Goal: Information Seeking & Learning: Learn about a topic

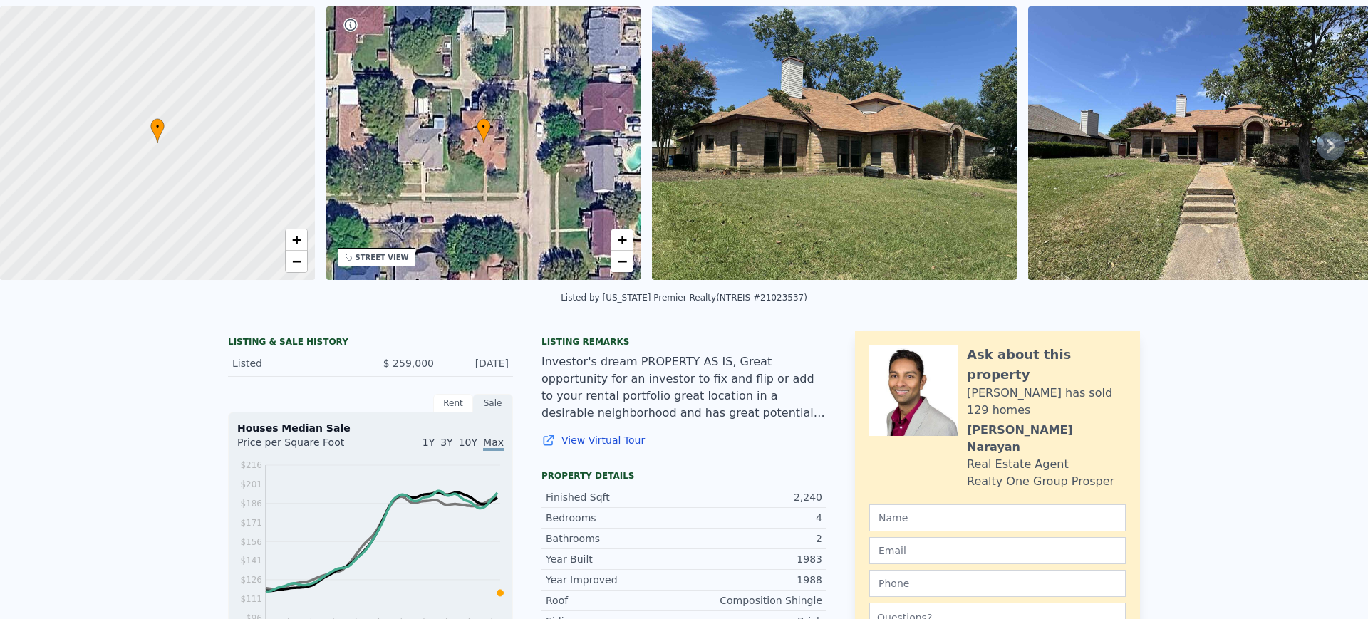
scroll to position [5, 0]
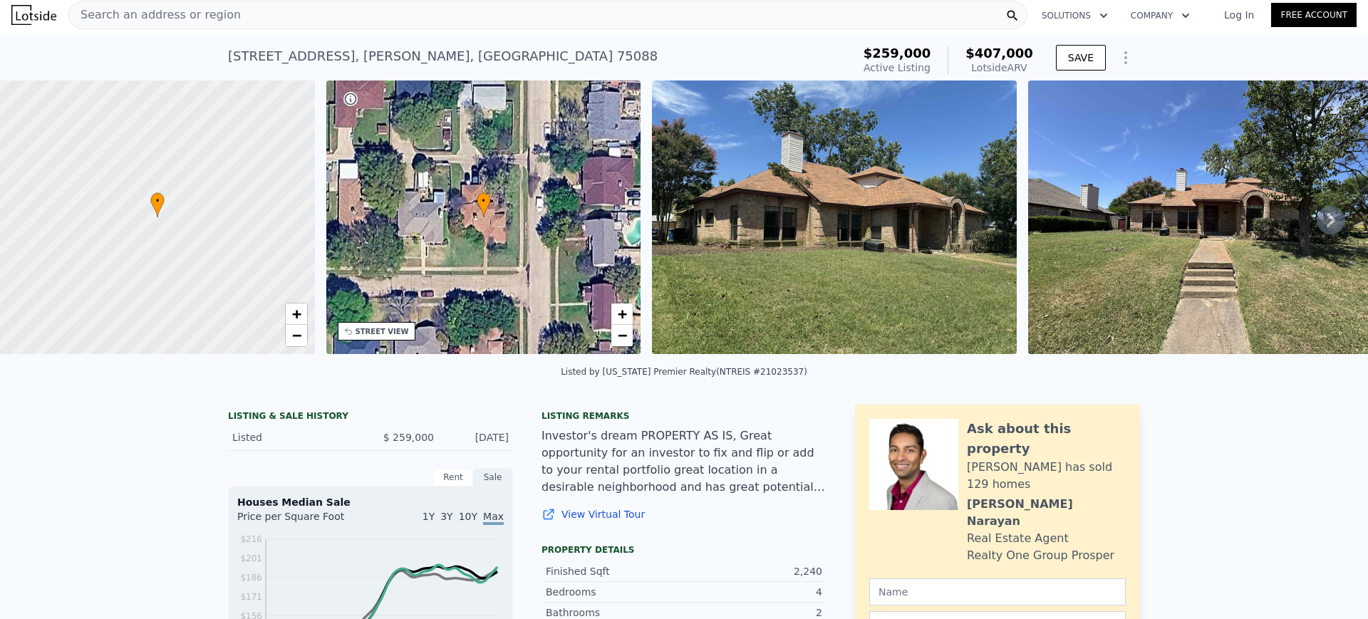
click at [346, 11] on div "Search an address or region" at bounding box center [547, 15] width 959 height 29
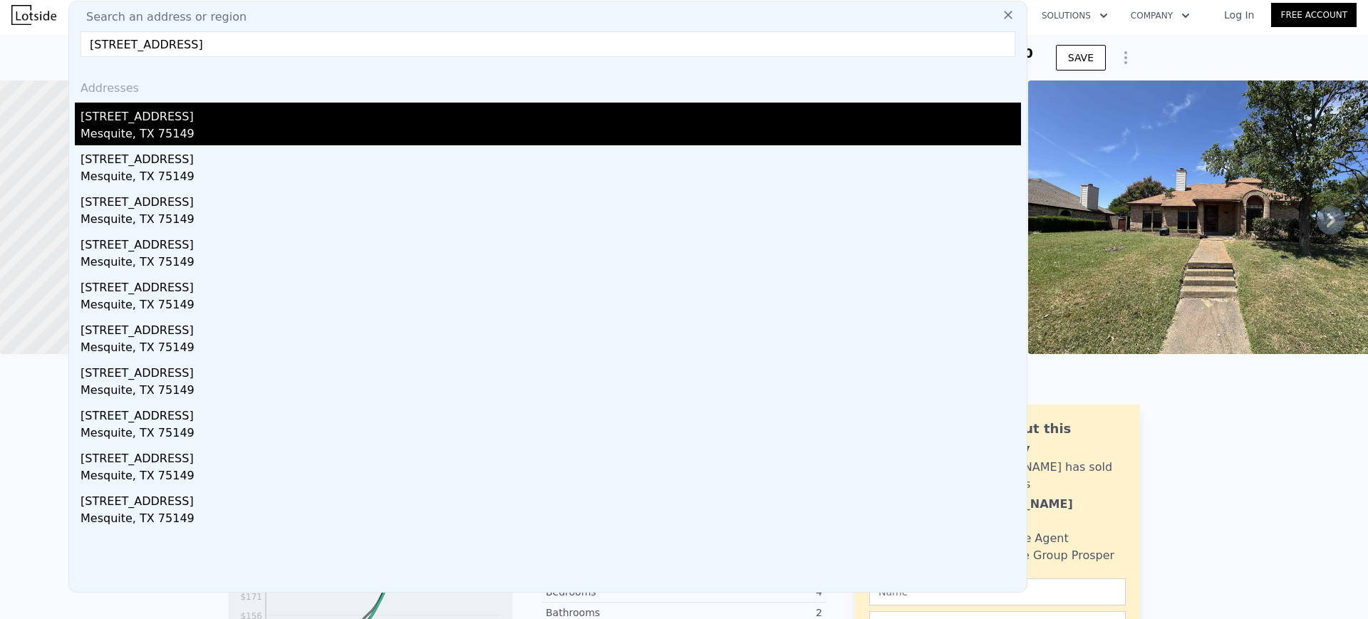
type input "[STREET_ADDRESS]"
click at [162, 119] on div "[STREET_ADDRESS]" at bounding box center [551, 114] width 941 height 23
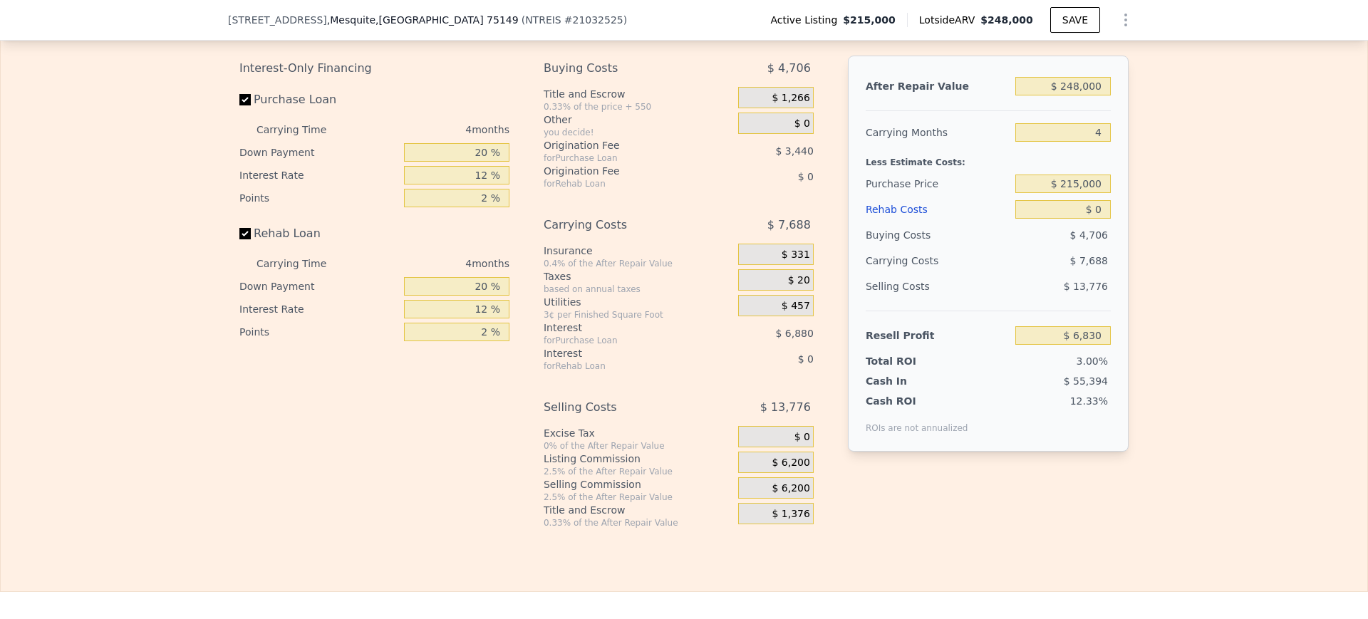
scroll to position [2122, 0]
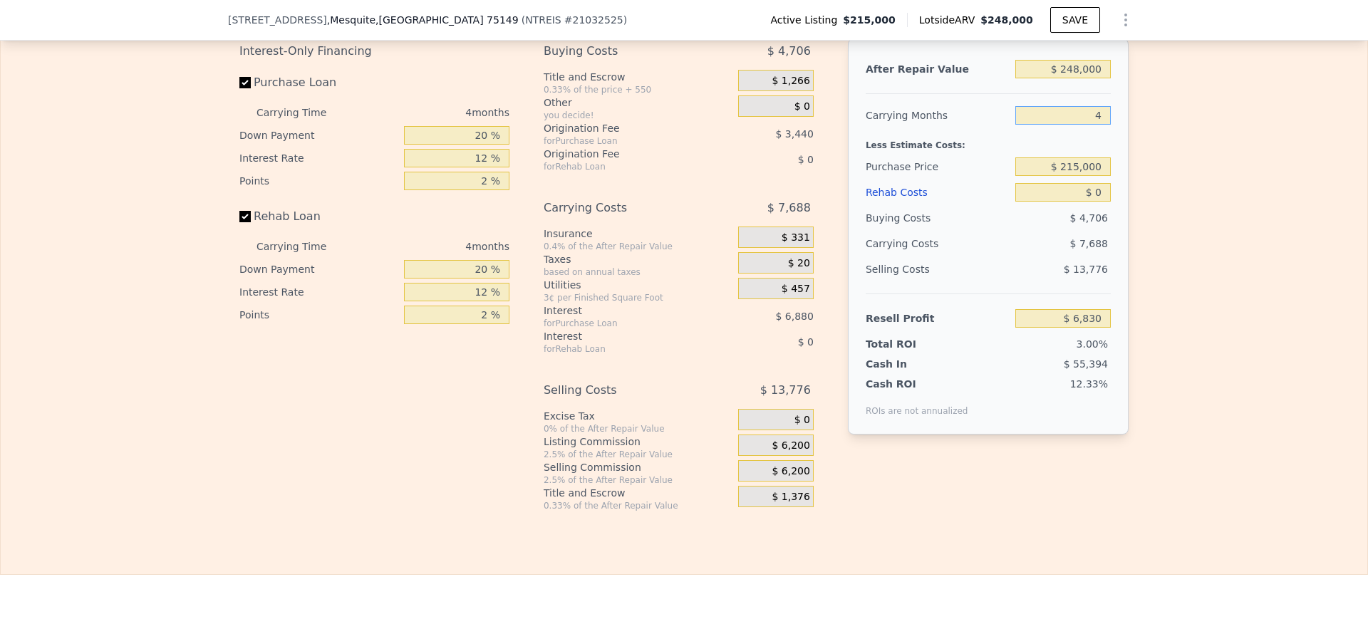
drag, startPoint x: 1086, startPoint y: 137, endPoint x: 1160, endPoint y: 137, distance: 74.1
click at [1160, 137] on div "Edit the assumptions in yellow boxes. Input profit to calculate an offer price.…" at bounding box center [684, 246] width 1367 height 530
type input "6"
type input "$ 2,985"
type input "6"
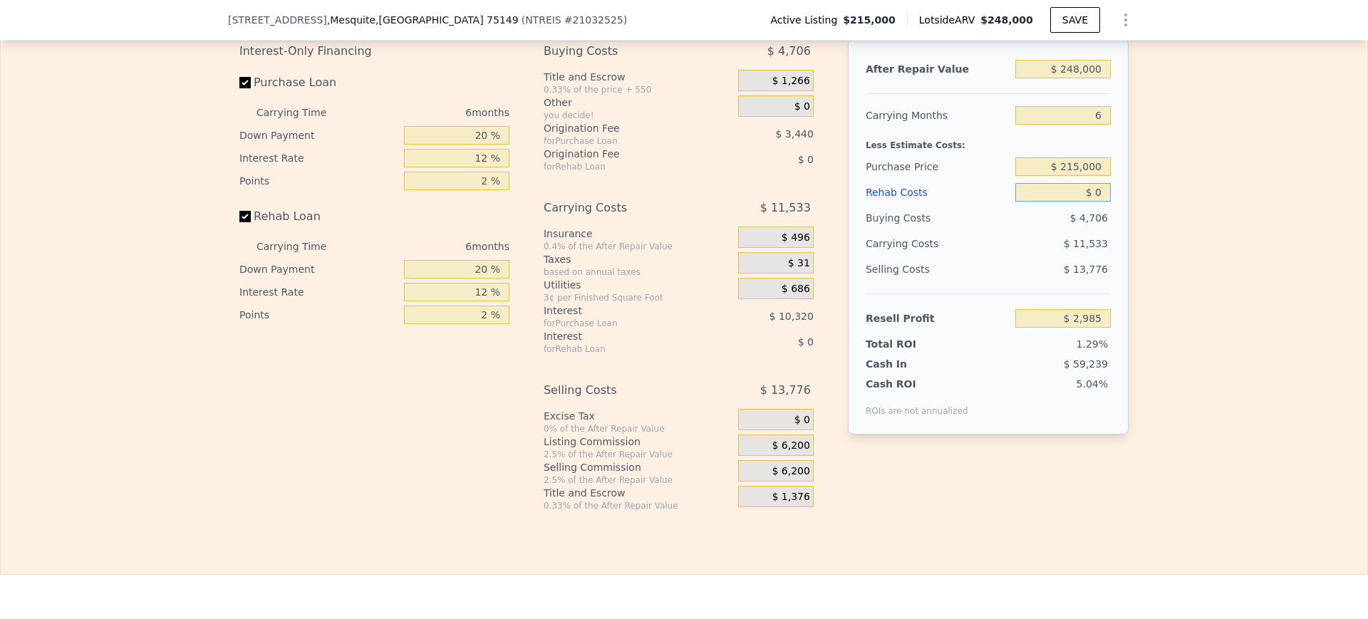
drag, startPoint x: 1053, startPoint y: 222, endPoint x: 1152, endPoint y: 230, distance: 100.1
click at [1152, 230] on div "Edit the assumptions in yellow boxes. Input profit to calculate an offer price.…" at bounding box center [684, 246] width 1367 height 530
type input "$ 45"
type input "$ 2,939"
type input "$ 450"
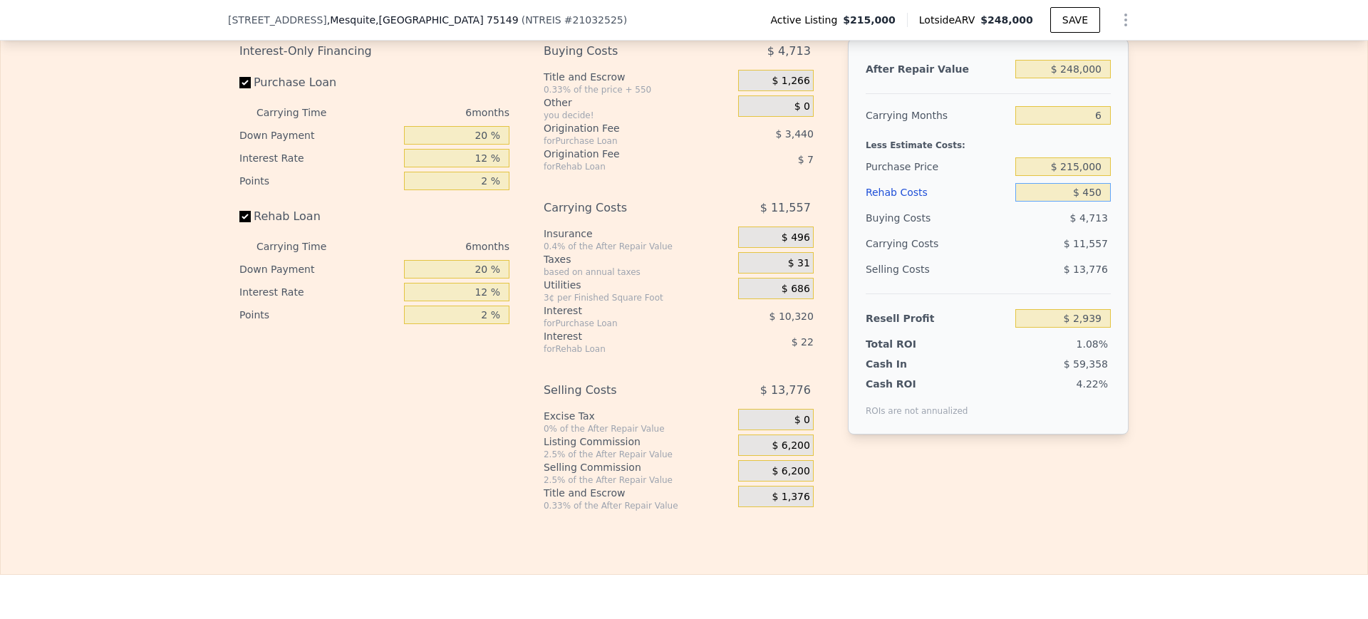
type input "$ 2,504"
type input "$ 45,000"
type input "-$ 44,895"
type input "$ 45,000"
click at [1206, 235] on div "Edit the assumptions in yellow boxes. Input profit to calculate an offer price.…" at bounding box center [684, 246] width 1367 height 530
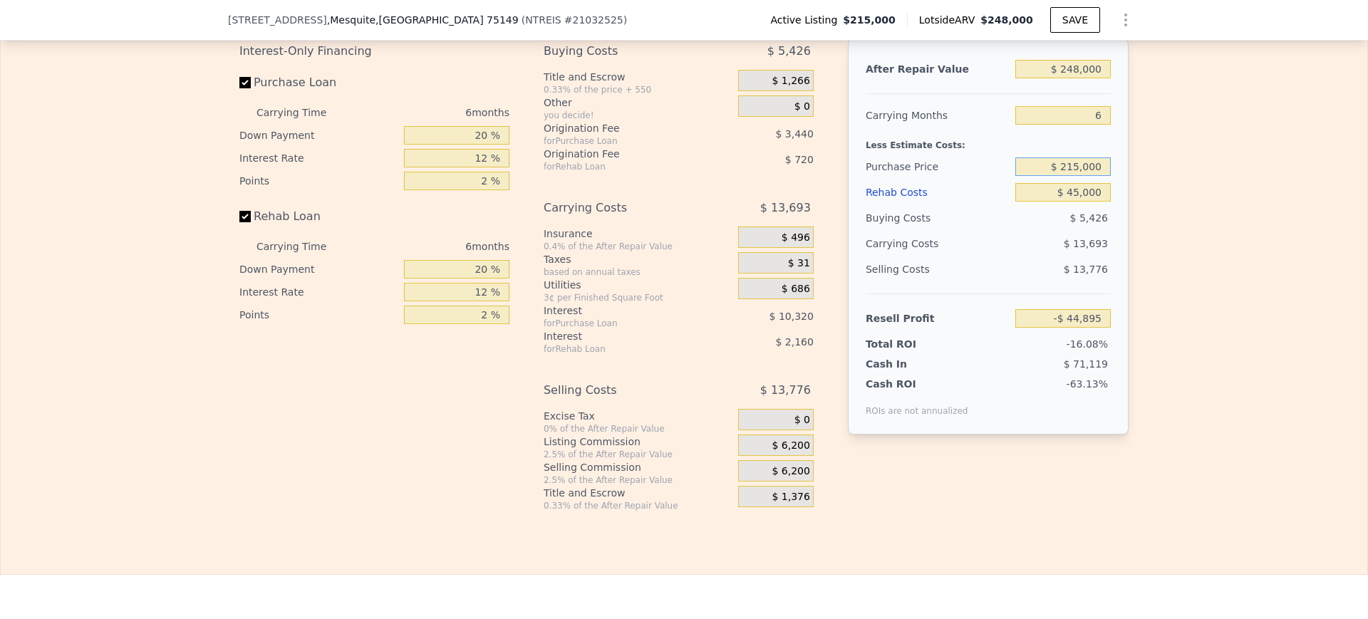
drag, startPoint x: 1049, startPoint y: 192, endPoint x: 1185, endPoint y: 192, distance: 136.1
click at [1185, 192] on div "Edit the assumptions in yellow boxes. Input profit to calculate an offer price.…" at bounding box center [684, 246] width 1367 height 530
type input "$ 160,000"
type input "$ 13,808"
click at [1185, 192] on div "Edit the assumptions in yellow boxes. Input profit to calculate an offer price.…" at bounding box center [684, 246] width 1367 height 530
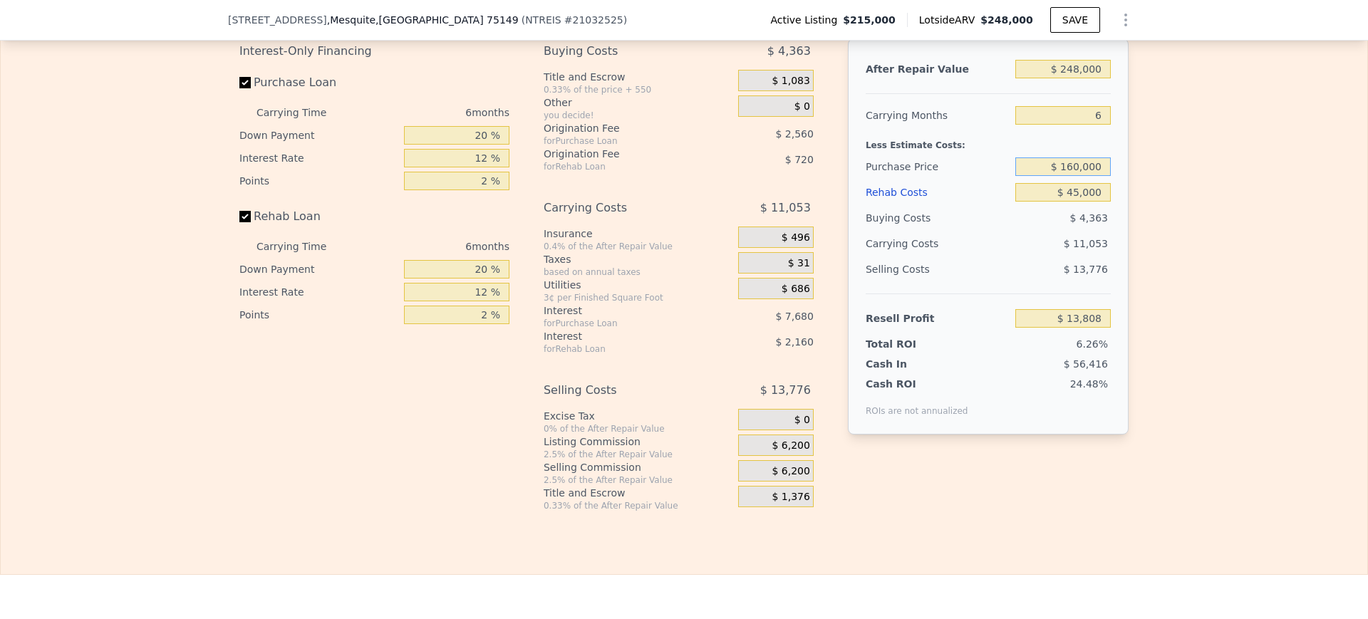
drag, startPoint x: 1040, startPoint y: 195, endPoint x: 1283, endPoint y: 220, distance: 244.3
click at [1283, 220] on div "Edit the assumptions in yellow boxes. Input profit to calculate an offer price.…" at bounding box center [684, 246] width 1367 height 530
type input "$ 145,000"
type input "$ 29,818"
click at [1283, 220] on div "Edit the assumptions in yellow boxes. Input profit to calculate an offer price.…" at bounding box center [684, 246] width 1367 height 530
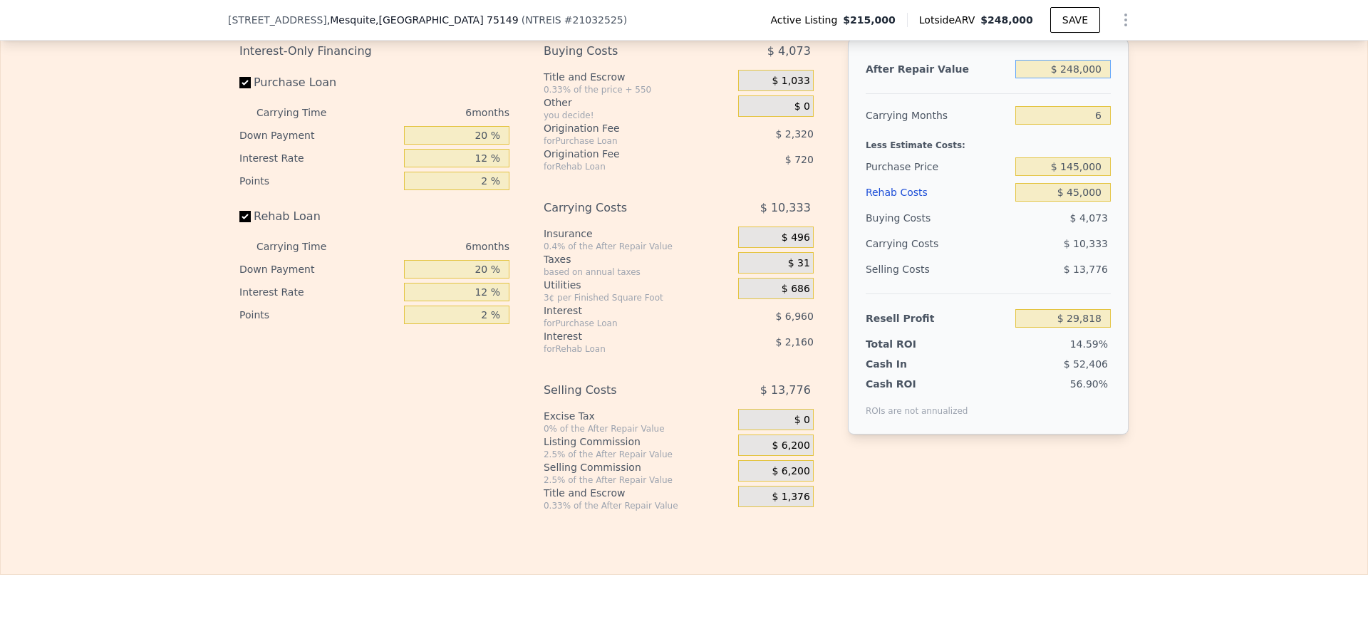
drag, startPoint x: 1050, startPoint y: 93, endPoint x: 1196, endPoint y: 123, distance: 149.3
click at [1196, 123] on div "Edit the assumptions in yellow boxes. Input profit to calculate an offer price.…" at bounding box center [684, 246] width 1367 height 530
type input "$ 24"
type input "-$ 204,438"
type input "$ 240"
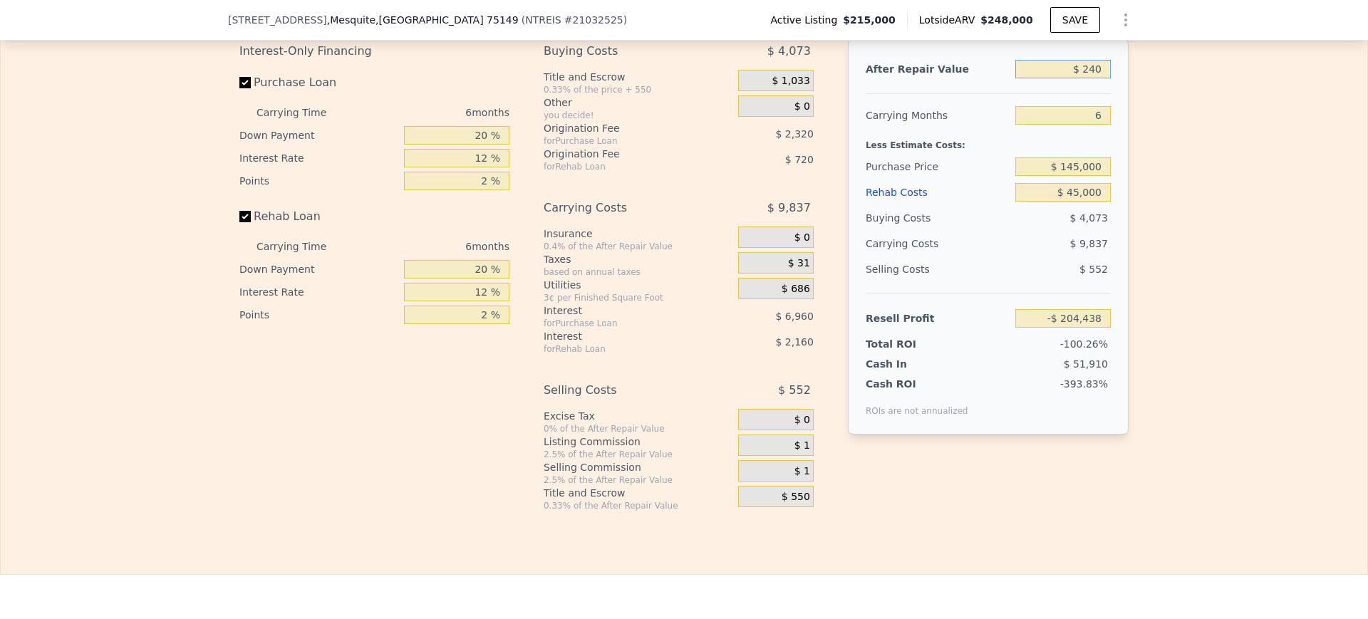
type input "-$ 204,233"
type input "$ 2,400"
type input "-$ 202,193"
type input "$ 240,000"
type input "$ 22,261"
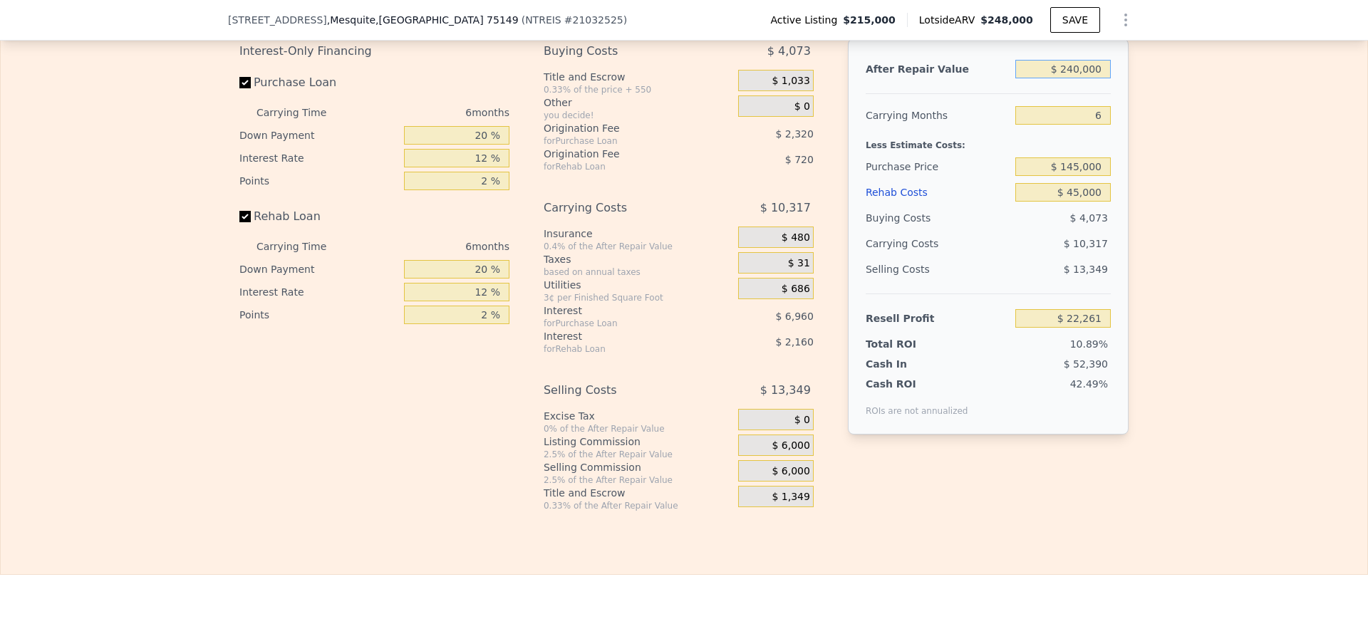
type input "$ 240,000"
click at [1298, 135] on div "Edit the assumptions in yellow boxes. Input profit to calculate an offer price.…" at bounding box center [684, 246] width 1367 height 530
drag, startPoint x: 465, startPoint y: 294, endPoint x: 526, endPoint y: 310, distance: 63.3
click at [526, 310] on div "Interest-Only Financing Purchase Loan Carrying Time 6 months Down Payment 20 % …" at bounding box center [683, 274] width 889 height 473
type input "0 %"
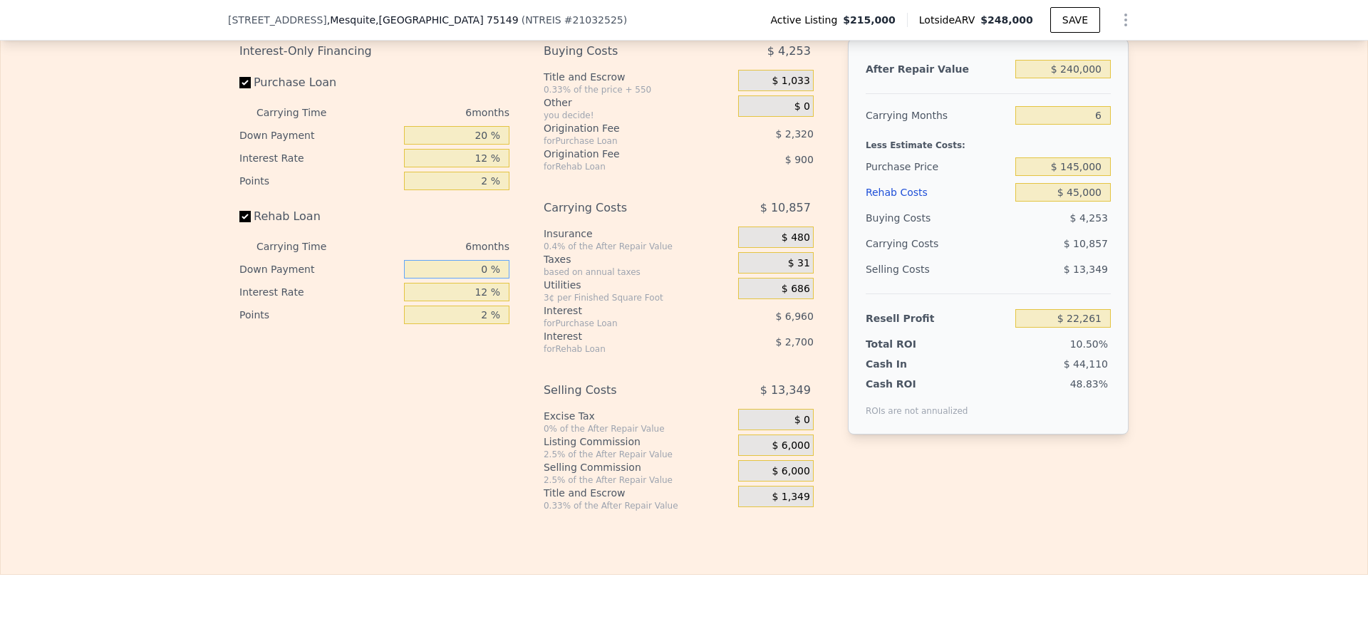
type input "$ 21,541"
type input "0 %"
click at [436, 410] on div "Interest-Only Financing Purchase Loan Carrying Time 6 months Down Payment 20 % …" at bounding box center [379, 274] width 281 height 473
drag, startPoint x: 468, startPoint y: 341, endPoint x: 558, endPoint y: 357, distance: 91.3
click at [558, 357] on div "Interest-Only Financing Purchase Loan Carrying Time 6 months Down Payment 20 % …" at bounding box center [683, 274] width 889 height 473
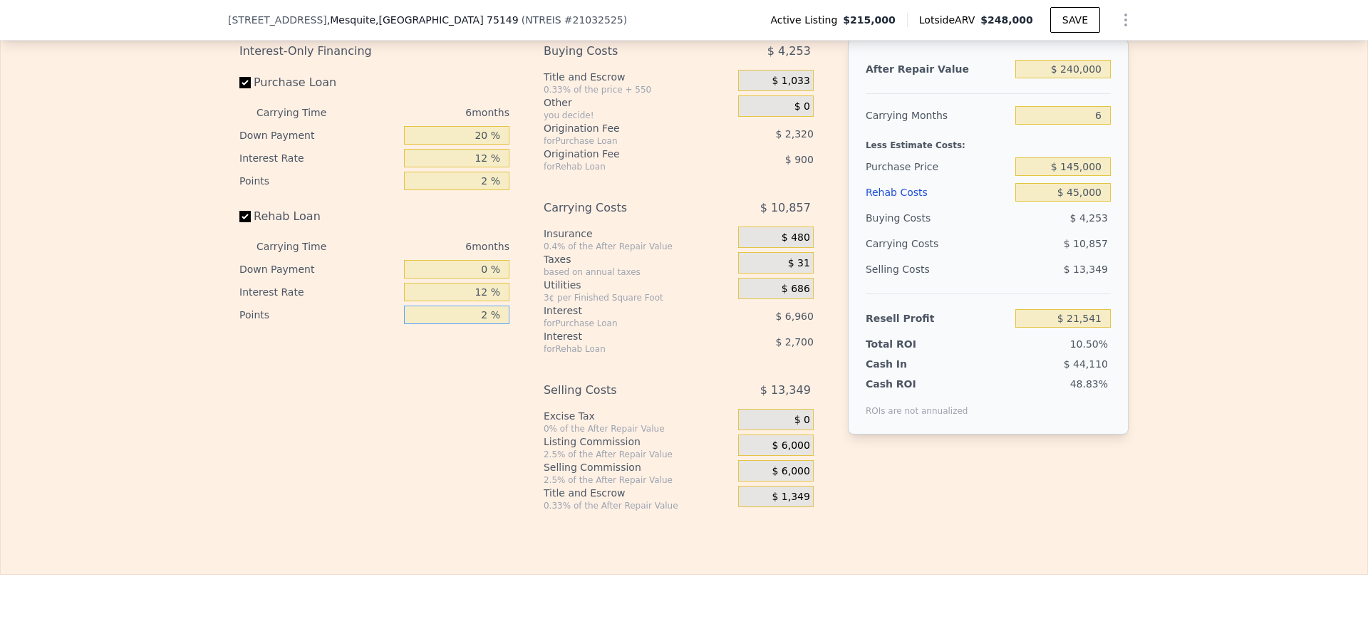
type input "0 %"
type input "$ 22,441"
type input "0 %"
click at [465, 482] on div "Interest-Only Financing Purchase Loan Carrying Time 6 months Down Payment 20 % …" at bounding box center [379, 274] width 281 height 473
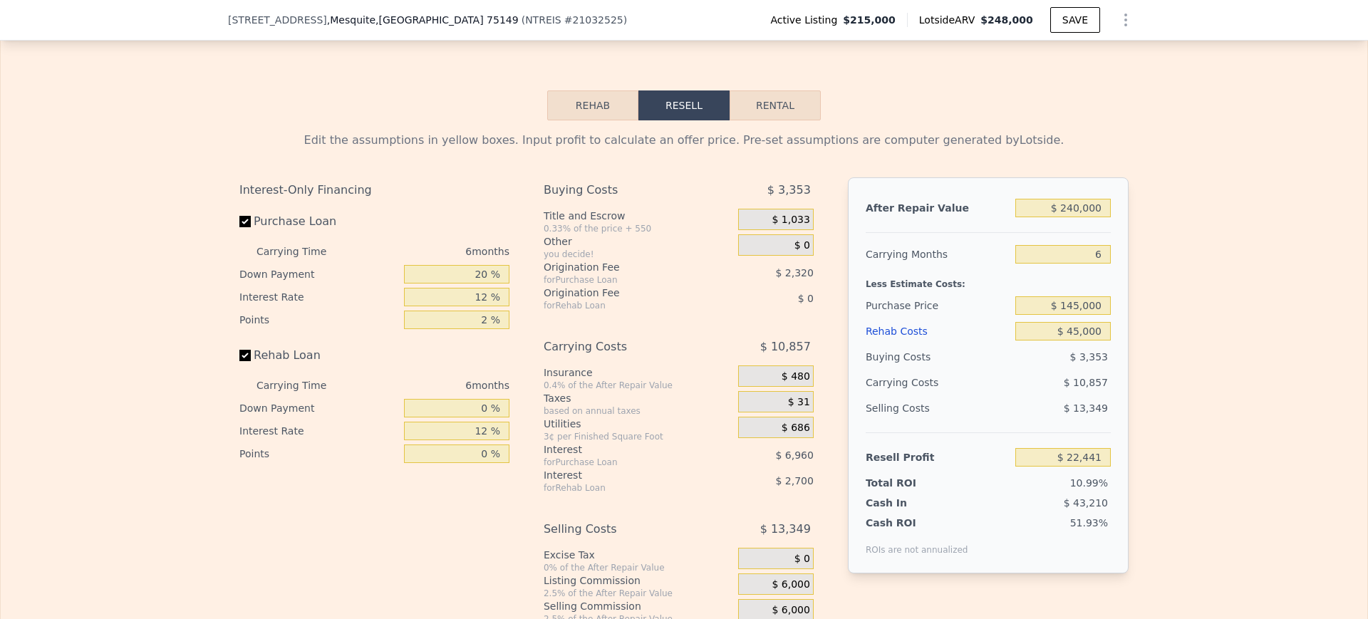
scroll to position [1955, 0]
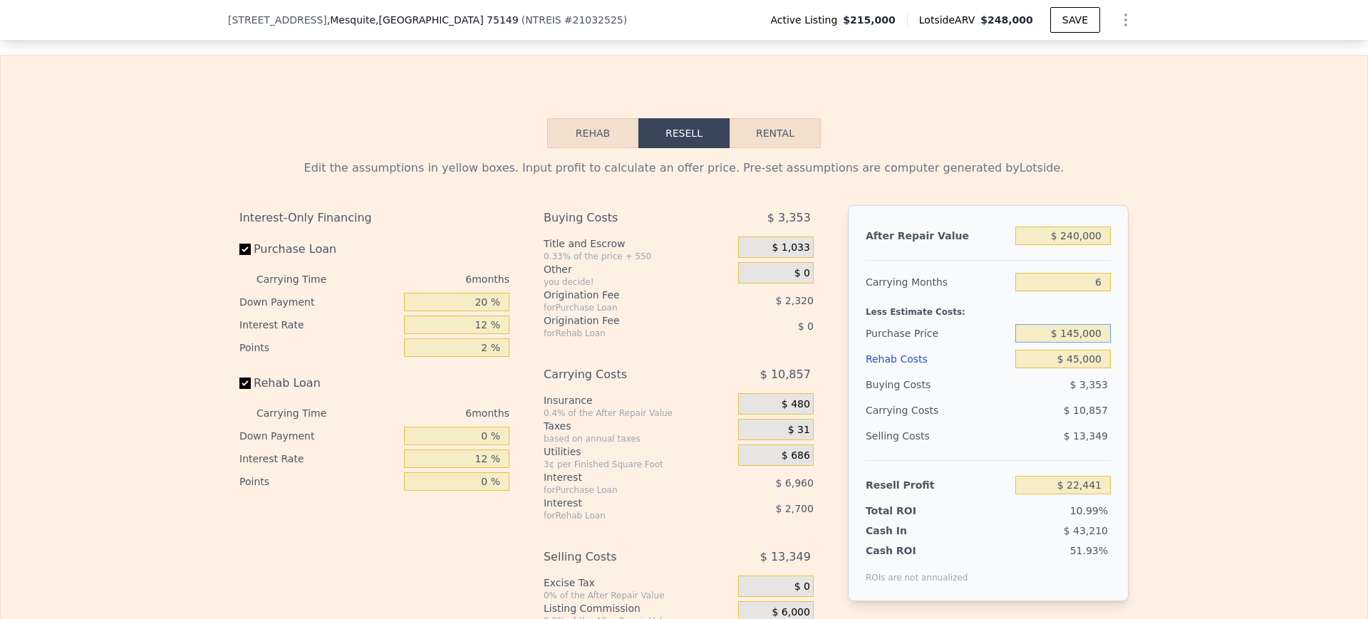
drag, startPoint x: 1048, startPoint y: 360, endPoint x: 1291, endPoint y: 330, distance: 244.8
click at [1291, 330] on div "Edit the assumptions in yellow boxes. Input profit to calculate an offer price.…" at bounding box center [684, 413] width 1367 height 530
type input "$ 168,000"
click at [1291, 330] on div "Edit the assumptions in yellow boxes. Input profit to calculate an offer price.…" at bounding box center [684, 413] width 1367 height 530
type input "-$ 2,107"
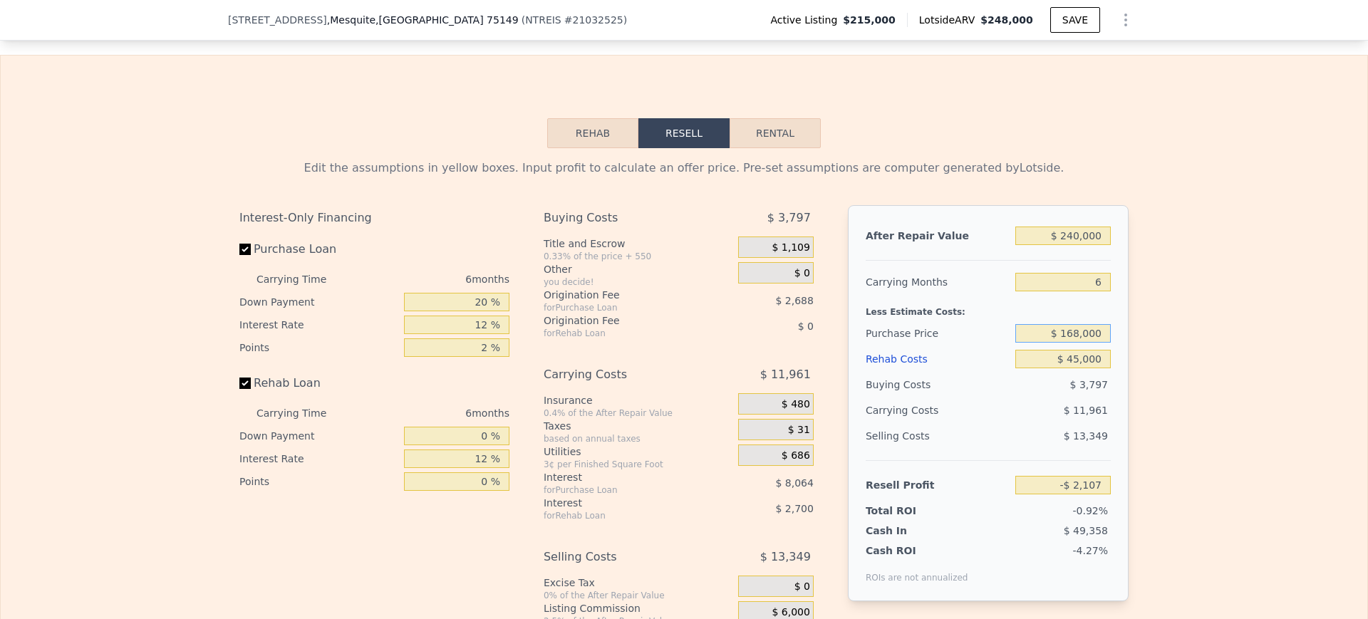
drag, startPoint x: 1040, startPoint y: 361, endPoint x: 1262, endPoint y: 326, distance: 225.1
click at [1262, 326] on div "Edit the assumptions in yellow boxes. Input profit to calculate an offer price.…" at bounding box center [684, 413] width 1367 height 530
type input "$ 140,000"
type input "$ 27,778"
click at [1262, 326] on div "Edit the assumptions in yellow boxes. Input profit to calculate an offer price.…" at bounding box center [684, 413] width 1367 height 530
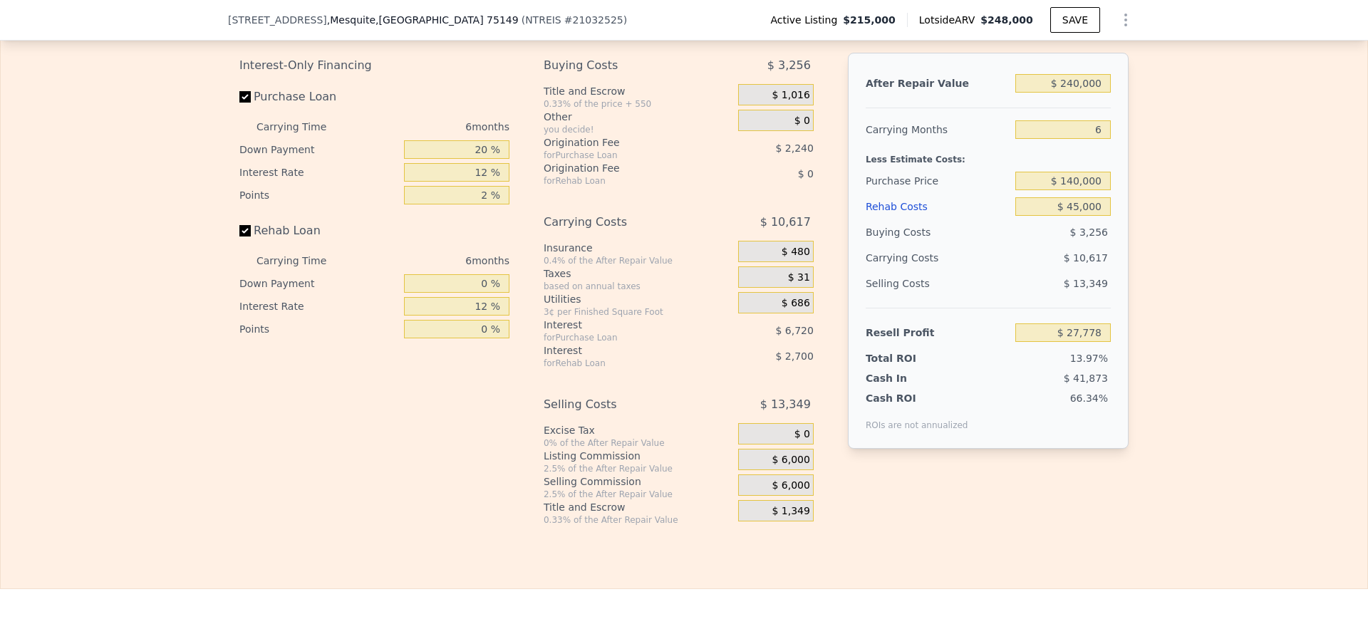
scroll to position [2114, 0]
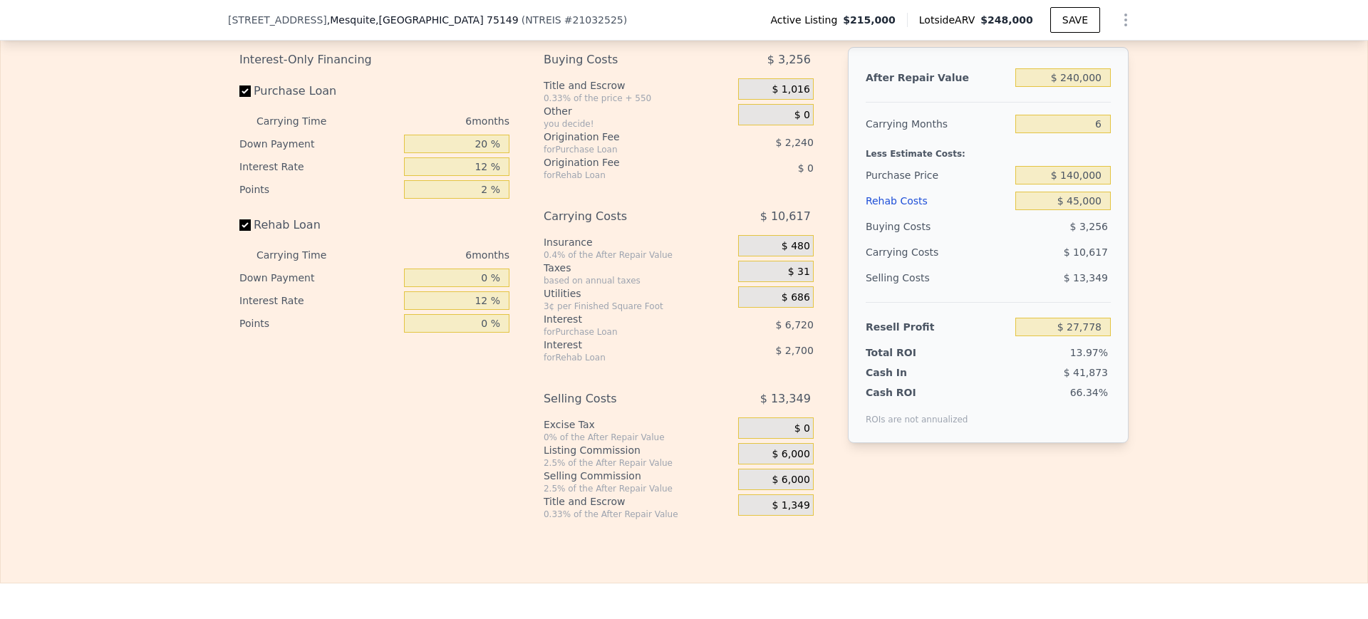
click at [1221, 312] on div "Edit the assumptions in yellow boxes. Input profit to calculate an offer price.…" at bounding box center [684, 255] width 1367 height 530
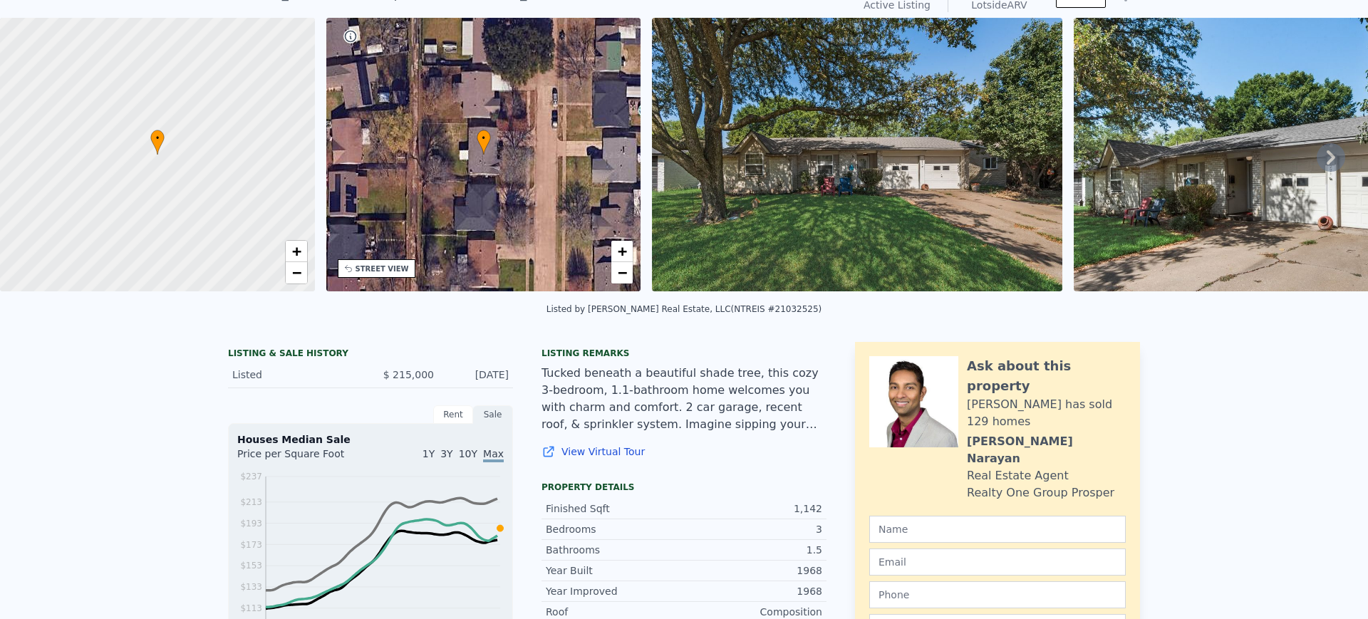
scroll to position [0, 0]
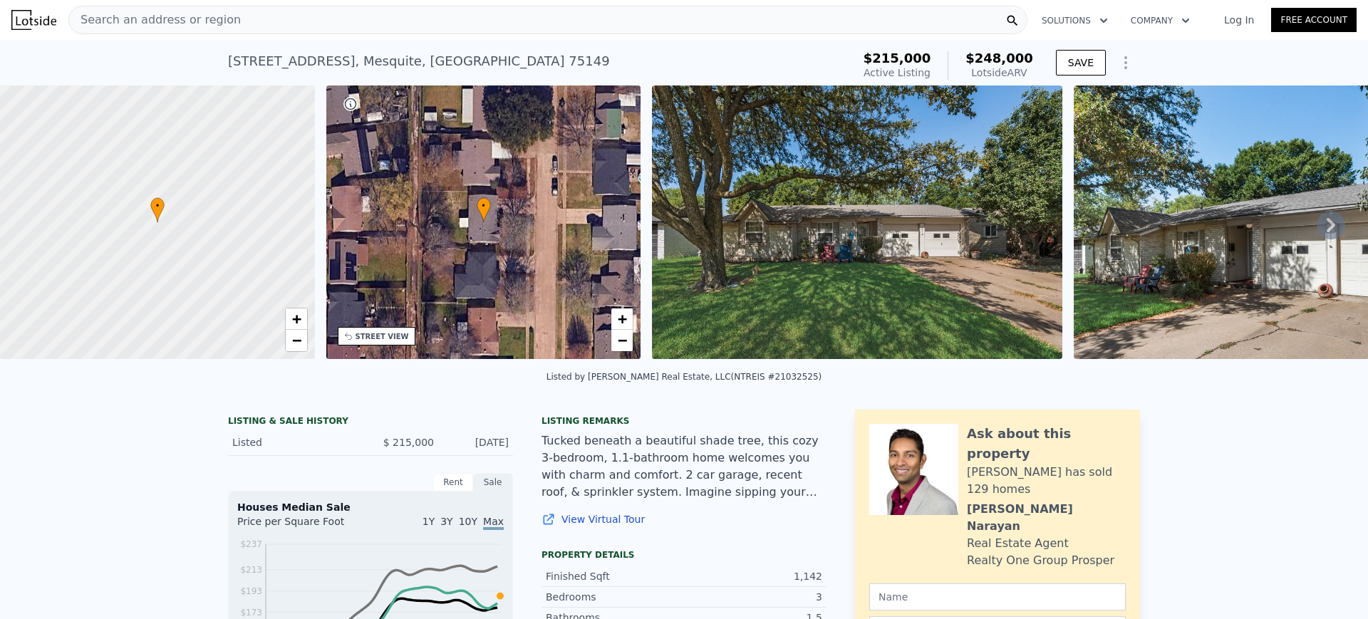
click at [324, 13] on div "Search an address or region" at bounding box center [547, 20] width 959 height 29
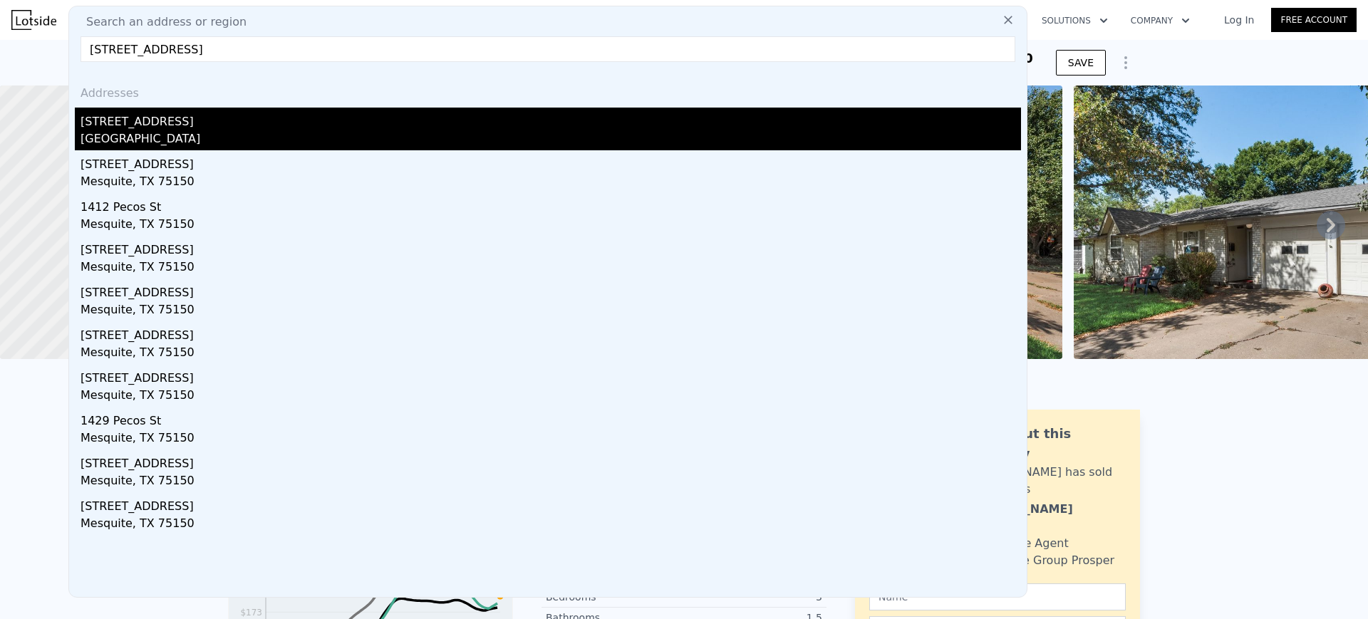
type input "[STREET_ADDRESS]"
click at [140, 126] on div "[STREET_ADDRESS]" at bounding box center [551, 119] width 941 height 23
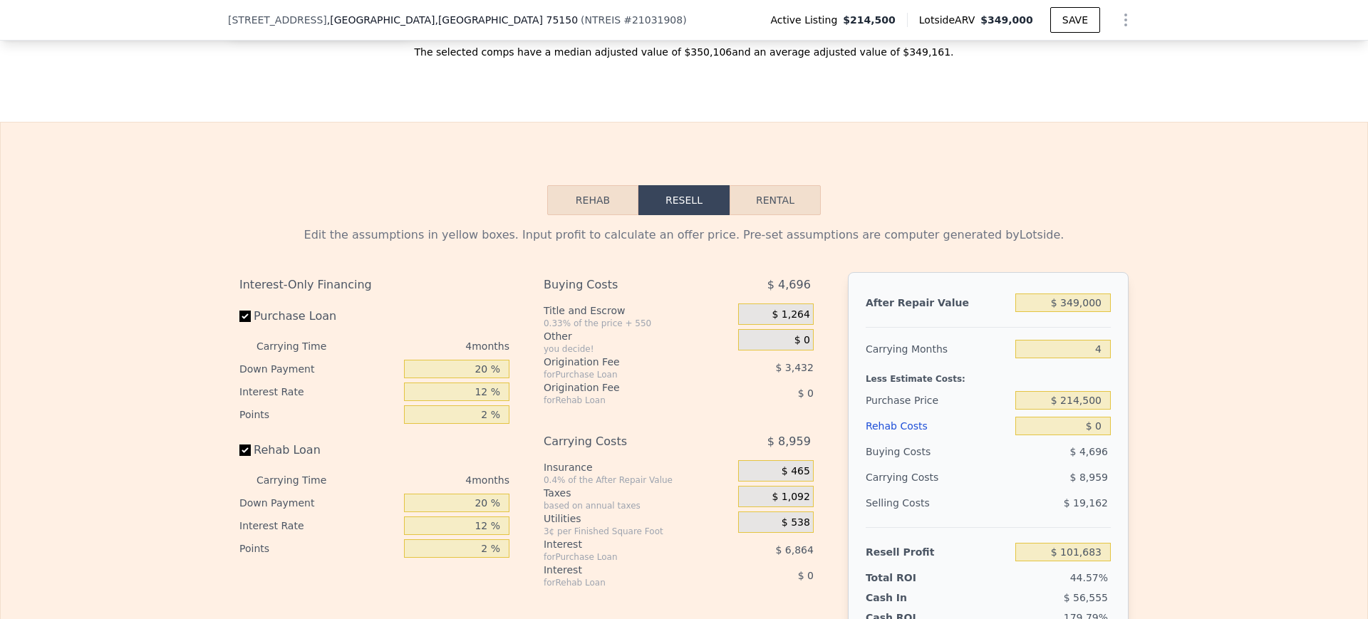
scroll to position [1879, 0]
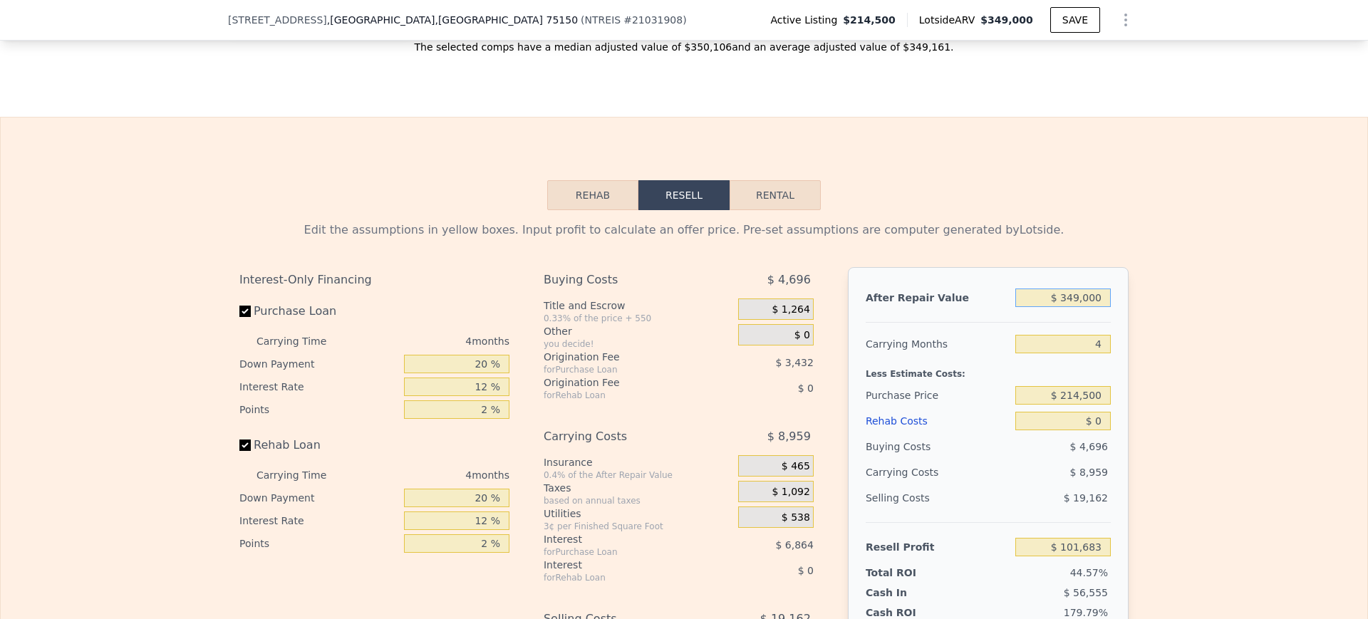
drag, startPoint x: 1048, startPoint y: 323, endPoint x: 1367, endPoint y: 605, distance: 426.6
click at [1367, 605] on div "Search an address or region Solutions Company Open main menu Log In Free Accoun…" at bounding box center [684, 309] width 1368 height 619
type input "$ 31,500"
type input "-$ 198,463"
type input "$ 315,000"
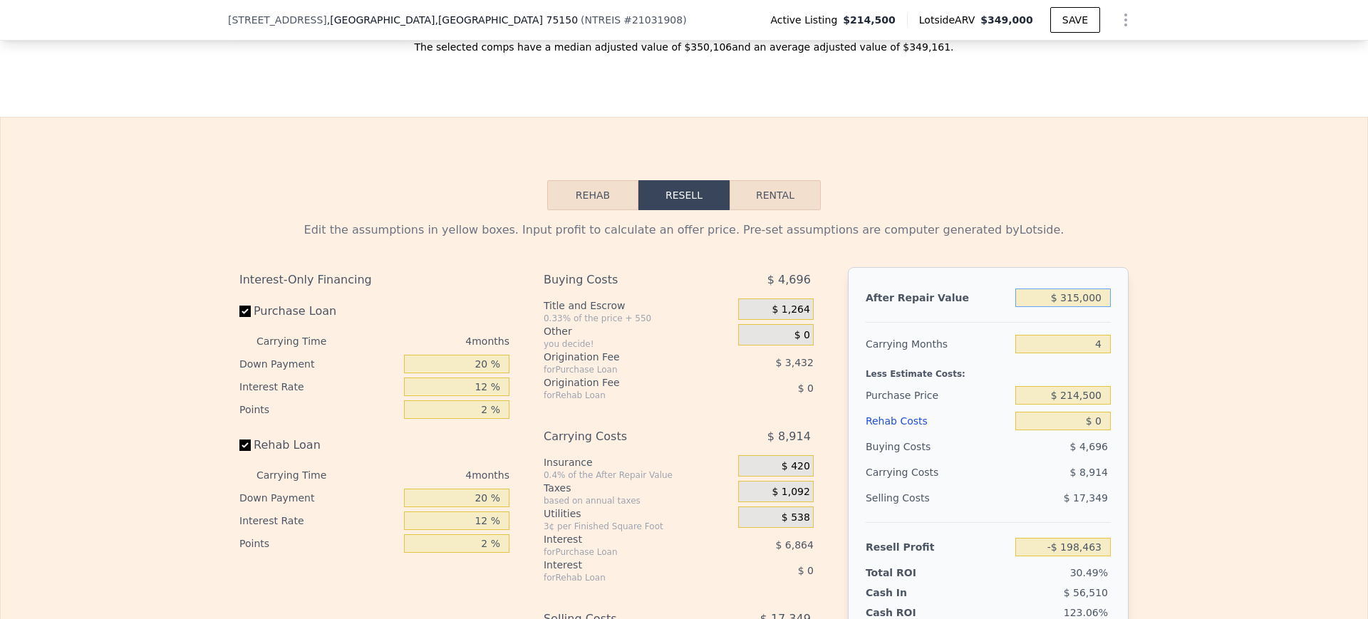
type input "$ 69,541"
type input "$ 315,000"
click at [1255, 485] on div "Edit the assumptions in yellow boxes. Input profit to calculate an offer price.…" at bounding box center [684, 475] width 1367 height 530
drag, startPoint x: 1056, startPoint y: 449, endPoint x: 1201, endPoint y: 451, distance: 144.7
click at [1201, 451] on div "Edit the assumptions in yellow boxes. Input profit to calculate an offer price.…" at bounding box center [684, 475] width 1367 height 530
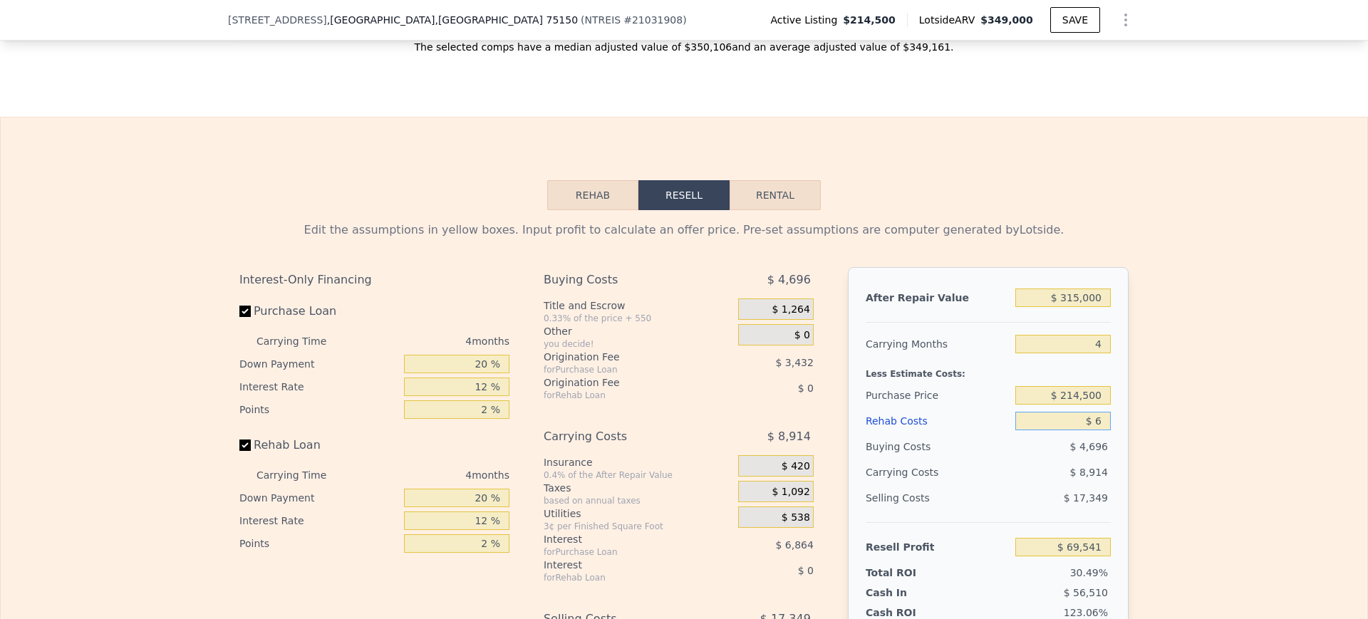
type input "$ 60"
type input "$ 69,480"
type input "$ 60,000"
type input "$ 6,661"
type input "$ 60,000"
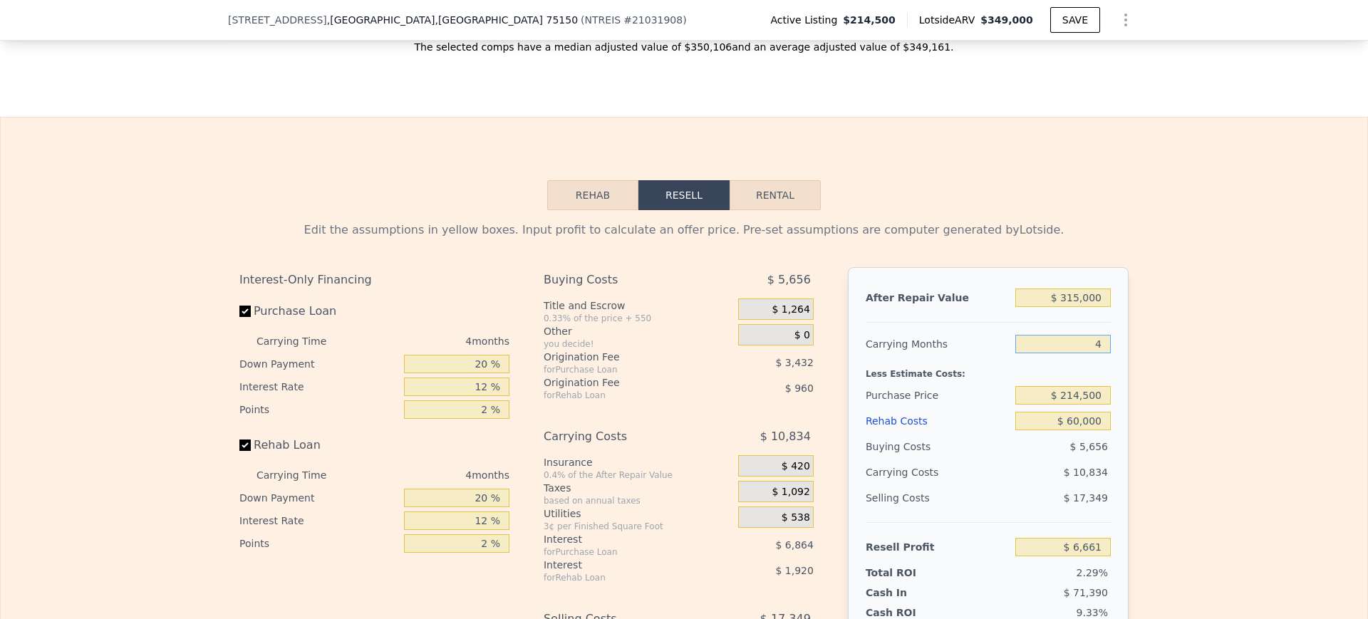
drag, startPoint x: 1081, startPoint y: 363, endPoint x: 1229, endPoint y: 365, distance: 147.5
click at [1229, 365] on div "Edit the assumptions in yellow boxes. Input profit to calculate an offer price.…" at bounding box center [684, 475] width 1367 height 530
type input "6"
type input "$ 1,243"
type input "6"
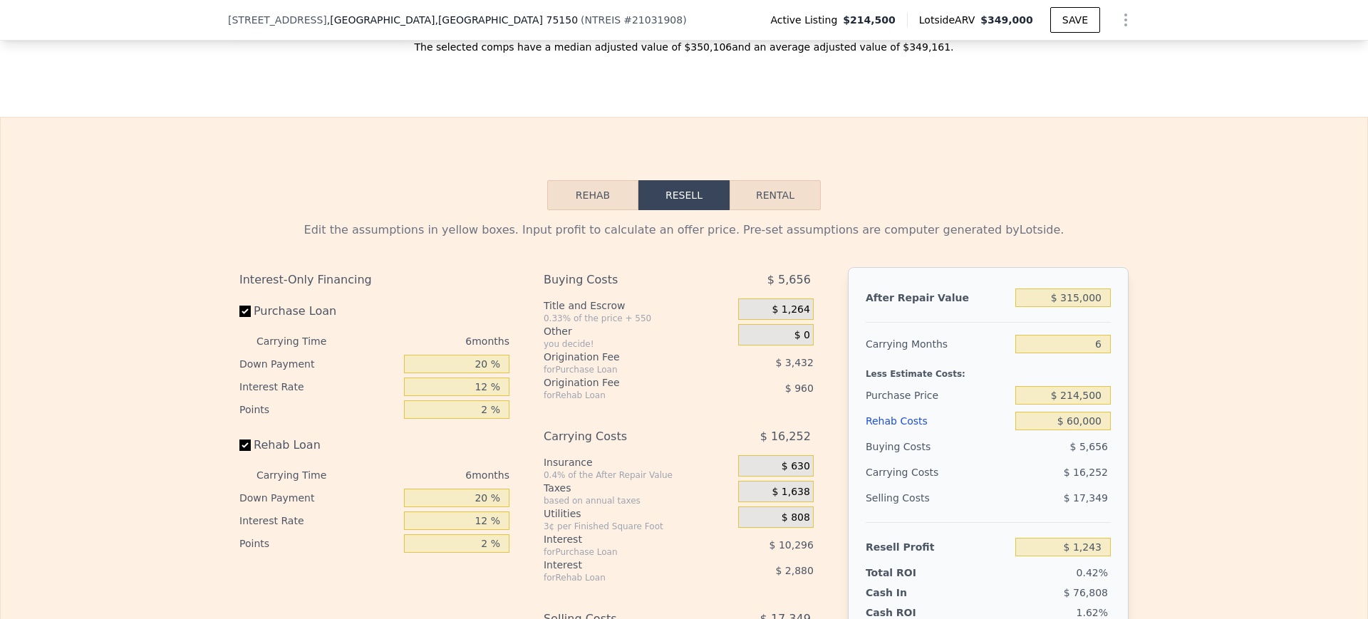
click at [1229, 365] on div "Edit the assumptions in yellow boxes. Input profit to calculate an offer price.…" at bounding box center [684, 475] width 1367 height 530
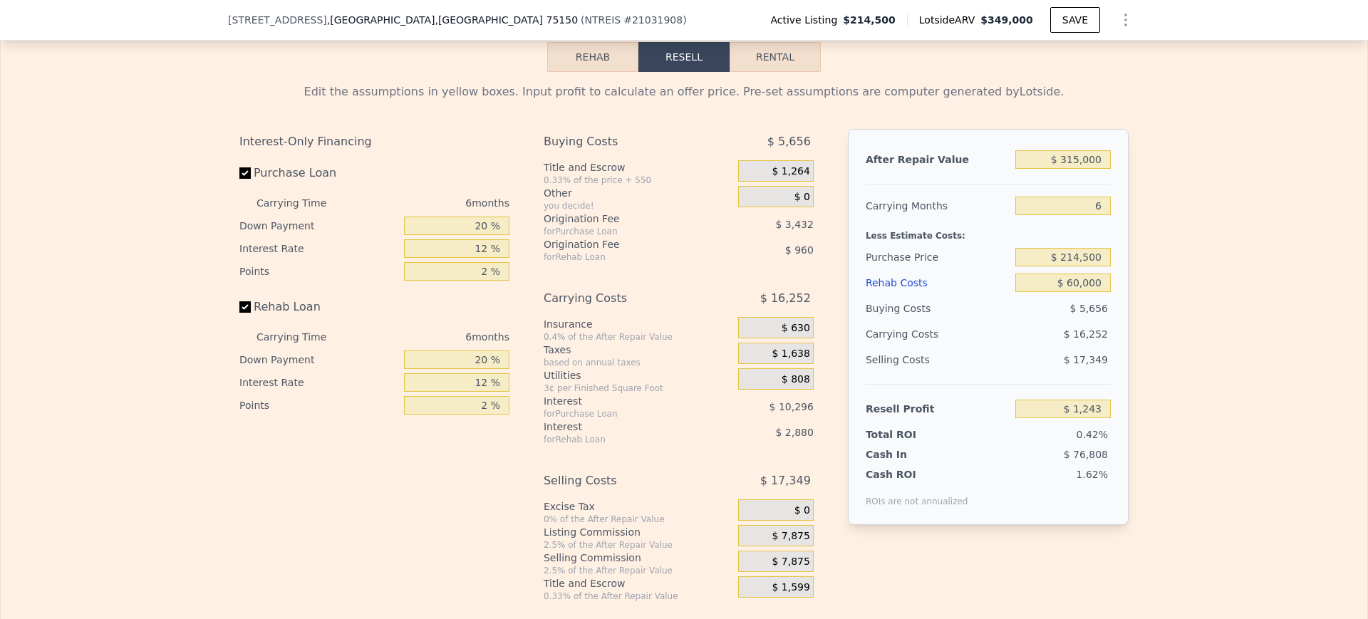
scroll to position [2042, 0]
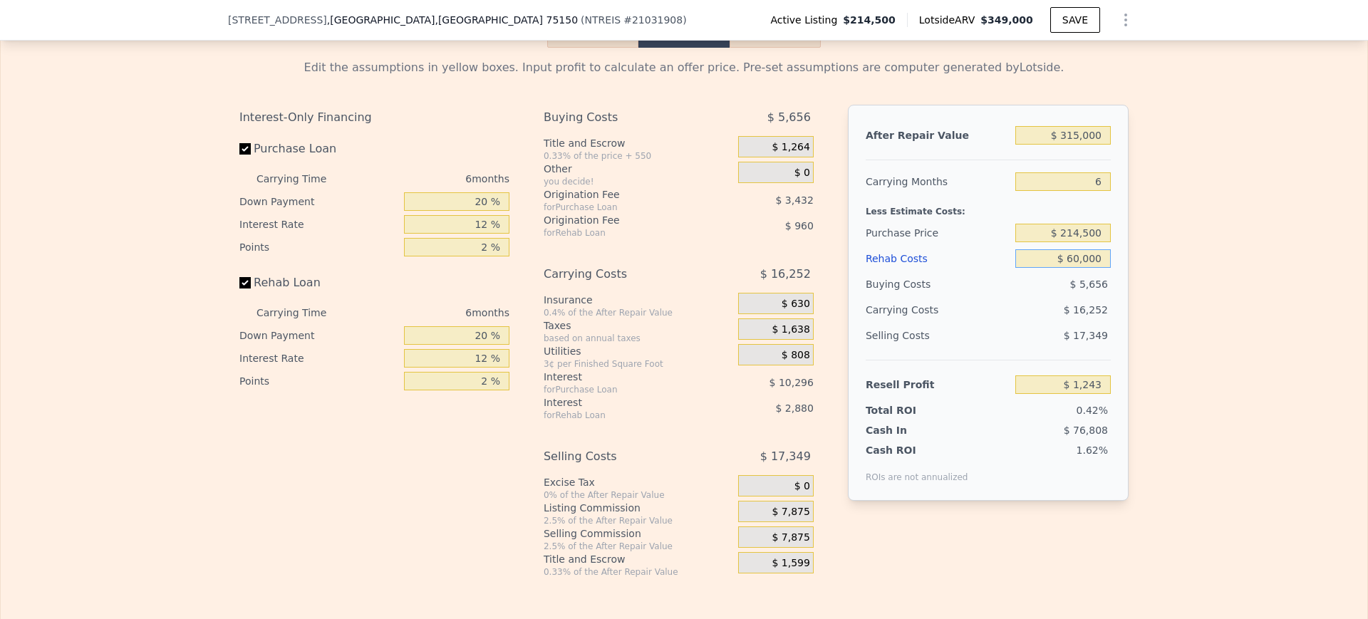
drag, startPoint x: 1055, startPoint y: 284, endPoint x: 1208, endPoint y: 293, distance: 152.7
click at [1208, 293] on div "Edit the assumptions in yellow boxes. Input profit to calculate an offer price.…" at bounding box center [684, 313] width 1367 height 530
type input "$ 75"
type input "$ 65,001"
type input "$ 75,000"
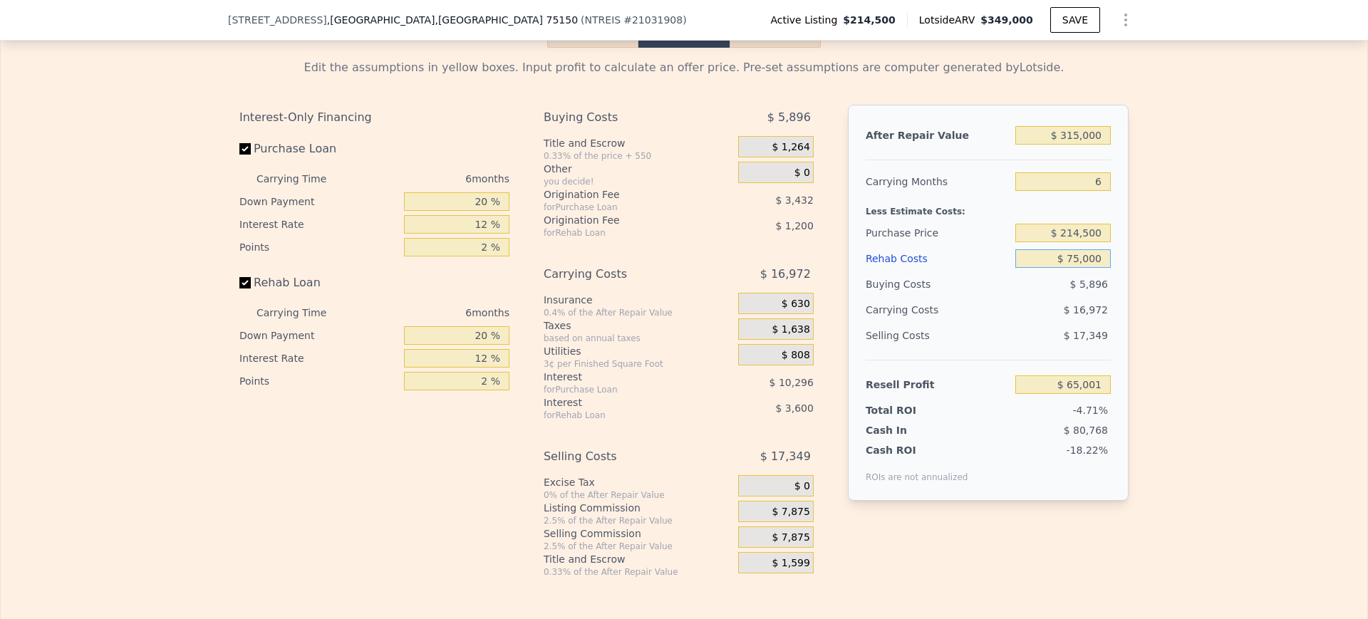
type input "-$ 14,717"
type input "$ 75,000"
click at [1191, 326] on div "Edit the assumptions in yellow boxes. Input profit to calculate an offer price.…" at bounding box center [684, 313] width 1367 height 530
drag, startPoint x: 1047, startPoint y: 260, endPoint x: 1242, endPoint y: 232, distance: 197.3
click at [1242, 232] on div "Edit the assumptions in yellow boxes. Input profit to calculate an offer price.…" at bounding box center [684, 313] width 1367 height 530
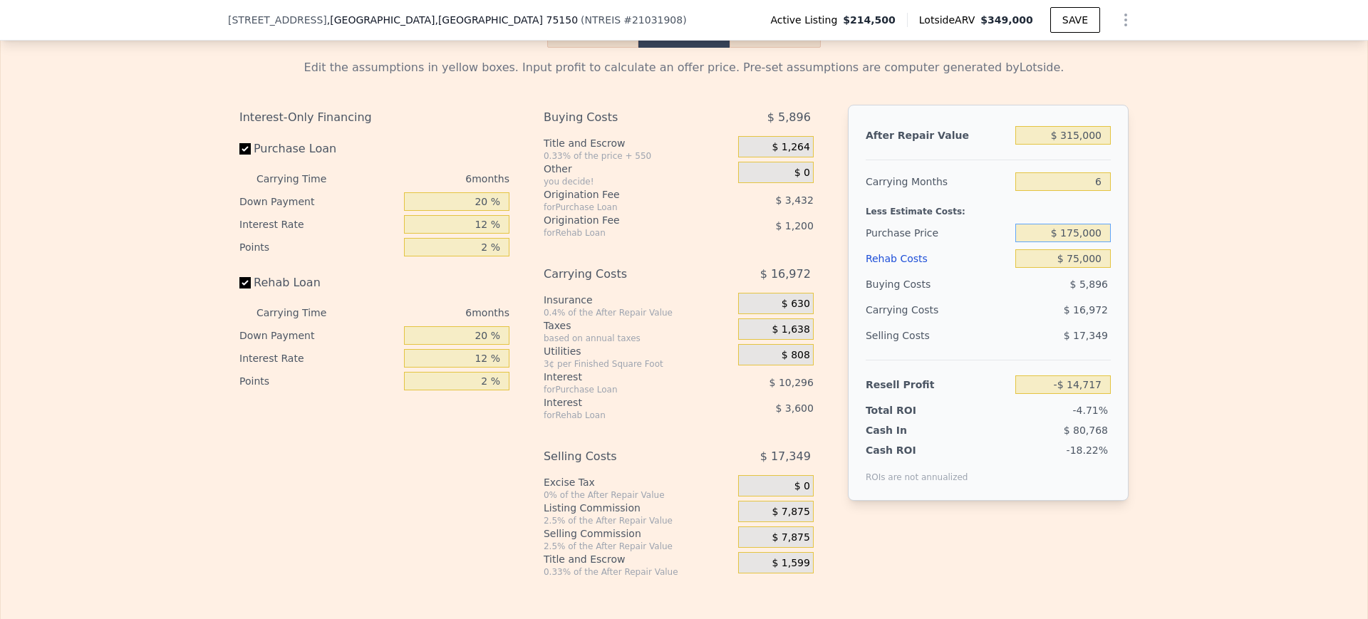
type input "$ 175,000"
click at [1242, 232] on div "Edit the assumptions in yellow boxes. Input profit to calculate an offer price.…" at bounding box center [684, 313] width 1367 height 530
type input "$ 27,442"
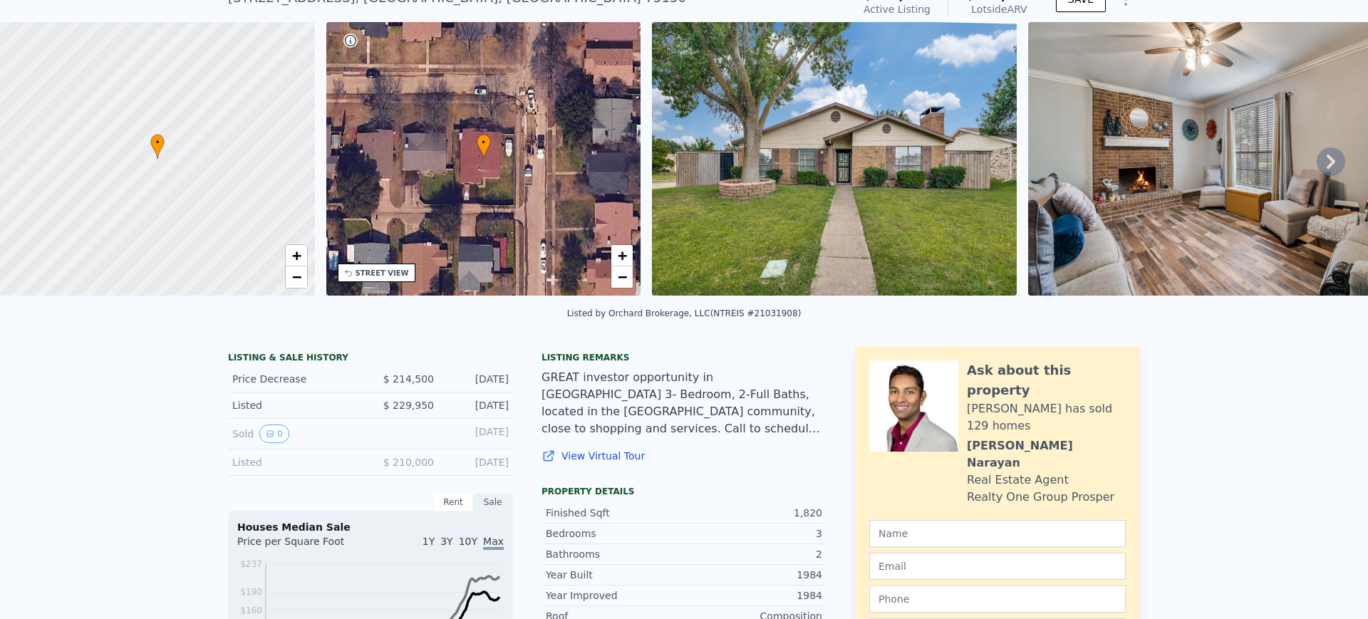
scroll to position [0, 0]
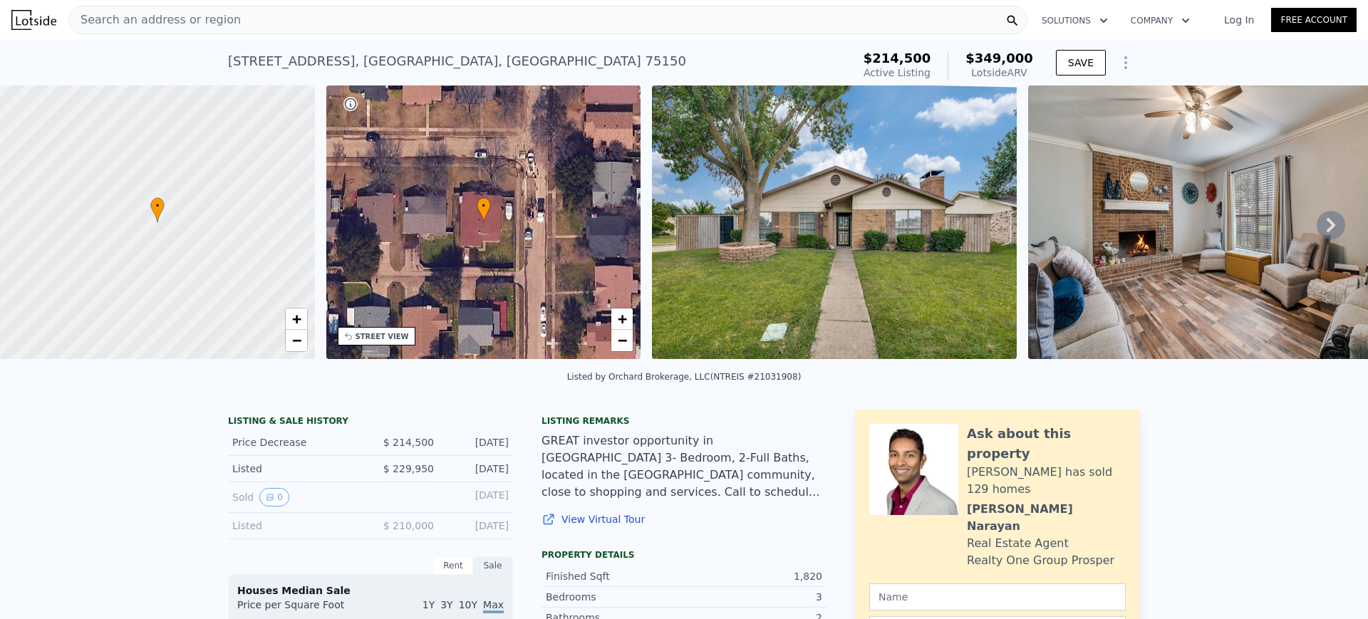
click at [303, 12] on div "Search an address or region" at bounding box center [547, 20] width 959 height 29
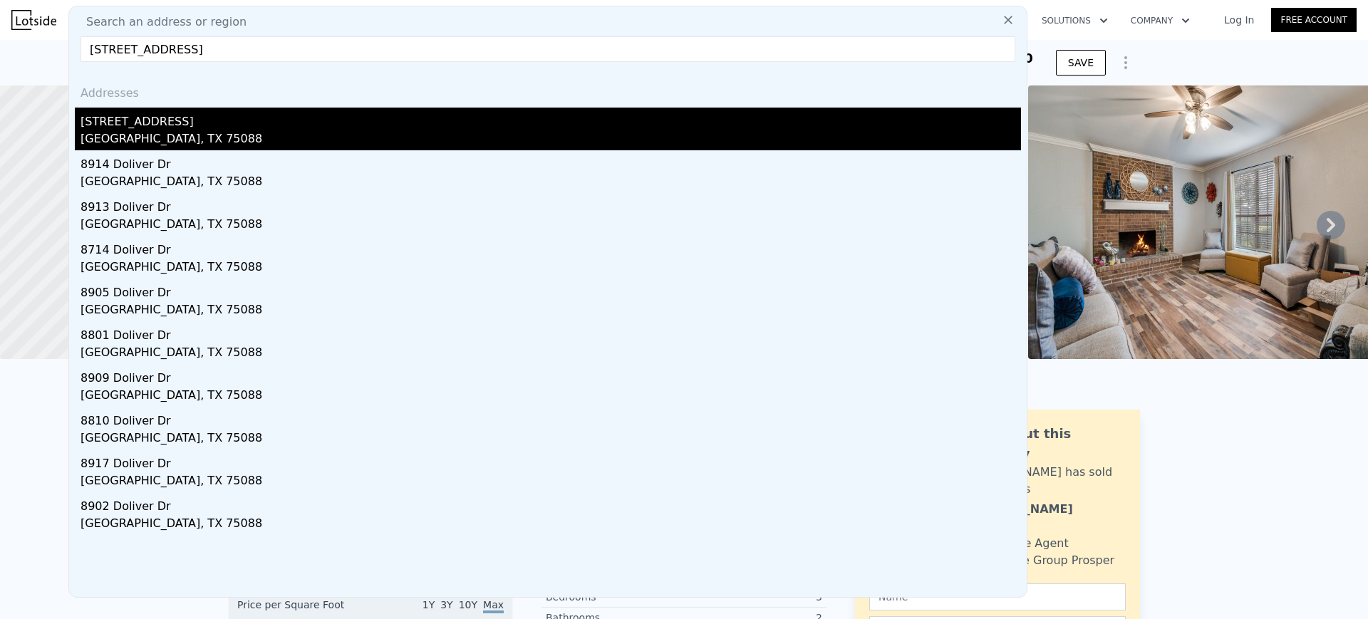
type input "[STREET_ADDRESS]"
click at [113, 120] on div "[STREET_ADDRESS]" at bounding box center [551, 119] width 941 height 23
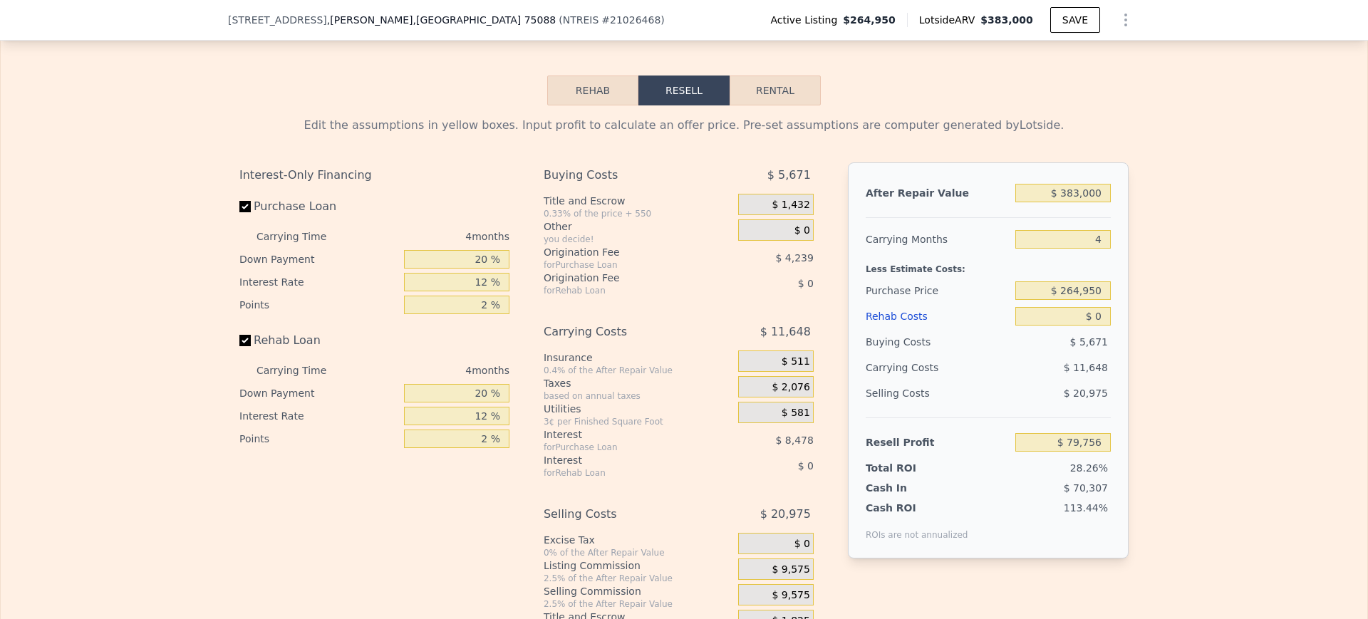
scroll to position [2097, 0]
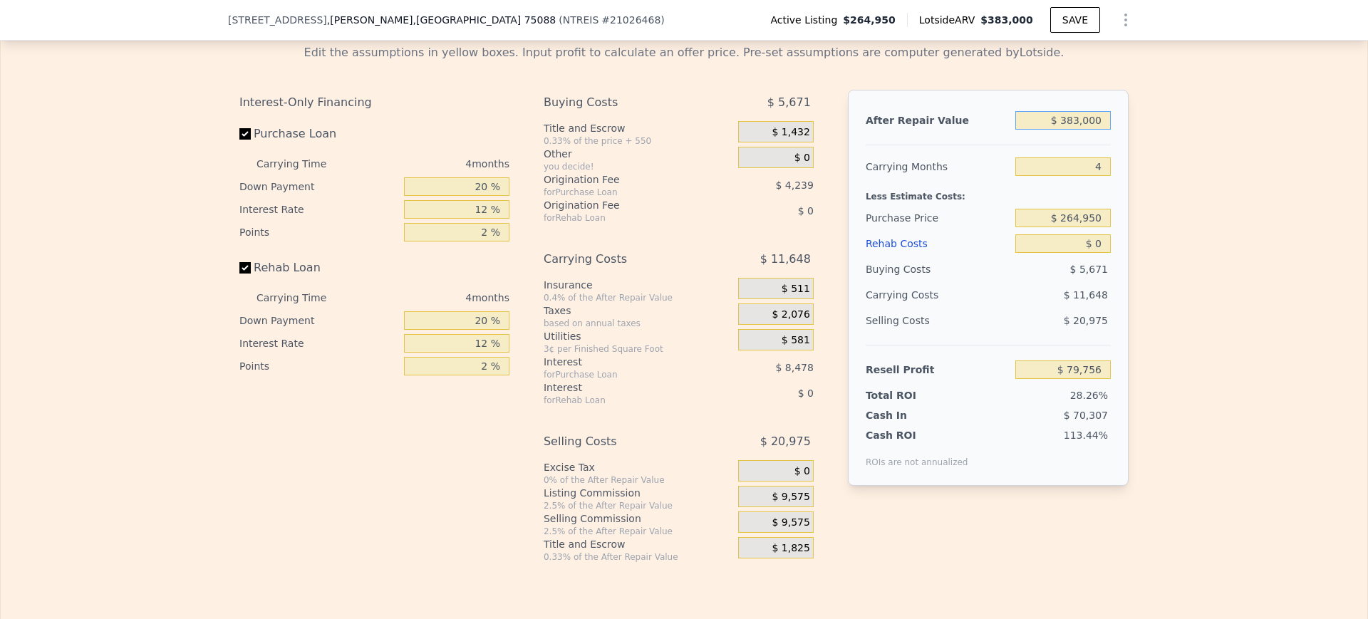
drag, startPoint x: 1047, startPoint y: 147, endPoint x: 1190, endPoint y: 157, distance: 143.6
click at [1190, 157] on div "Edit the assumptions in yellow boxes. Input profit to calculate an offer price.…" at bounding box center [684, 298] width 1367 height 530
type input "$ 365"
type input "-$ 281,962"
type input "$ 365,000"
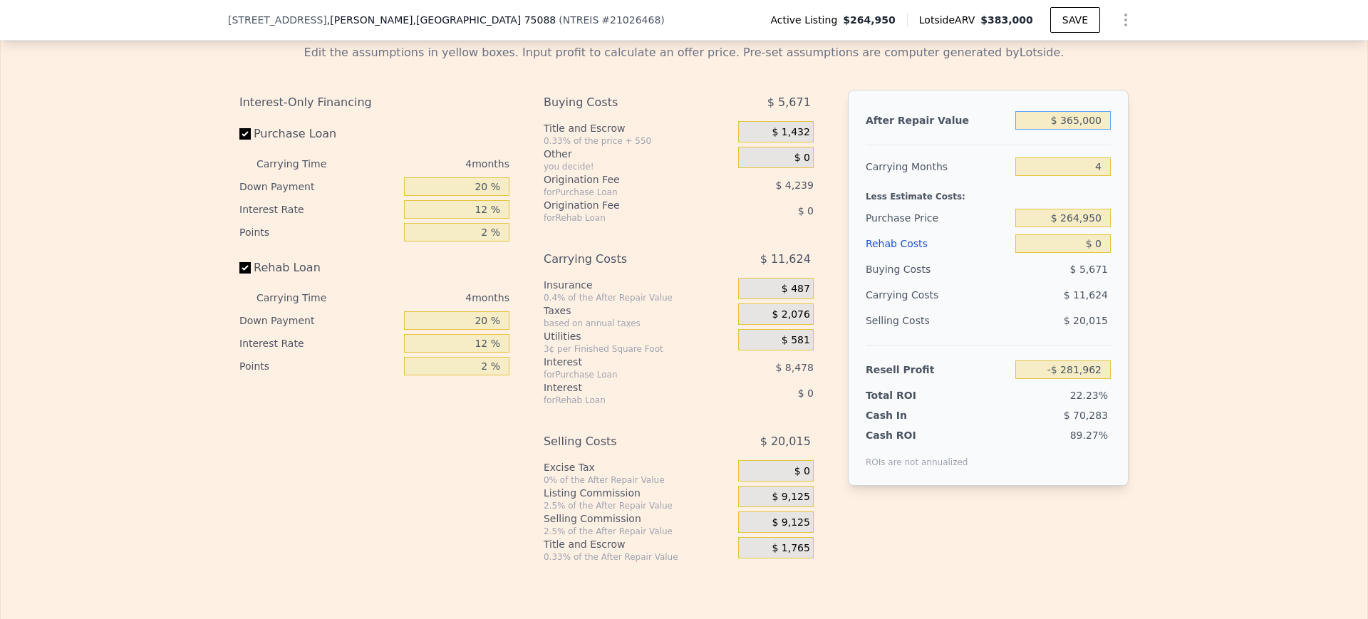
type input "$ 62,740"
type input "$ 365,000"
drag, startPoint x: 1078, startPoint y: 190, endPoint x: 1258, endPoint y: 172, distance: 180.5
click at [1258, 172] on div "Edit the assumptions in yellow boxes. Input profit to calculate an offer price.…" at bounding box center [684, 298] width 1367 height 530
type input "6"
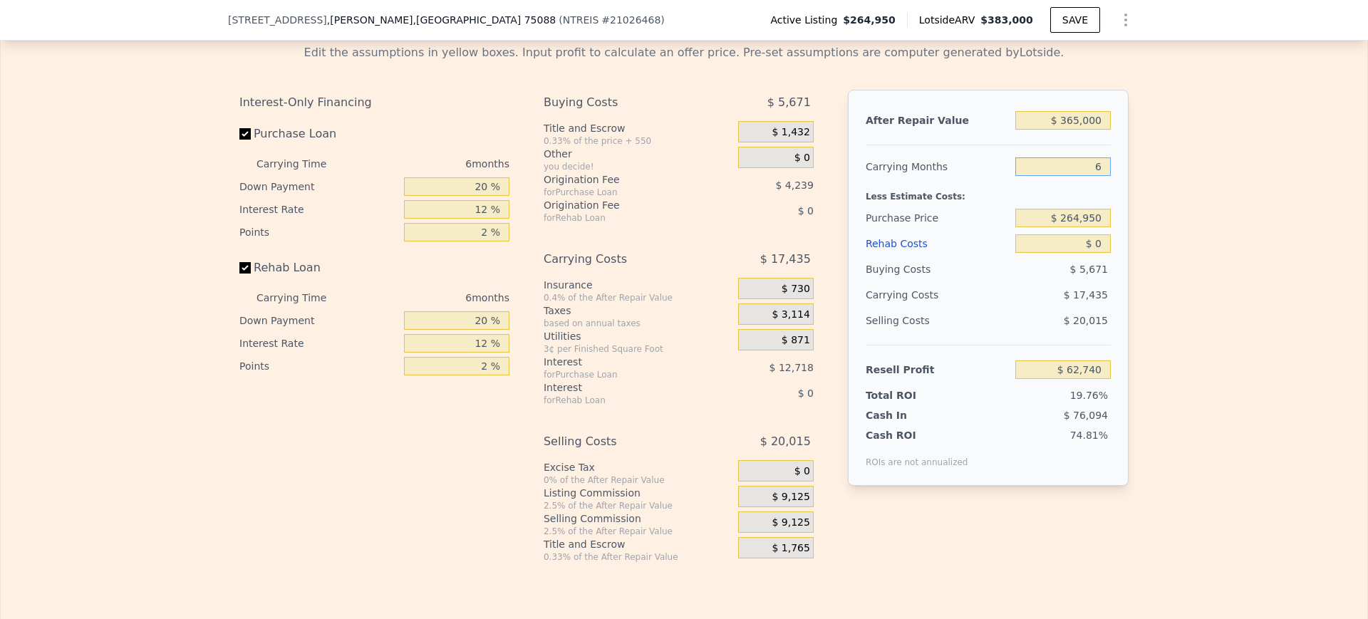
type input "$ 56,929"
type input "6"
click at [1258, 172] on div "Edit the assumptions in yellow boxes. Input profit to calculate an offer price.…" at bounding box center [684, 298] width 1367 height 530
drag, startPoint x: 1068, startPoint y: 265, endPoint x: 1126, endPoint y: 267, distance: 57.7
click at [1126, 267] on div "Edit the assumptions in yellow boxes. Input profit to calculate an offer price.…" at bounding box center [684, 298] width 912 height 530
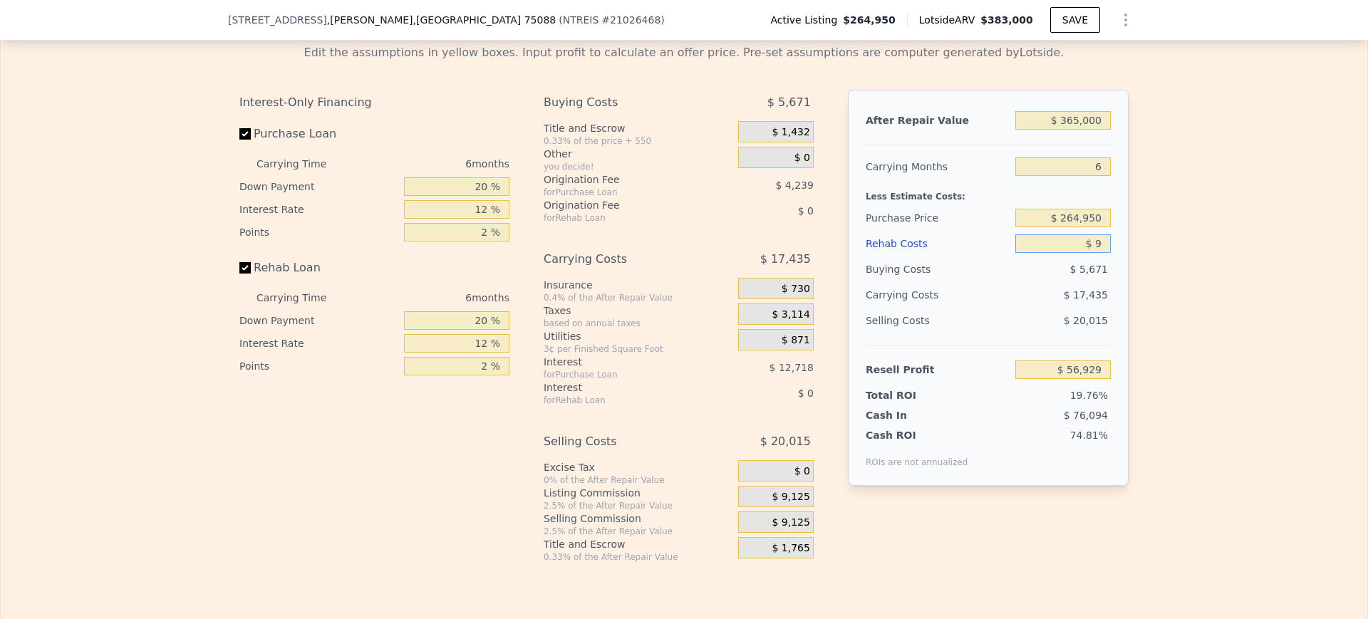
type input "$ 90"
type input "$ 56,832"
type input "$ 90,000"
type input "-$ 38,831"
type input "$ 90,000"
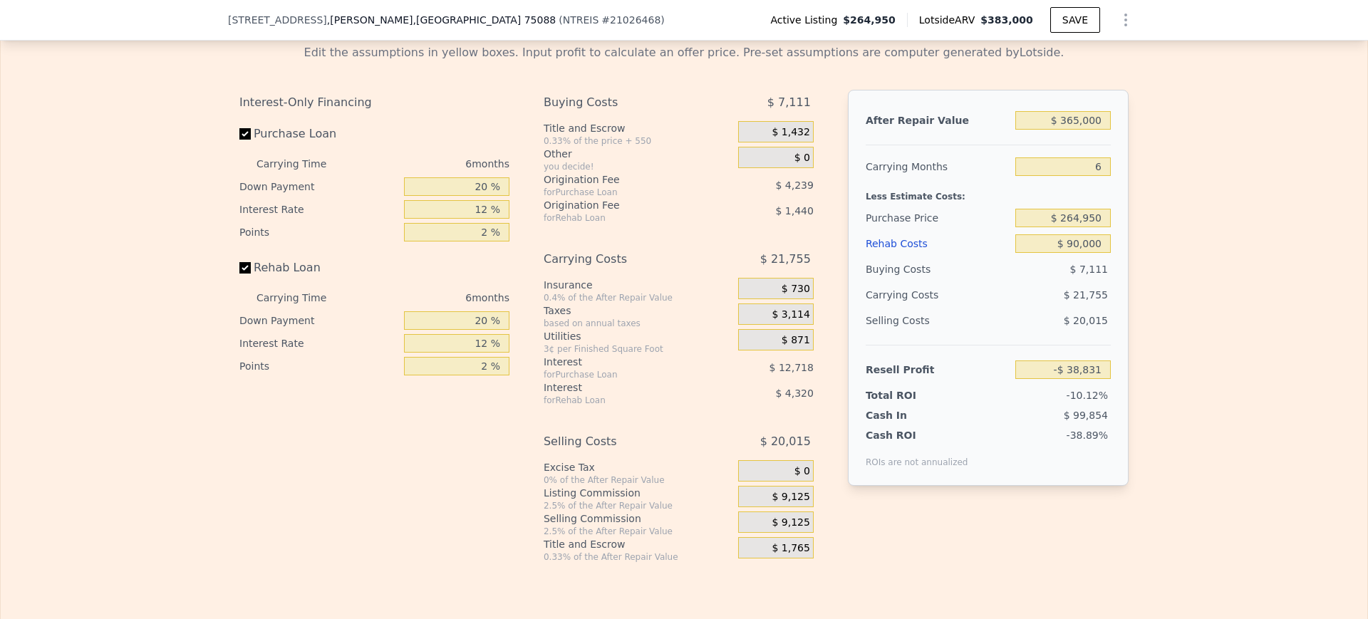
click at [1190, 248] on div "Edit the assumptions in yellow boxes. Input profit to calculate an offer price.…" at bounding box center [684, 298] width 1367 height 530
drag, startPoint x: 1040, startPoint y: 246, endPoint x: 1205, endPoint y: 243, distance: 165.3
click at [1205, 243] on div "Edit the assumptions in yellow boxes. Input profit to calculate an offer price.…" at bounding box center [684, 298] width 1367 height 530
type input "$ 225,000"
click at [1205, 243] on div "Edit the assumptions in yellow boxes. Input profit to calculate an offer price.…" at bounding box center [684, 298] width 1367 height 530
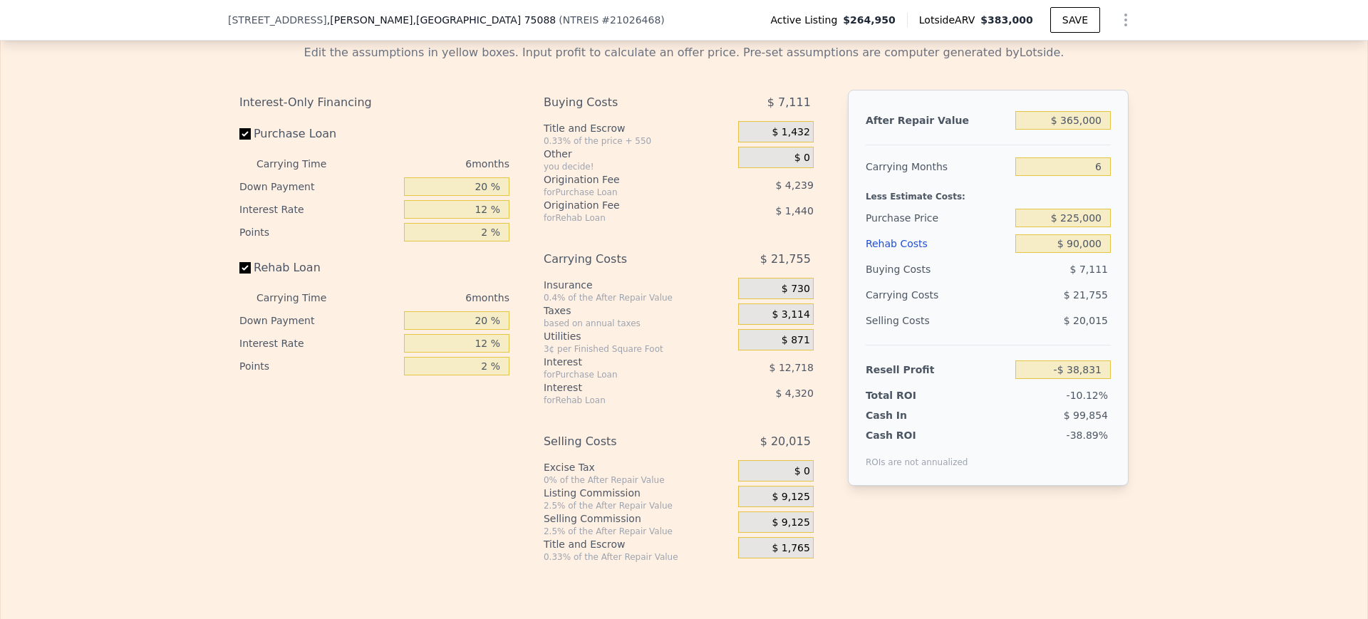
type input "$ 3,811"
drag, startPoint x: 1048, startPoint y: 247, endPoint x: 1172, endPoint y: 233, distance: 124.1
click at [1172, 233] on div "Edit the assumptions in yellow boxes. Input profit to calculate an offer price.…" at bounding box center [684, 298] width 1367 height 530
type input "$ 200,000"
click at [1172, 233] on div "Edit the assumptions in yellow boxes. Input profit to calculate an offer price.…" at bounding box center [684, 298] width 1367 height 530
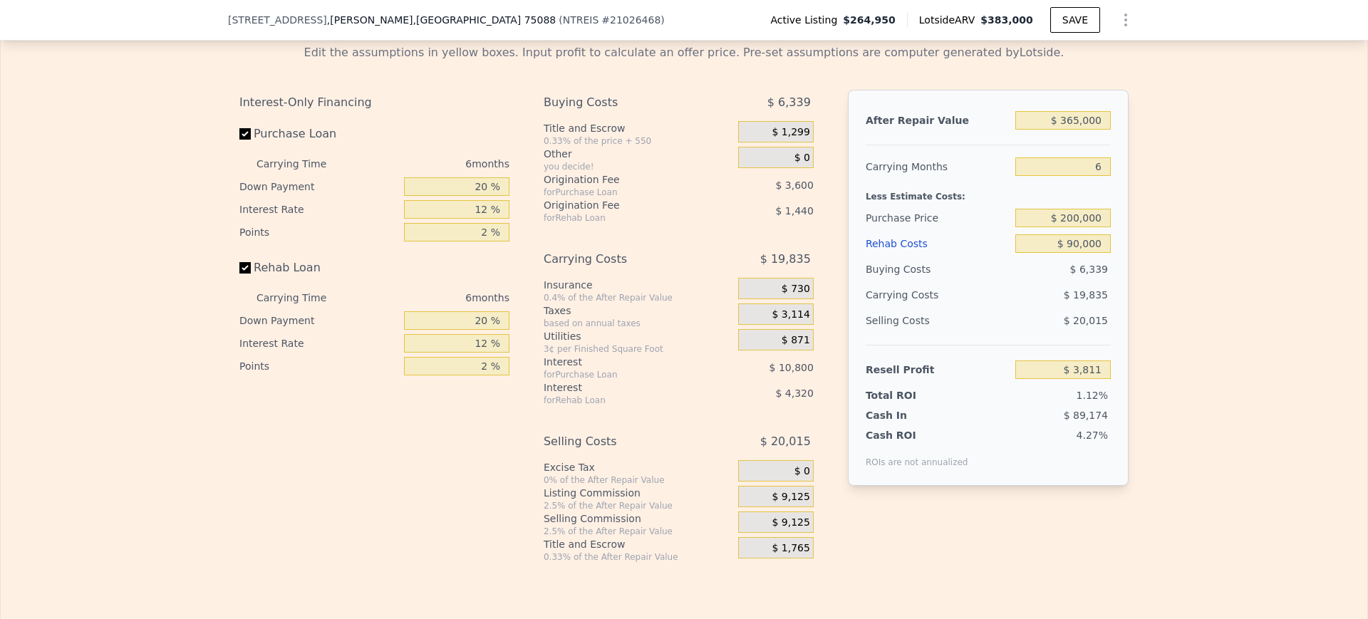
type input "$ 30,494"
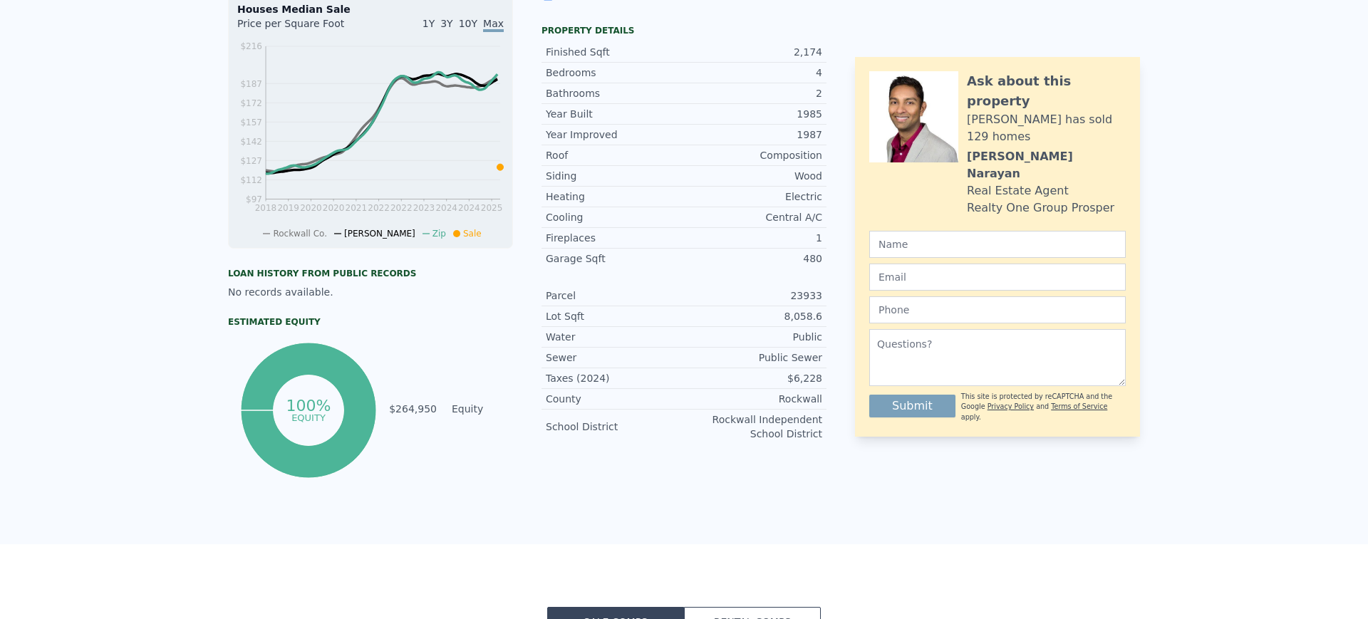
scroll to position [5, 0]
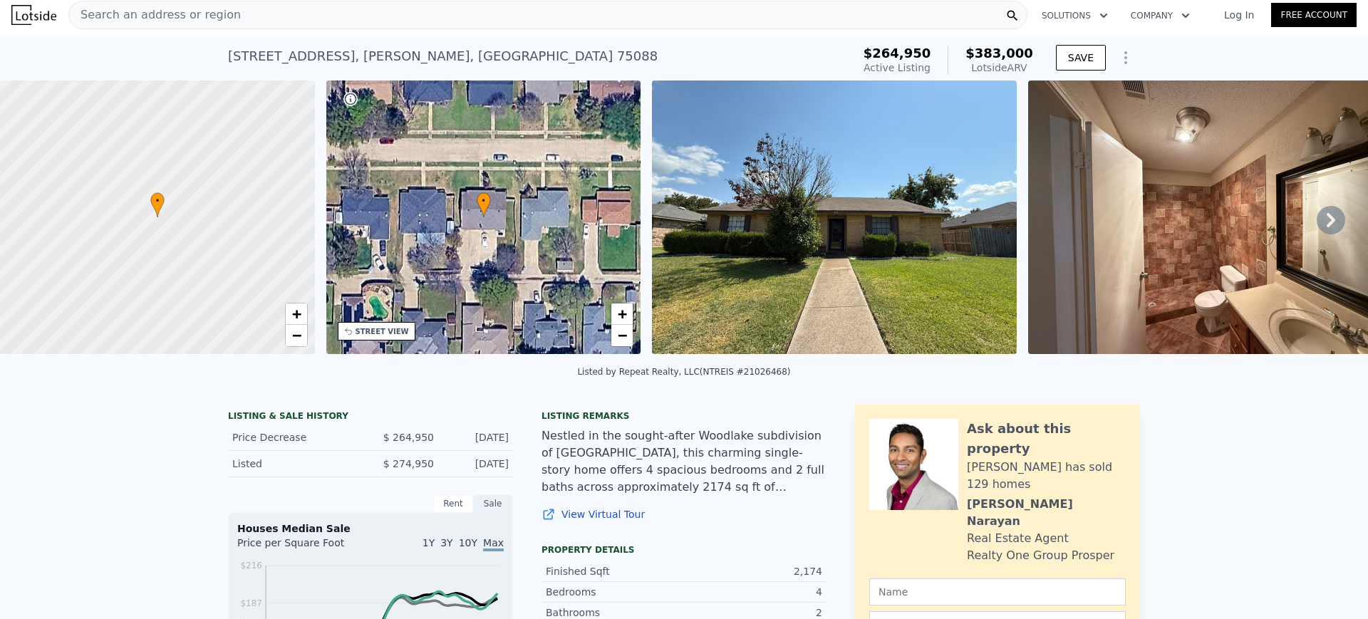
click at [301, 14] on div "Search an address or region" at bounding box center [547, 15] width 959 height 29
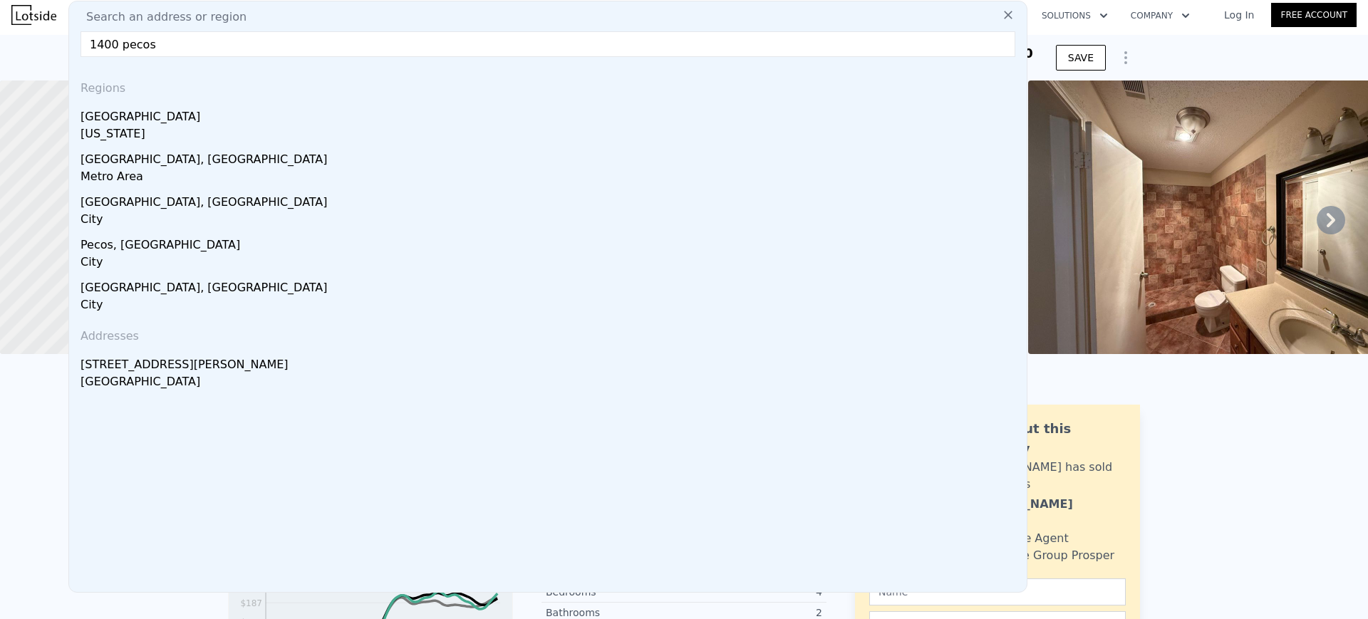
click at [267, 48] on input "1400 pecos" at bounding box center [548, 44] width 935 height 26
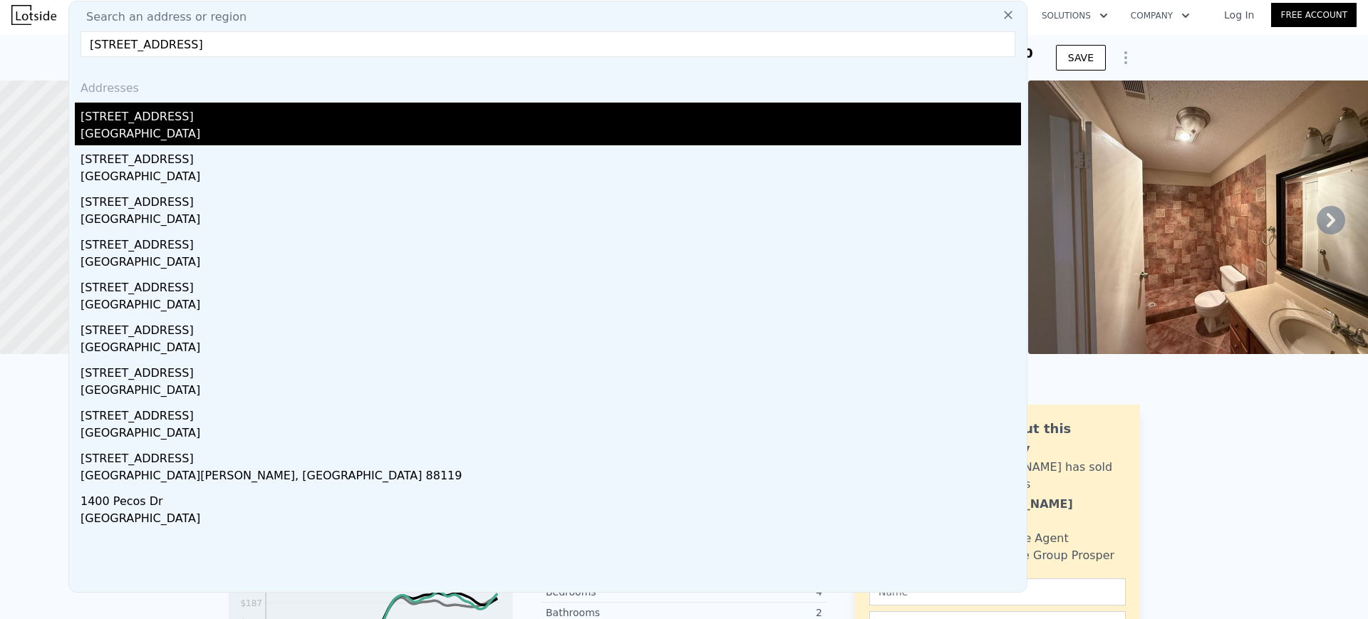
type input "[STREET_ADDRESS]"
click at [120, 119] on div "[STREET_ADDRESS]" at bounding box center [551, 114] width 941 height 23
type input "2"
type input "1486"
type input "2323"
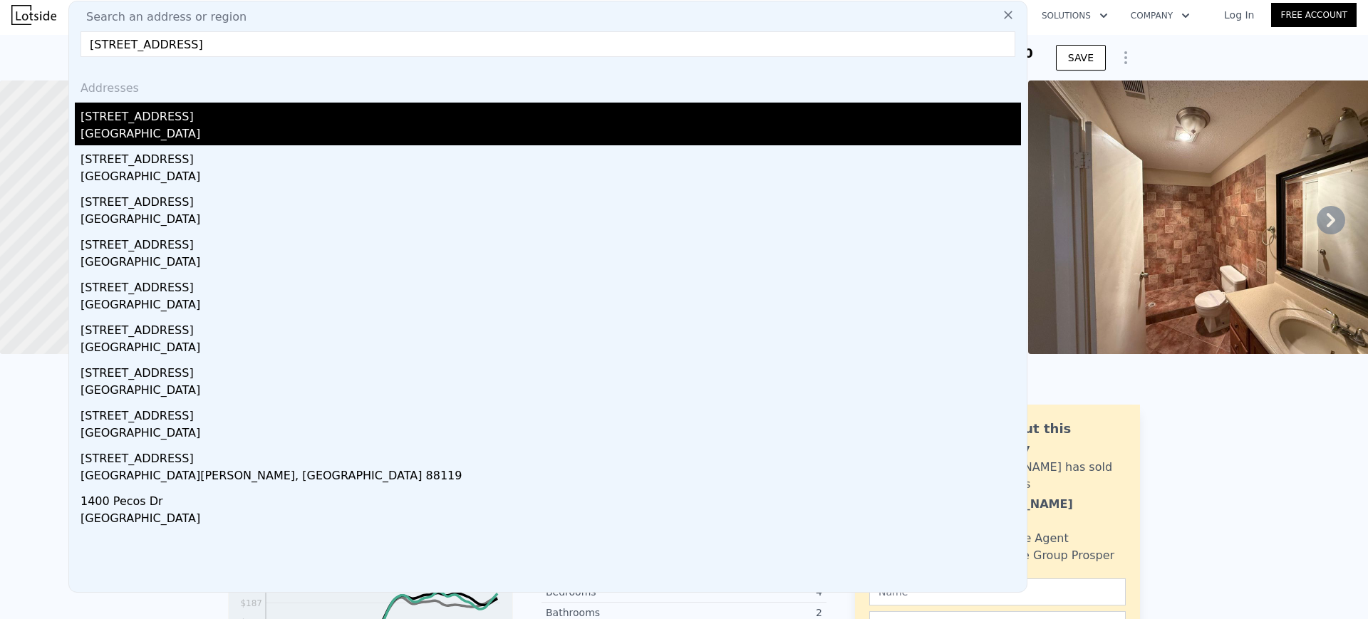
type input "6969.6"
type input "11238.48"
type input "$ 349,000"
type input "4"
type input "$ 0"
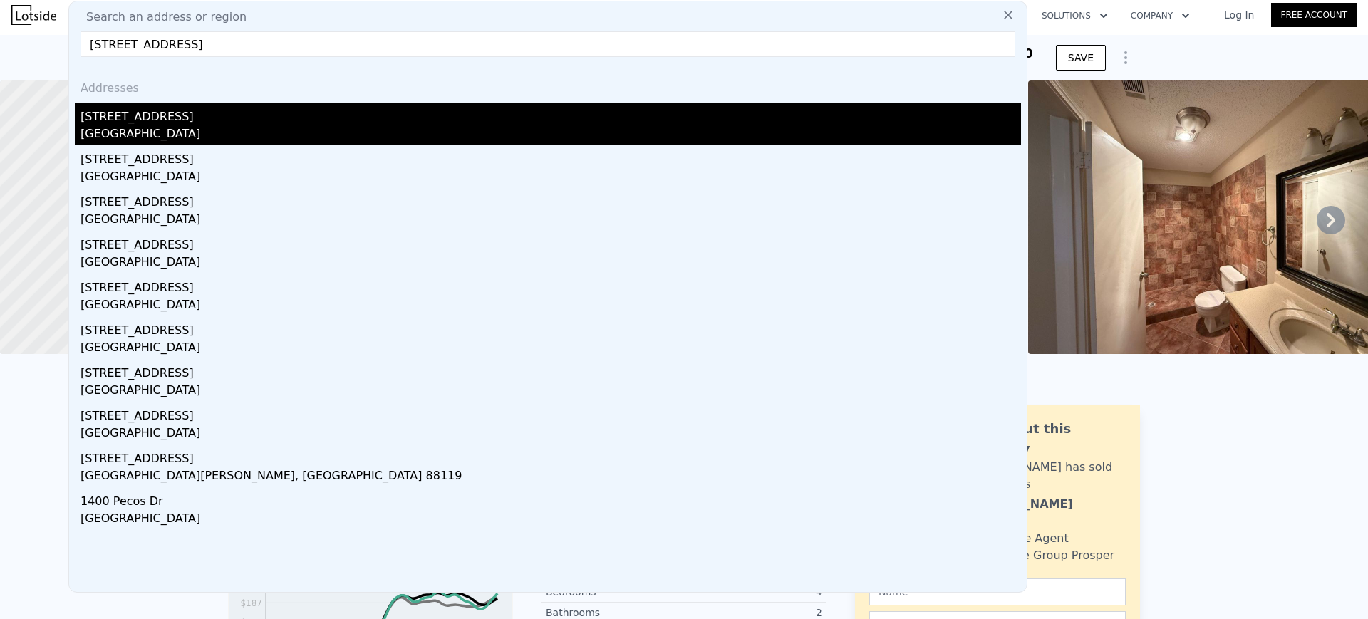
type input "$ 101,683"
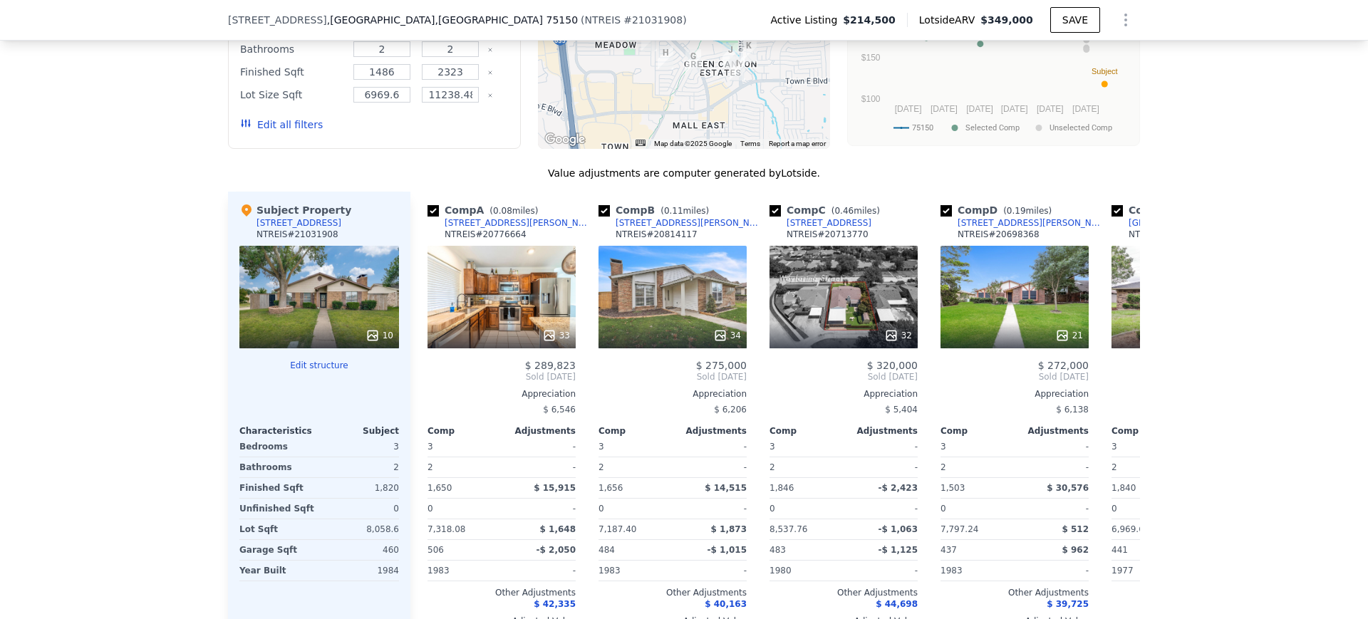
scroll to position [1325, 0]
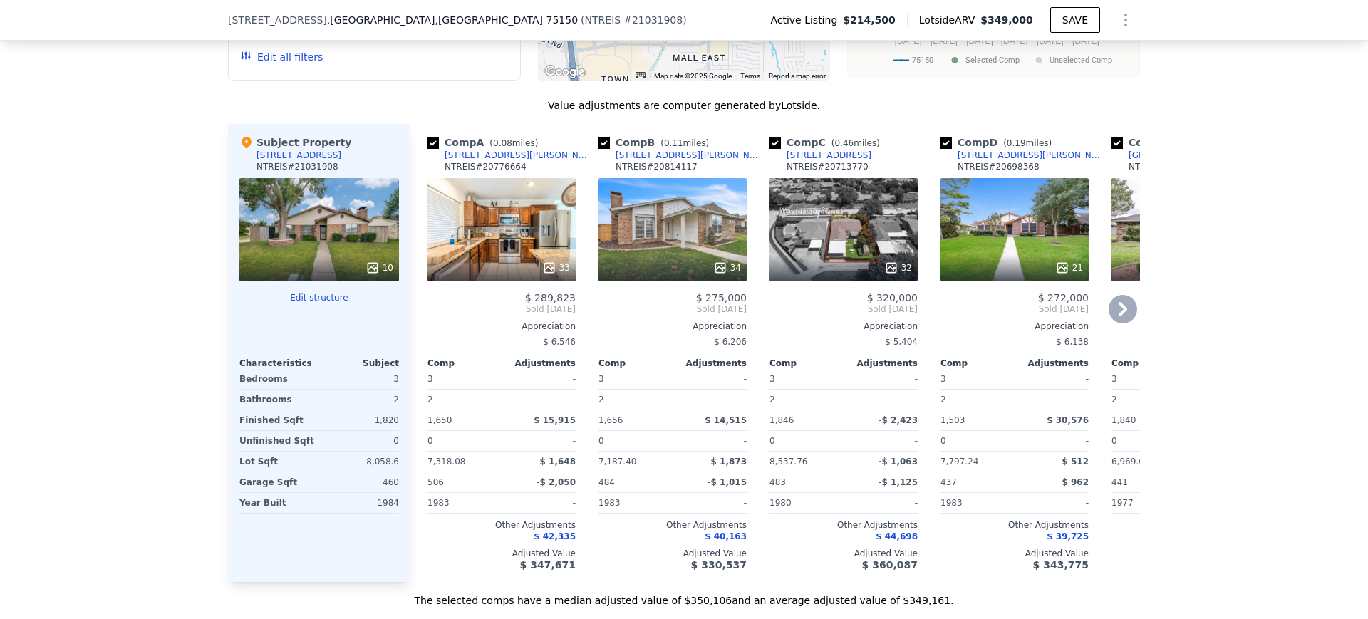
click at [1110, 324] on icon at bounding box center [1123, 309] width 29 height 29
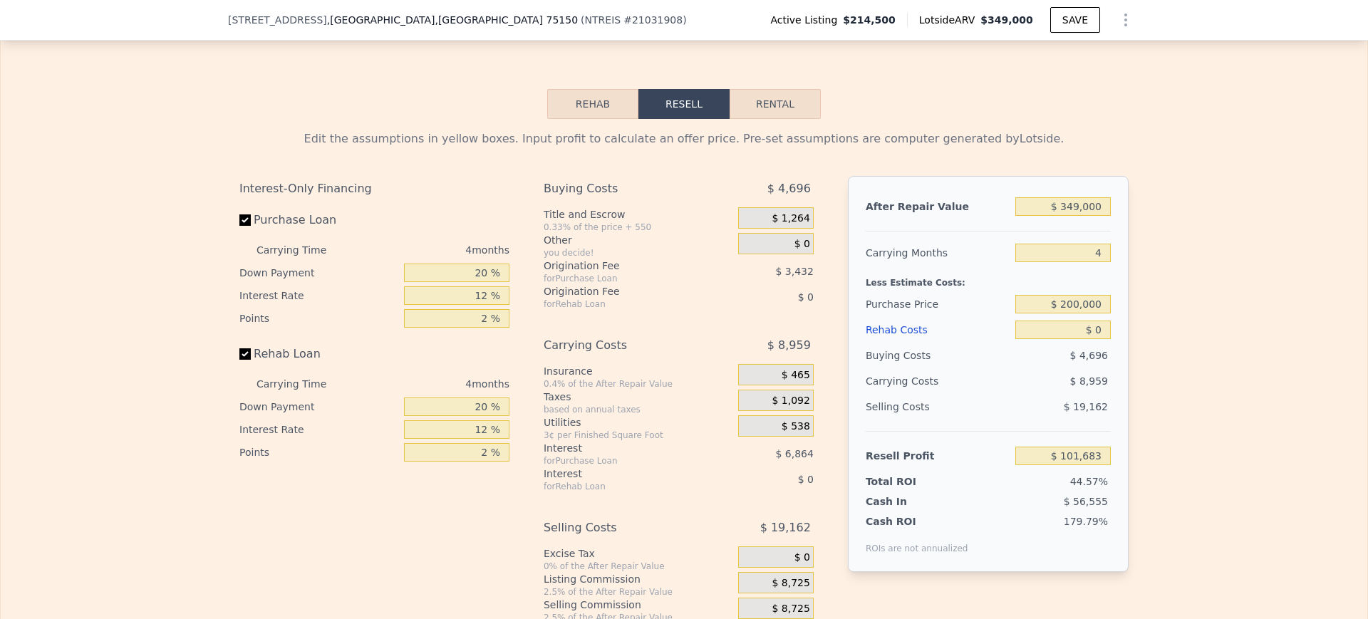
scroll to position [1980, 0]
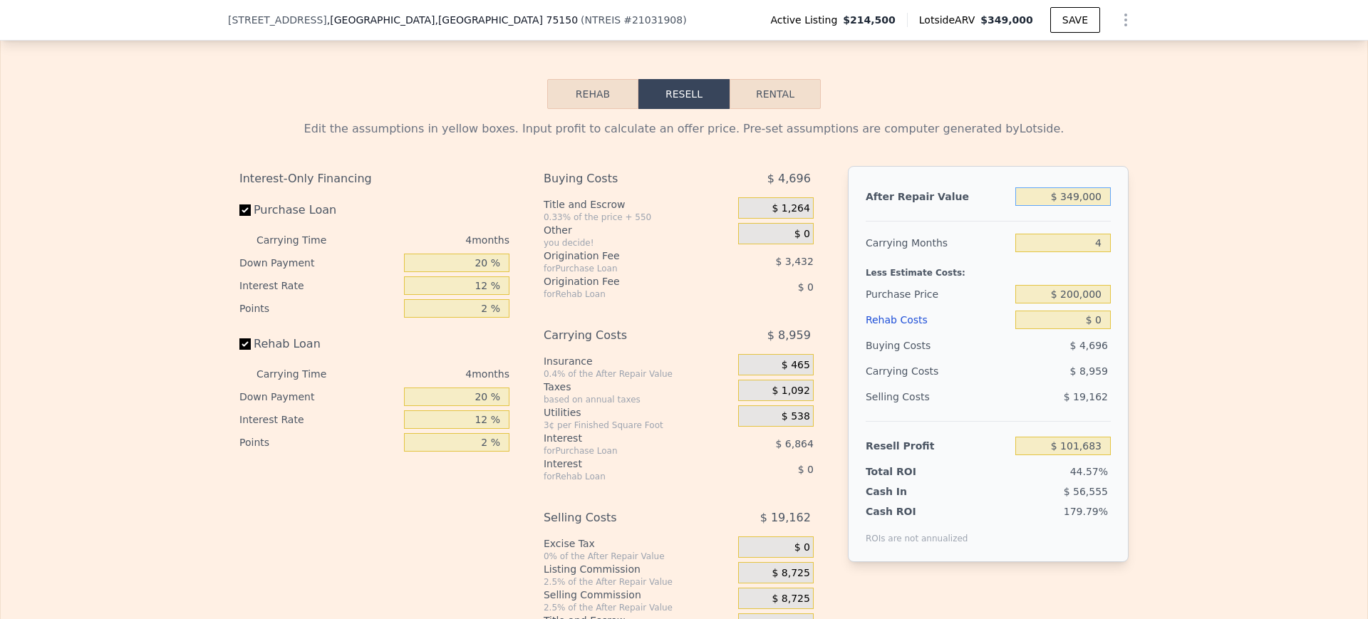
drag, startPoint x: 1020, startPoint y: 222, endPoint x: 1329, endPoint y: 216, distance: 309.3
click at [1329, 216] on div "Edit the assumptions in yellow boxes. Input profit to calculate an offer price.…" at bounding box center [684, 374] width 1367 height 530
type input "$ 308"
type input "-$ 227,949"
type input "$ 308,000"
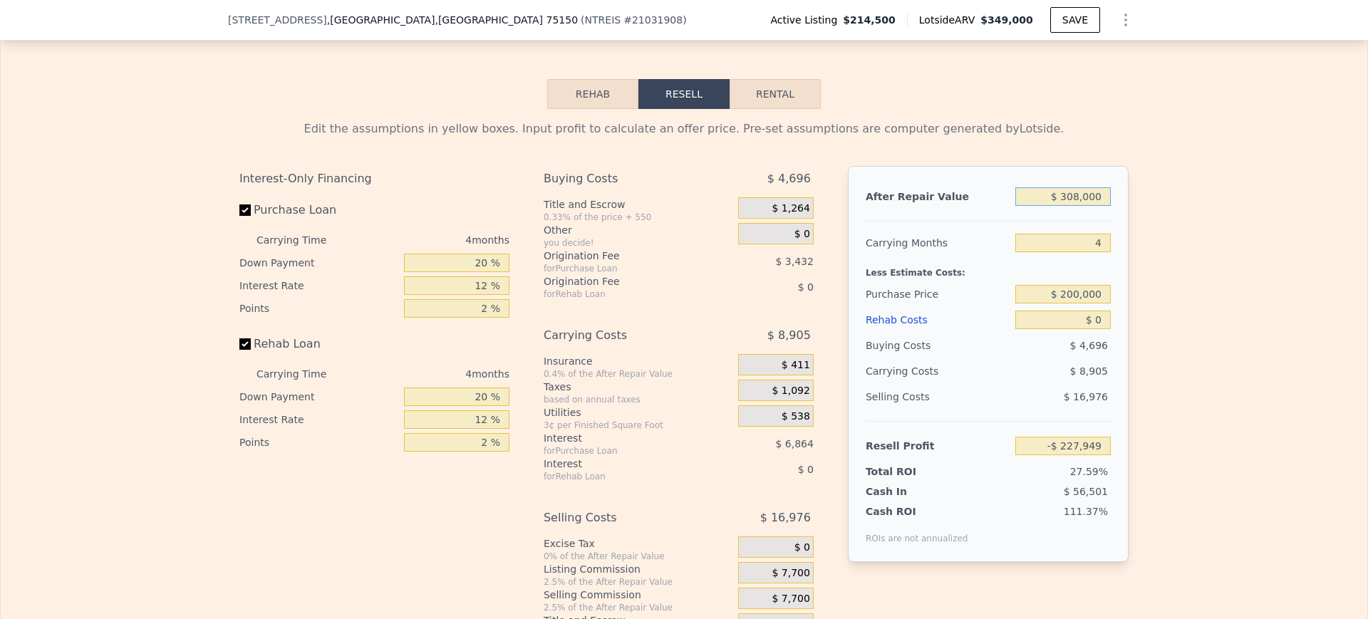
type input "$ 62,923"
type input "$ 308,000"
click at [1243, 228] on div "Edit the assumptions in yellow boxes. Input profit to calculate an offer price.…" at bounding box center [684, 374] width 1367 height 530
drag, startPoint x: 1057, startPoint y: 352, endPoint x: 1177, endPoint y: 346, distance: 119.9
click at [1177, 346] on div "Edit the assumptions in yellow boxes. Input profit to calculate an offer price.…" at bounding box center [684, 374] width 1367 height 530
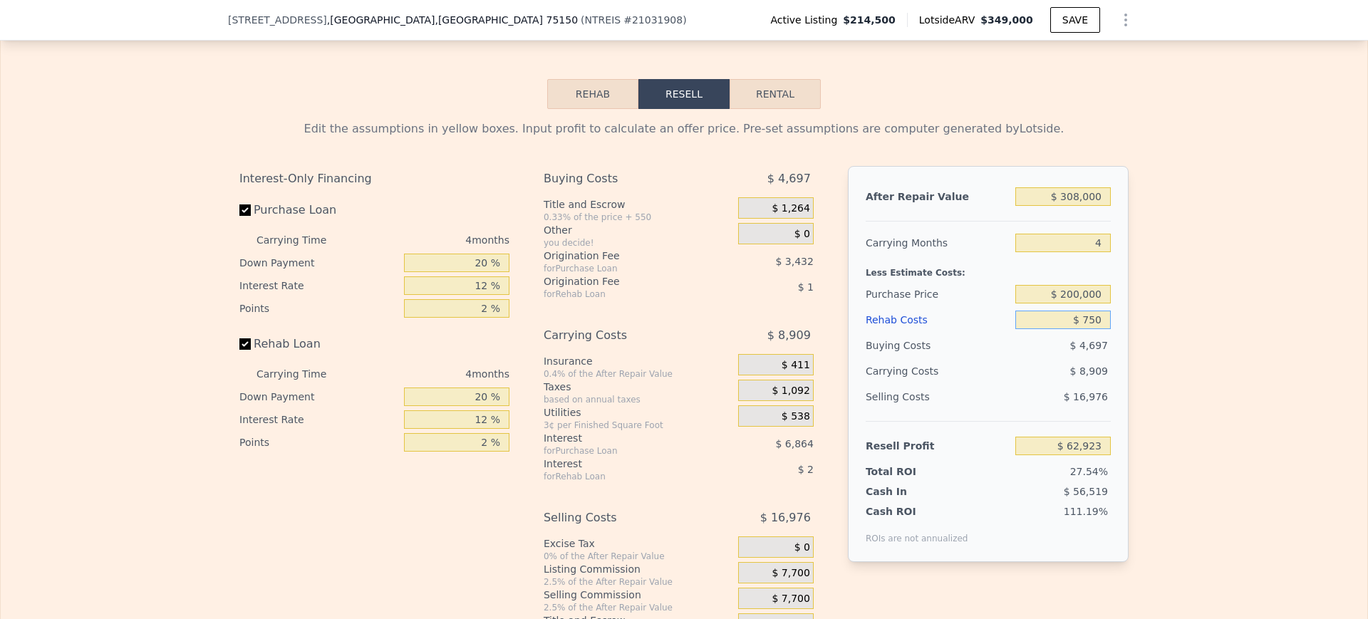
type input "$ 7,500"
type input "$ 55,063"
type input "$ 75,000"
type input "-$ 15,677"
type input "$ 75,000"
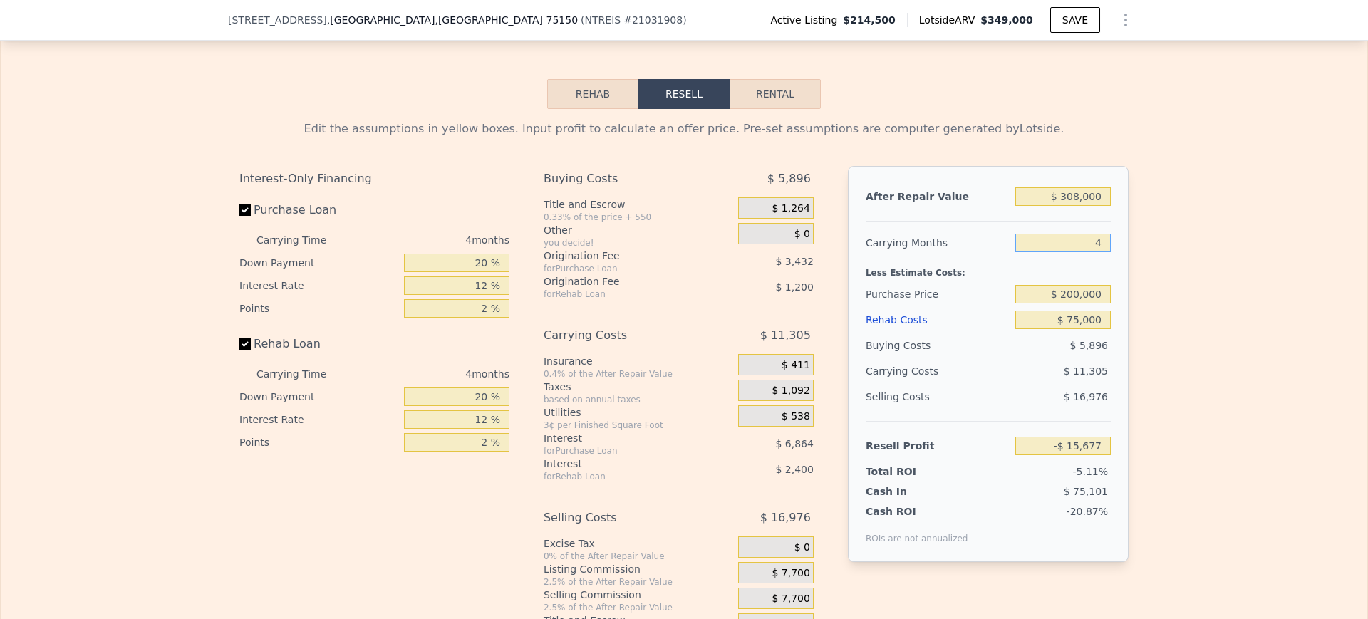
drag, startPoint x: 1082, startPoint y: 267, endPoint x: 1249, endPoint y: 262, distance: 166.8
click at [1249, 262] on div "Edit the assumptions in yellow boxes. Input profit to calculate an offer price.…" at bounding box center [684, 374] width 1367 height 530
type input "9"
type input "-$ 29,808"
type input "9"
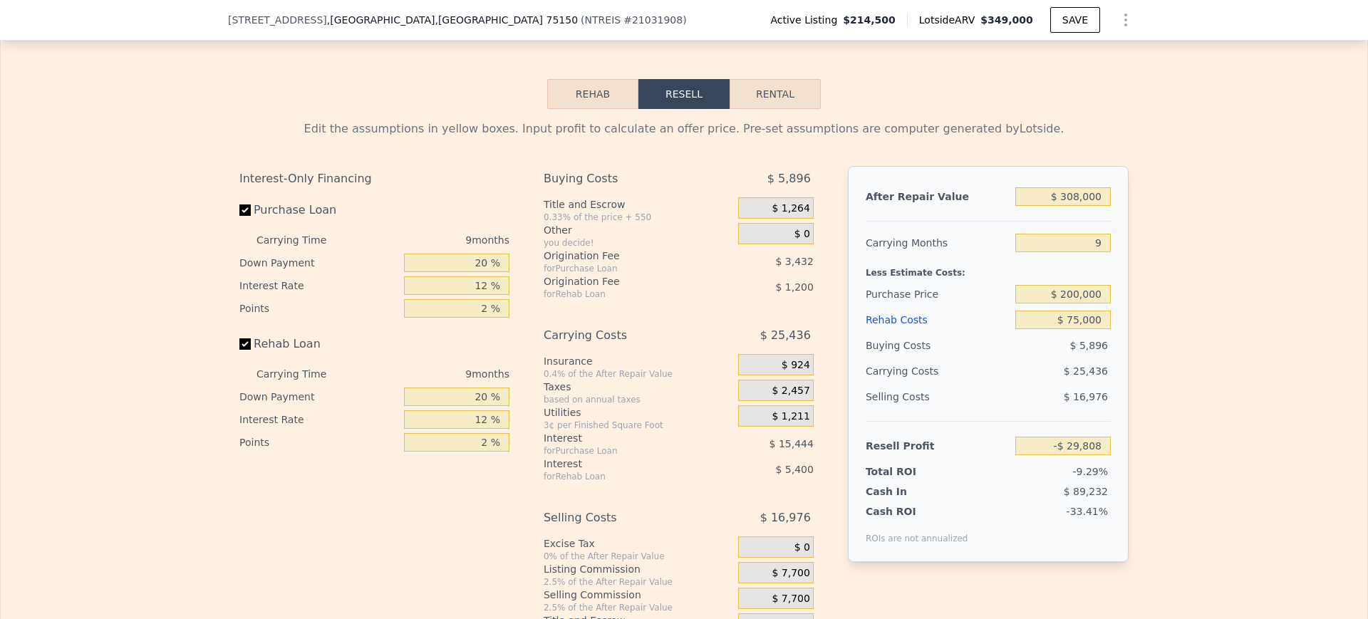
click at [1249, 262] on div "Edit the assumptions in yellow boxes. Input profit to calculate an offer price.…" at bounding box center [684, 374] width 1367 height 530
drag, startPoint x: 1057, startPoint y: 309, endPoint x: 1310, endPoint y: 321, distance: 253.3
click at [1310, 321] on div "Edit the assumptions in yellow boxes. Input profit to calculate an offer price.…" at bounding box center [684, 374] width 1367 height 530
click at [1217, 269] on div "Edit the assumptions in yellow boxes. Input profit to calculate an offer price.…" at bounding box center [684, 374] width 1367 height 530
drag, startPoint x: 1044, startPoint y: 320, endPoint x: 1211, endPoint y: 328, distance: 167.6
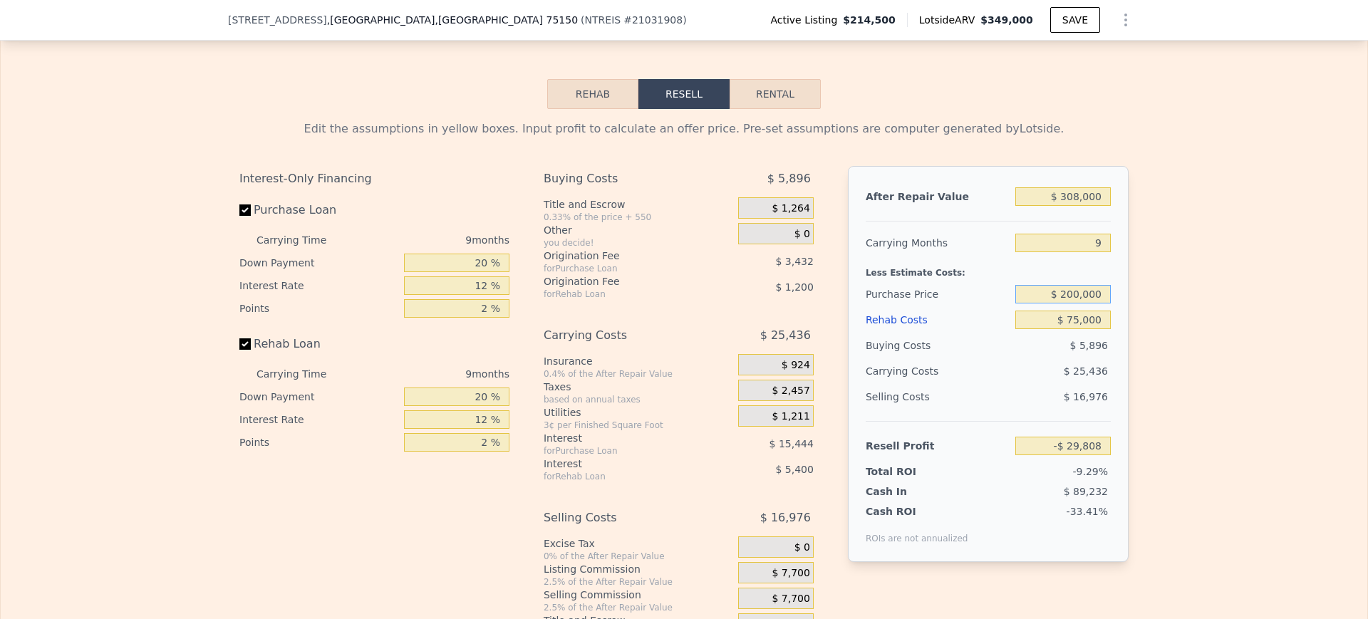
click at [1211, 328] on div "Edit the assumptions in yellow boxes. Input profit to calculate an offer price.…" at bounding box center [684, 374] width 1367 height 530
type input "$ 150,000"
click at [1211, 328] on div "Edit the assumptions in yellow boxes. Input profit to calculate an offer price.…" at bounding box center [684, 374] width 1367 height 530
type input "$ 40,582"
click at [1211, 328] on div "Edit the assumptions in yellow boxes. Input profit to calculate an offer price.…" at bounding box center [684, 374] width 1367 height 530
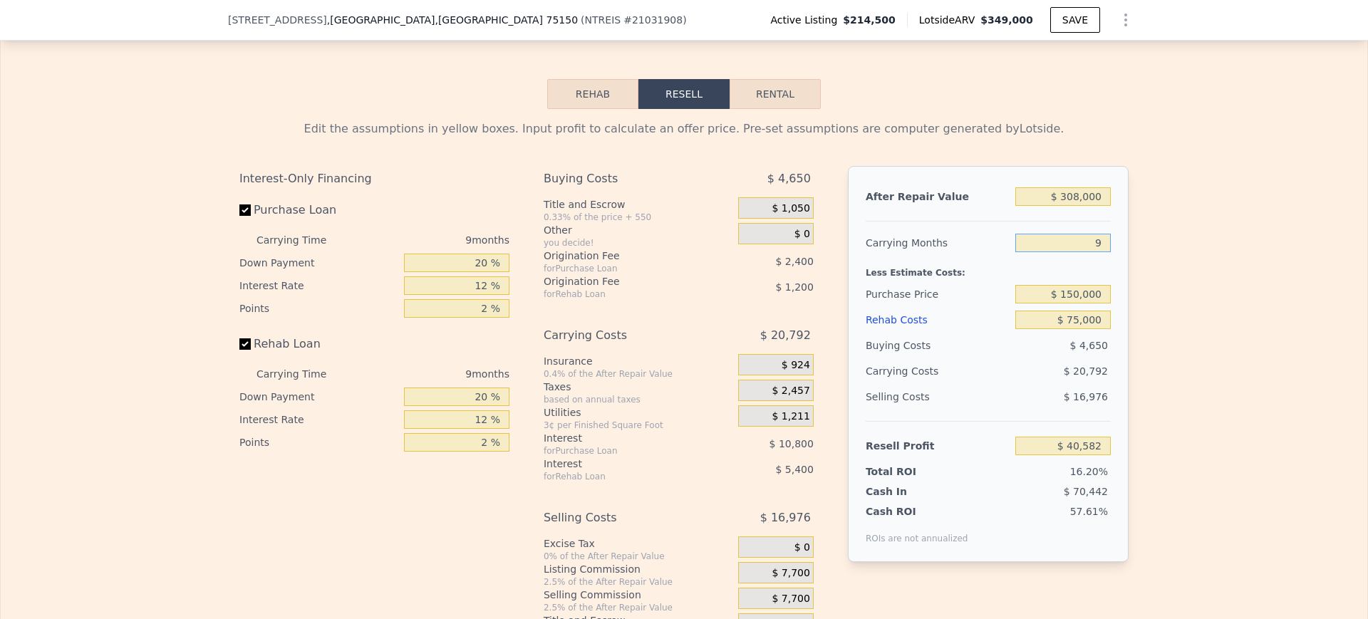
drag, startPoint x: 1081, startPoint y: 268, endPoint x: 1214, endPoint y: 338, distance: 150.8
click at [1214, 338] on div "Edit the assumptions in yellow boxes. Input profit to calculate an offer price.…" at bounding box center [684, 374] width 1367 height 530
type input "6"
type input "$ 47,512"
click at [1214, 338] on div "Edit the assumptions in yellow boxes. Input profit to calculate an offer price.…" at bounding box center [684, 374] width 1367 height 530
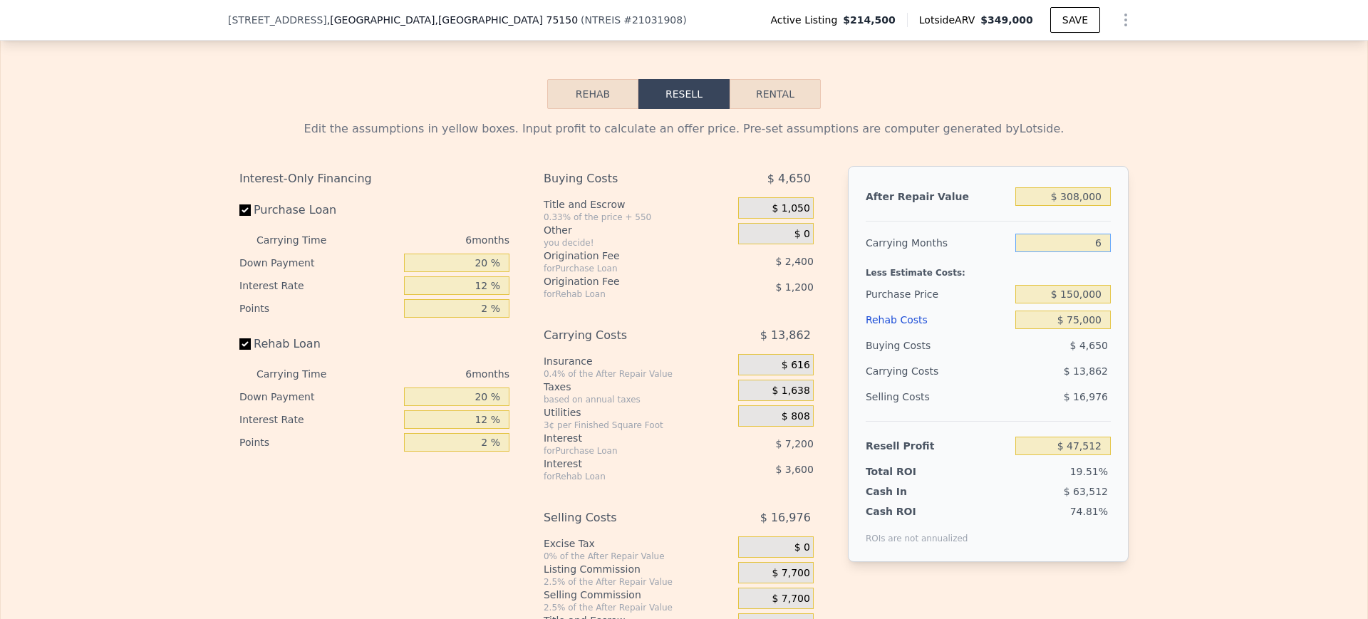
drag, startPoint x: 1088, startPoint y: 262, endPoint x: 1243, endPoint y: 289, distance: 157.7
click at [1243, 289] on div "Edit the assumptions in yellow boxes. Input profit to calculate an offer price.…" at bounding box center [684, 374] width 1367 height 530
type input "9"
type input "$ 40,582"
click at [1243, 289] on div "Edit the assumptions in yellow boxes. Input profit to calculate an offer price.…" at bounding box center [684, 374] width 1367 height 530
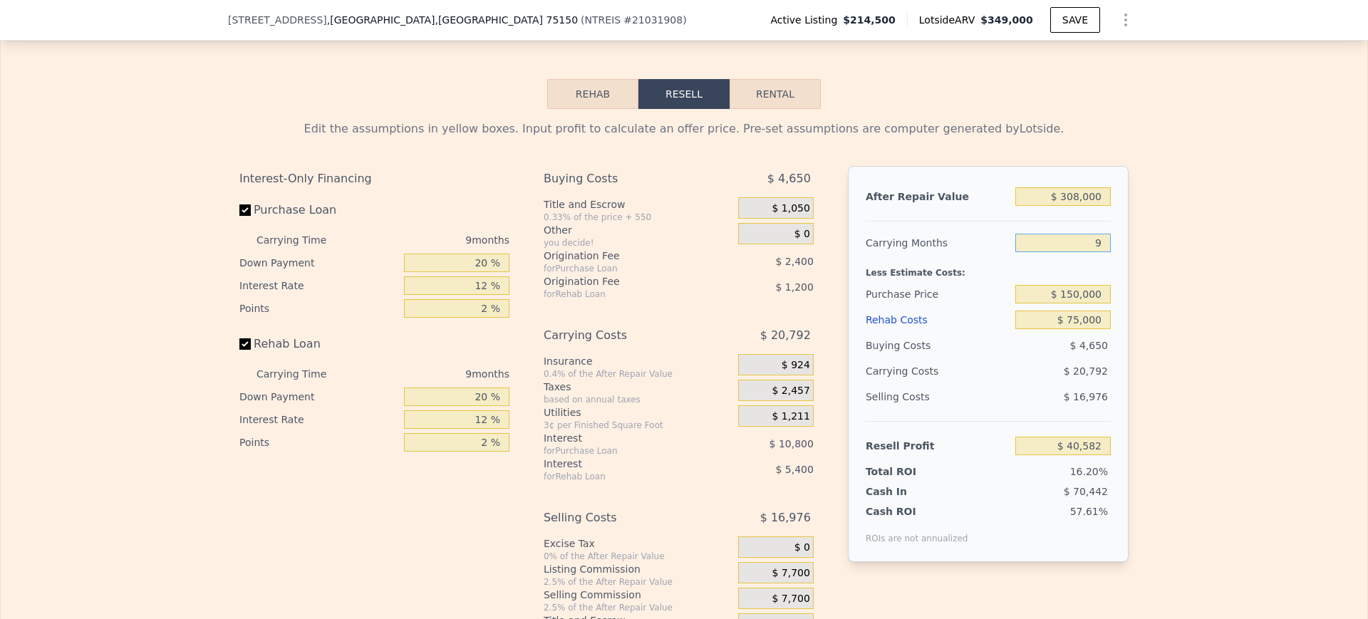
drag, startPoint x: 1086, startPoint y: 272, endPoint x: 1145, endPoint y: 279, distance: 59.6
click at [1145, 279] on div "Edit the assumptions in yellow boxes. Input profit to calculate an offer price.…" at bounding box center [684, 374] width 1367 height 530
type input "6"
type input "$ 47,512"
type input "6"
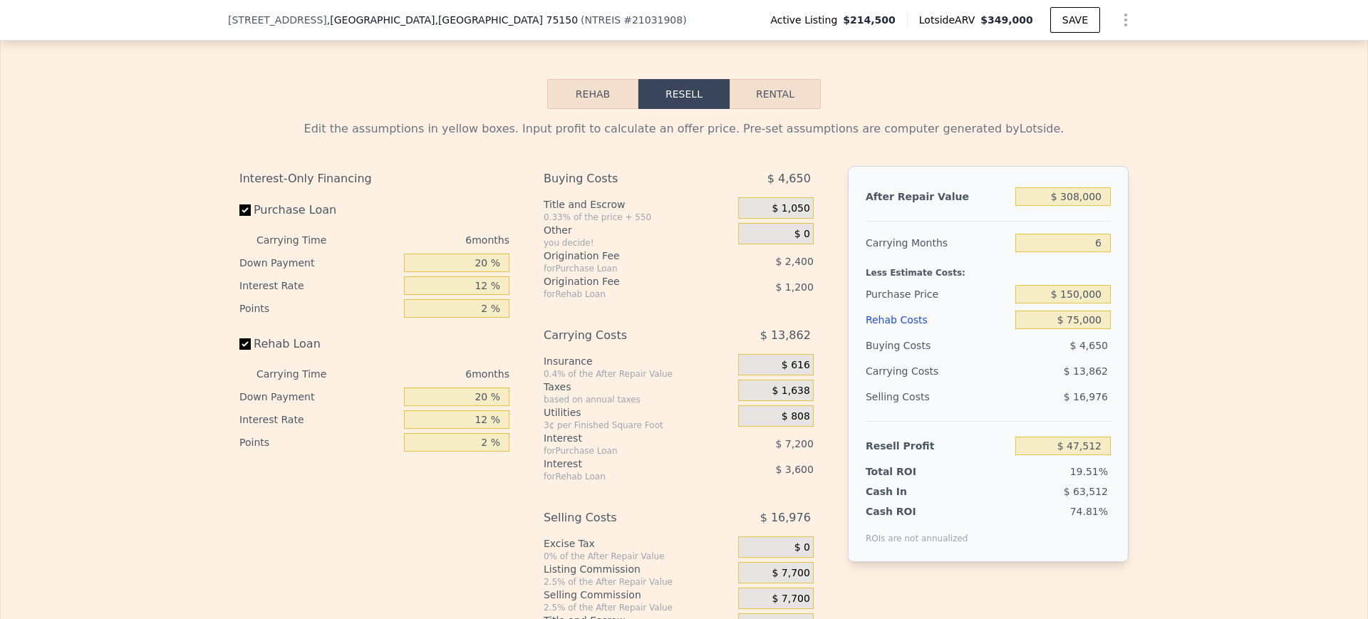
click at [1145, 279] on div "Edit the assumptions in yellow boxes. Input profit to calculate an offer price.…" at bounding box center [684, 374] width 1367 height 530
drag, startPoint x: 1051, startPoint y: 324, endPoint x: 1112, endPoint y: 323, distance: 60.6
click at [1112, 323] on div "After Repair Value $ 308,000 Carrying Months 6 Less Estimate Costs: Purchase Pr…" at bounding box center [988, 364] width 281 height 396
type input "$ 165,000"
click at [1286, 289] on div "Edit the assumptions in yellow boxes. Input profit to calculate an offer price.…" at bounding box center [684, 374] width 1367 height 530
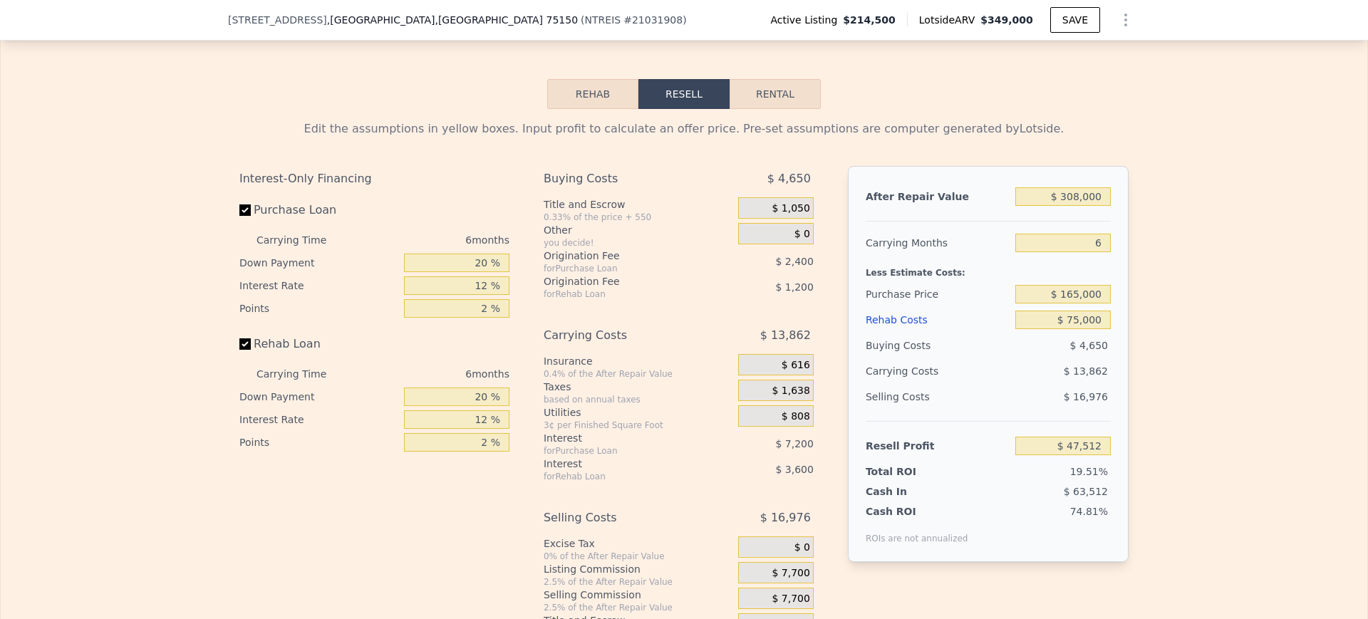
type input "$ 31,503"
drag, startPoint x: 467, startPoint y: 423, endPoint x: 544, endPoint y: 442, distance: 79.9
click at [544, 442] on div "Interest-Only Financing Purchase Loan Carrying Time 6 months Down Payment 20 % …" at bounding box center [683, 402] width 889 height 473
type input "0 %"
type input "$ 30,303"
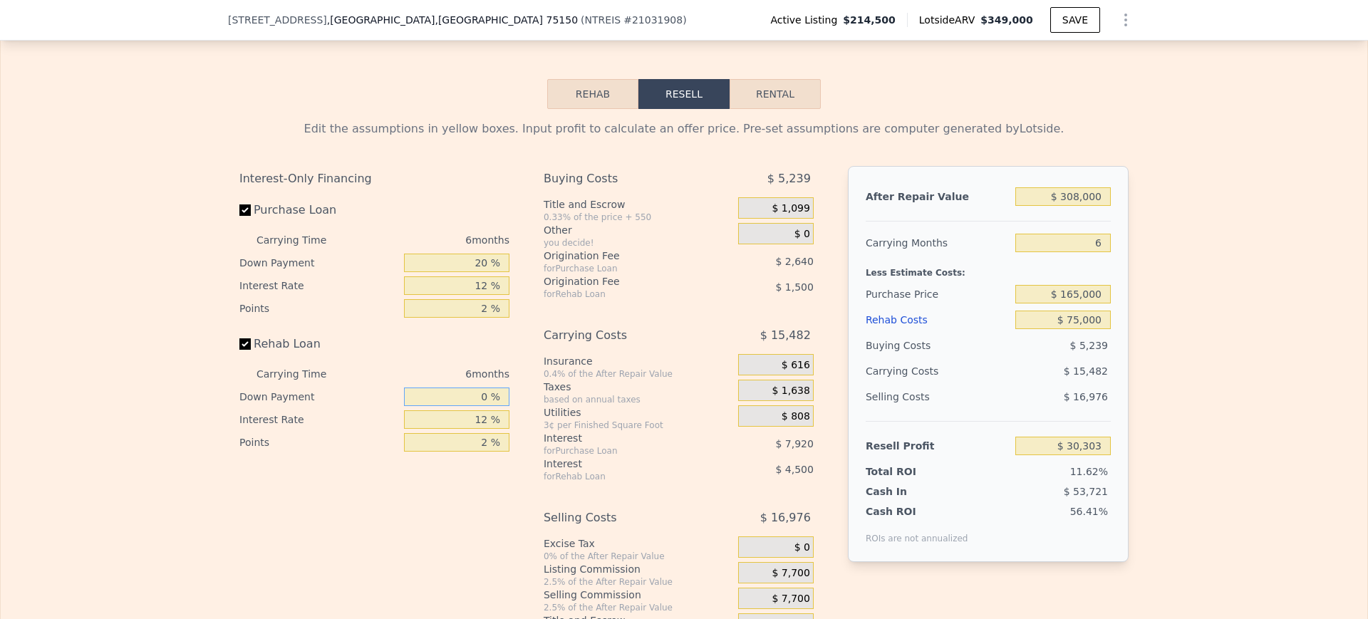
type input "0 %"
click at [1235, 470] on div "Edit the assumptions in yellow boxes. Input profit to calculate an offer price.…" at bounding box center [684, 374] width 1367 height 530
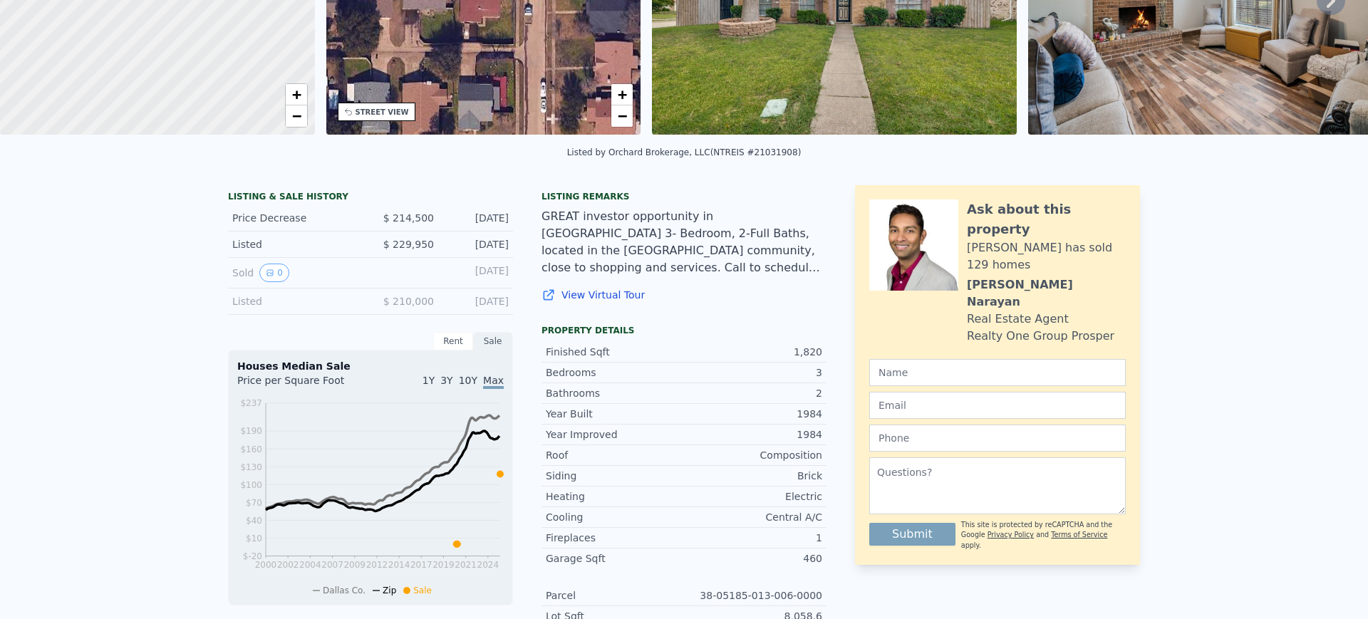
scroll to position [5, 0]
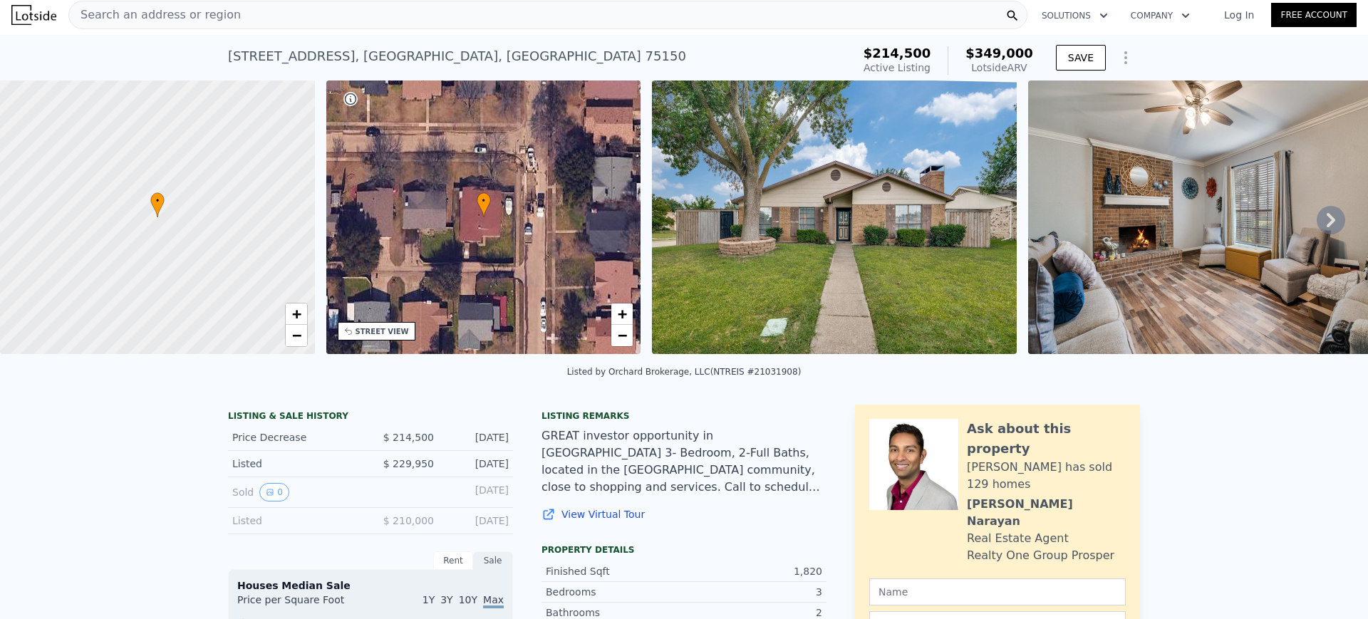
click at [1139, 252] on img at bounding box center [1210, 218] width 365 height 274
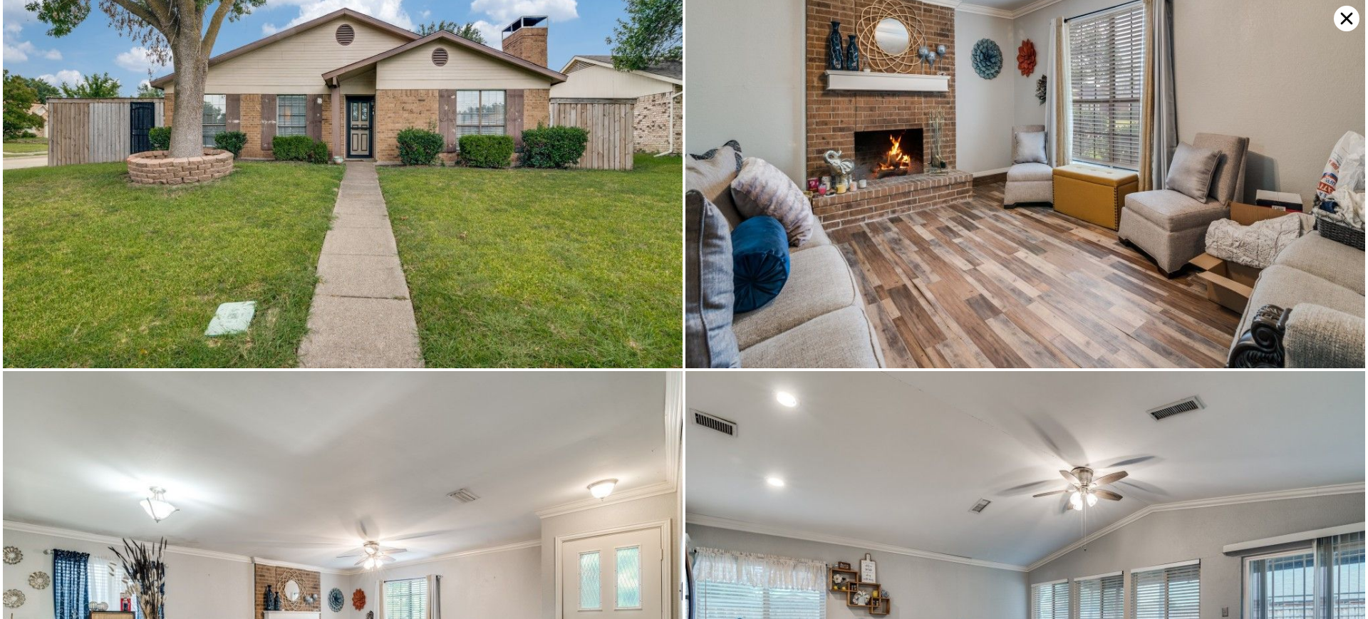
scroll to position [0, 0]
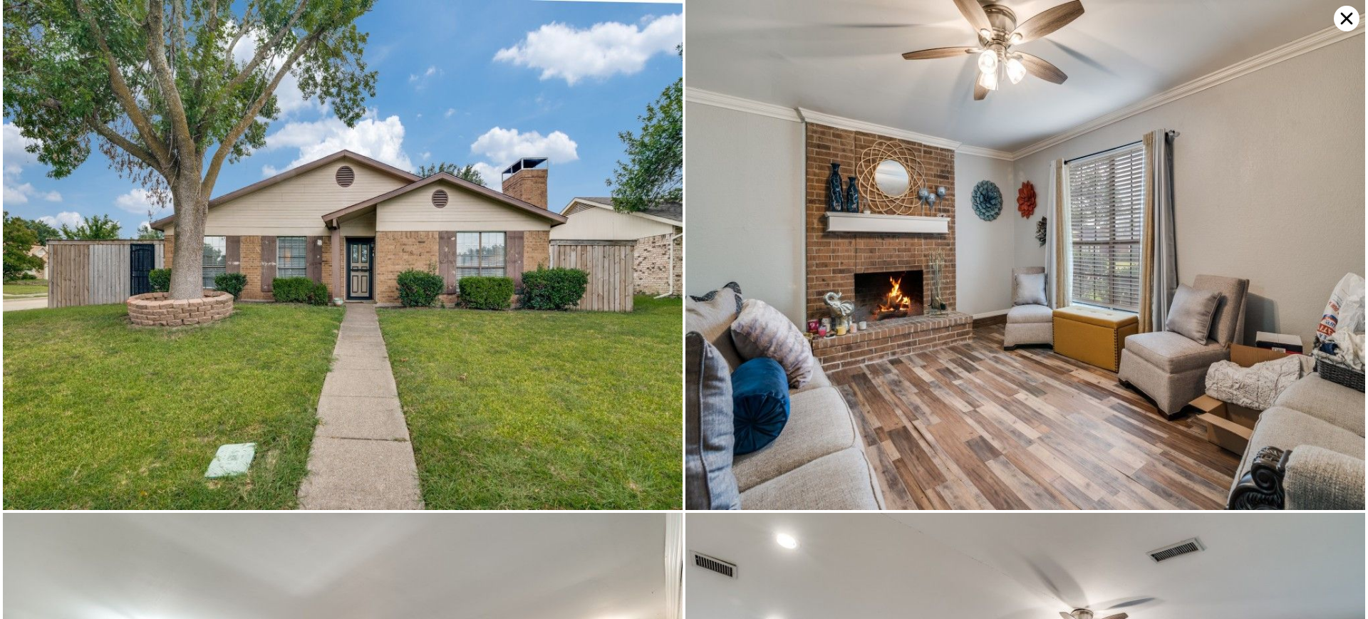
click at [1344, 15] on icon at bounding box center [1347, 19] width 12 height 12
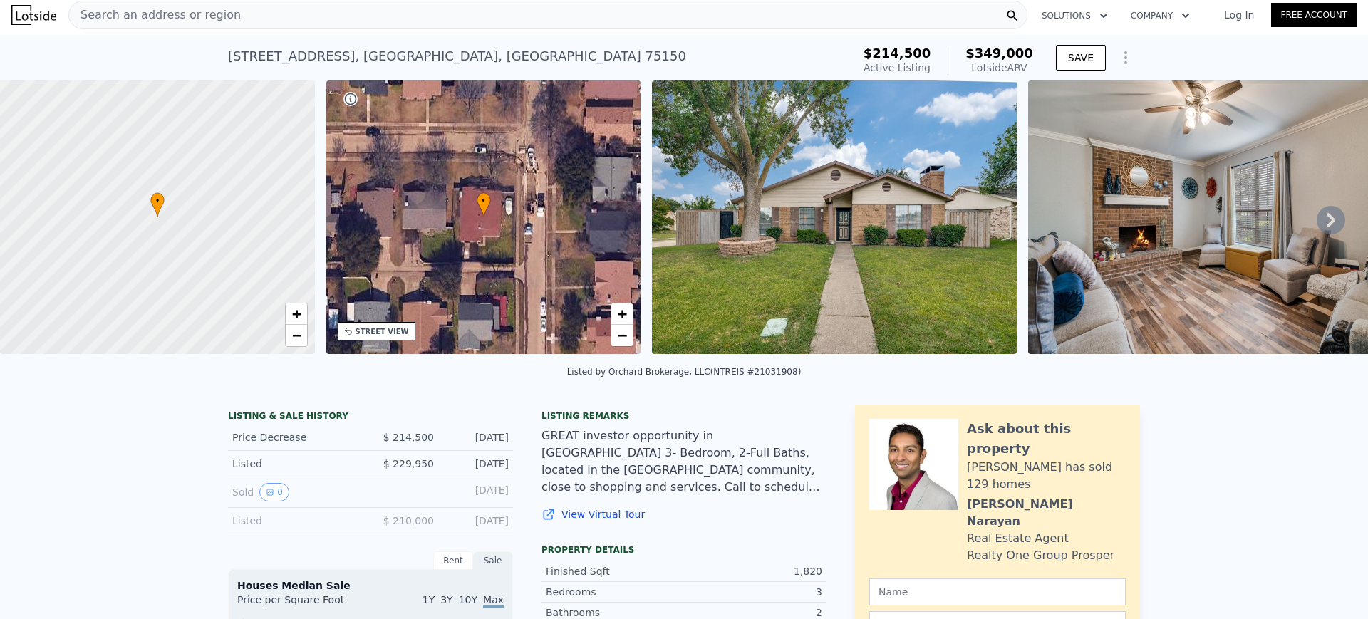
click at [329, 11] on div "Search an address or region" at bounding box center [547, 15] width 959 height 29
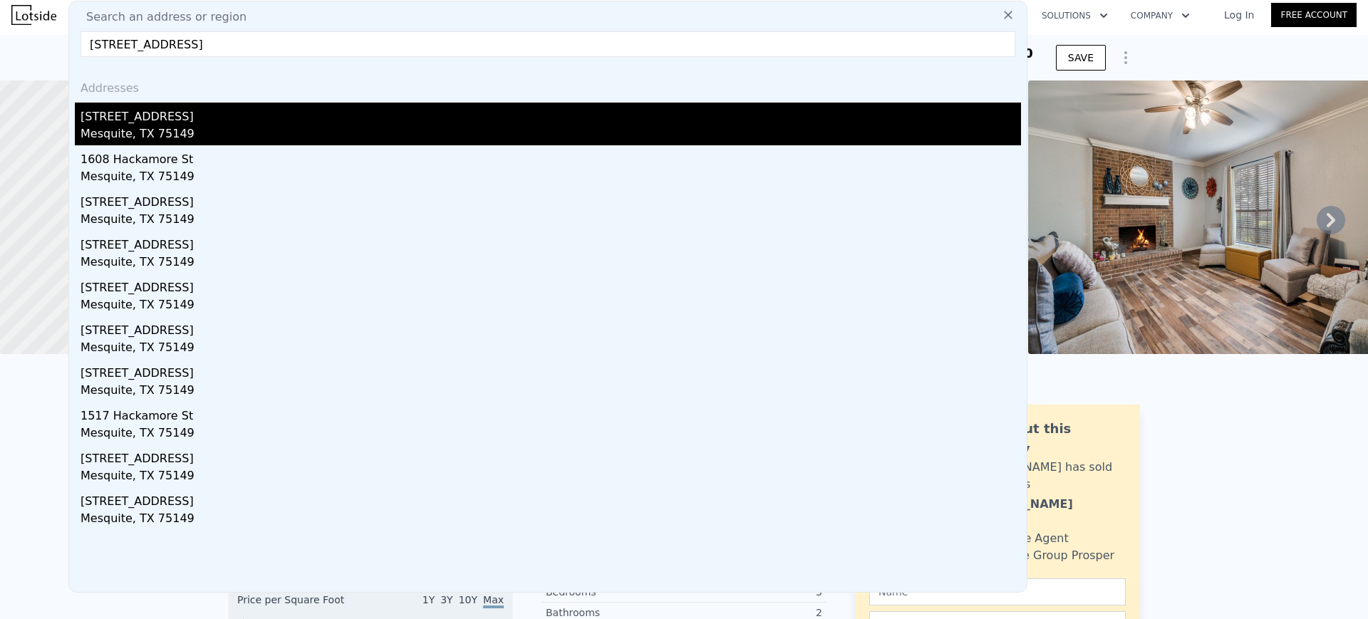
type input "[STREET_ADDRESS]"
click at [148, 122] on div "[STREET_ADDRESS]" at bounding box center [551, 114] width 941 height 23
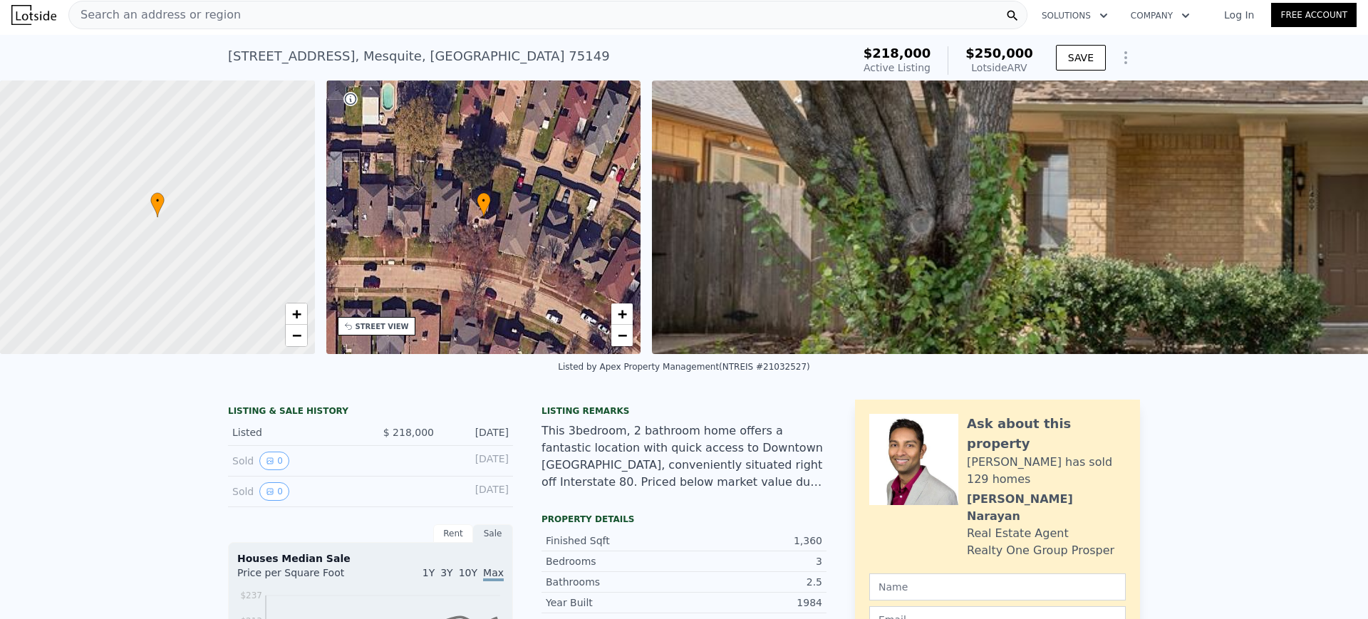
click at [922, 16] on div "Search an address or region" at bounding box center [547, 15] width 959 height 29
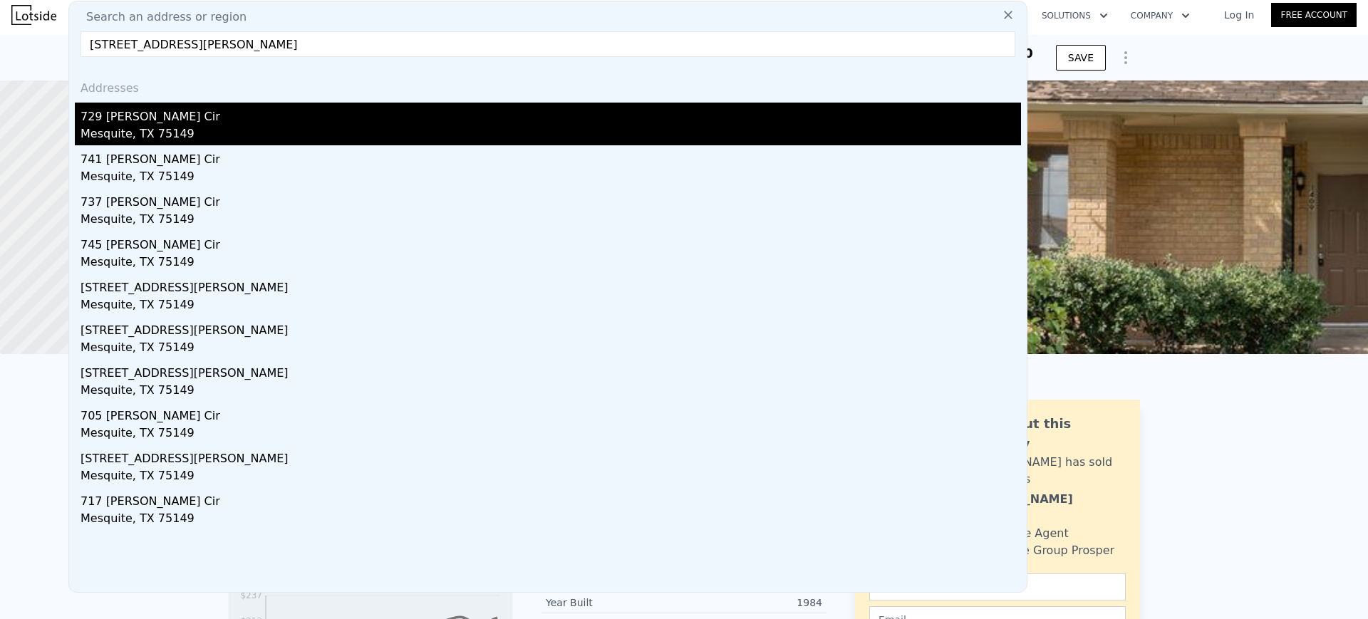
type input "[STREET_ADDRESS][PERSON_NAME]"
click at [133, 118] on div "729 [PERSON_NAME] Cir" at bounding box center [551, 114] width 941 height 23
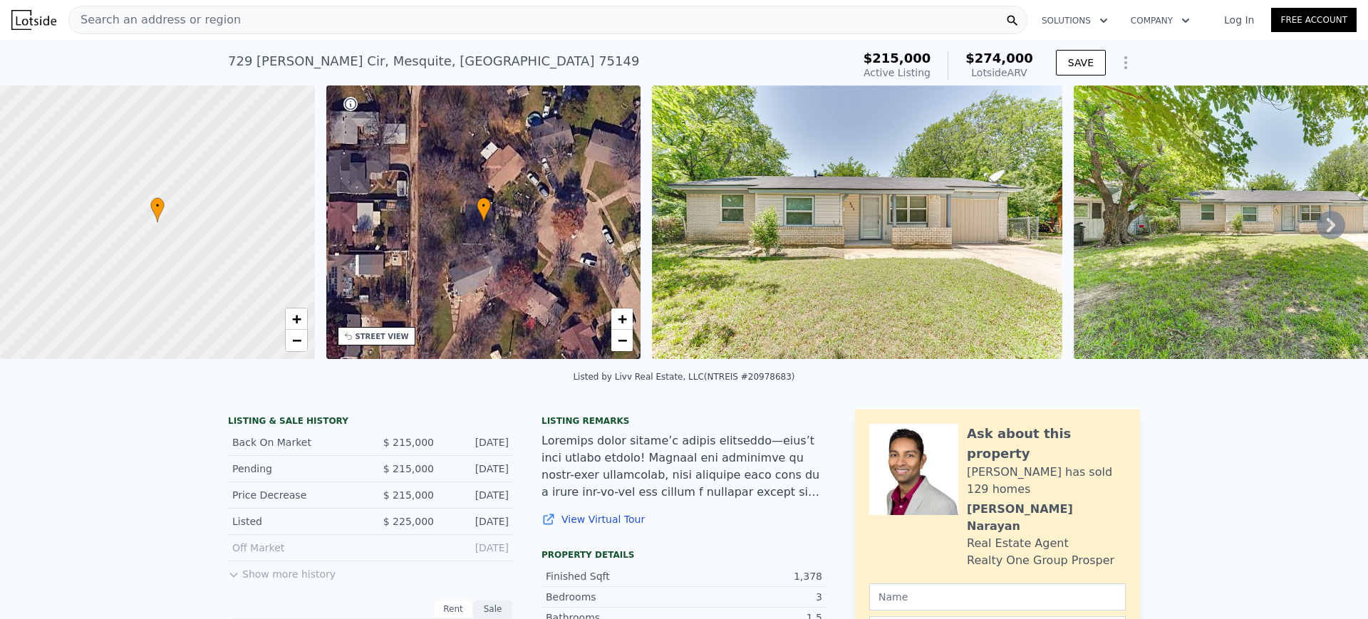
type input "3"
type input "2.5"
type input "1178"
type input "1903"
type input "4399.56"
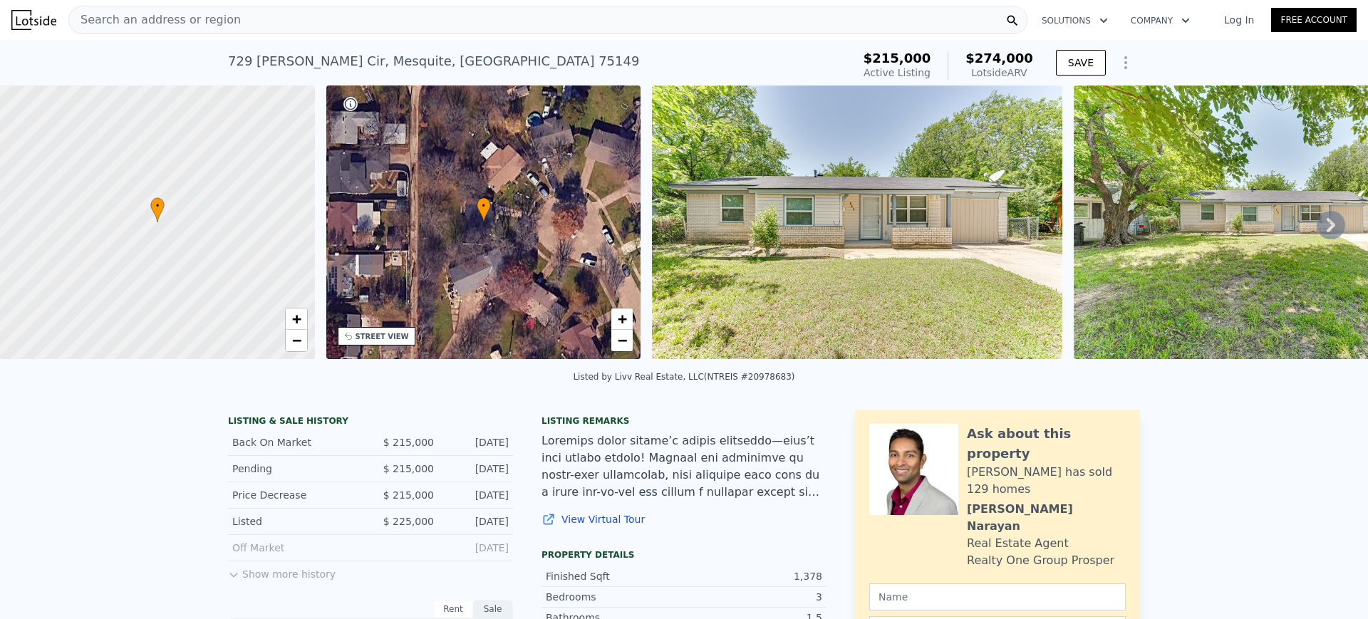
type input "6882.4800000000005"
type input "$ 250,000"
type input "$ 5,220"
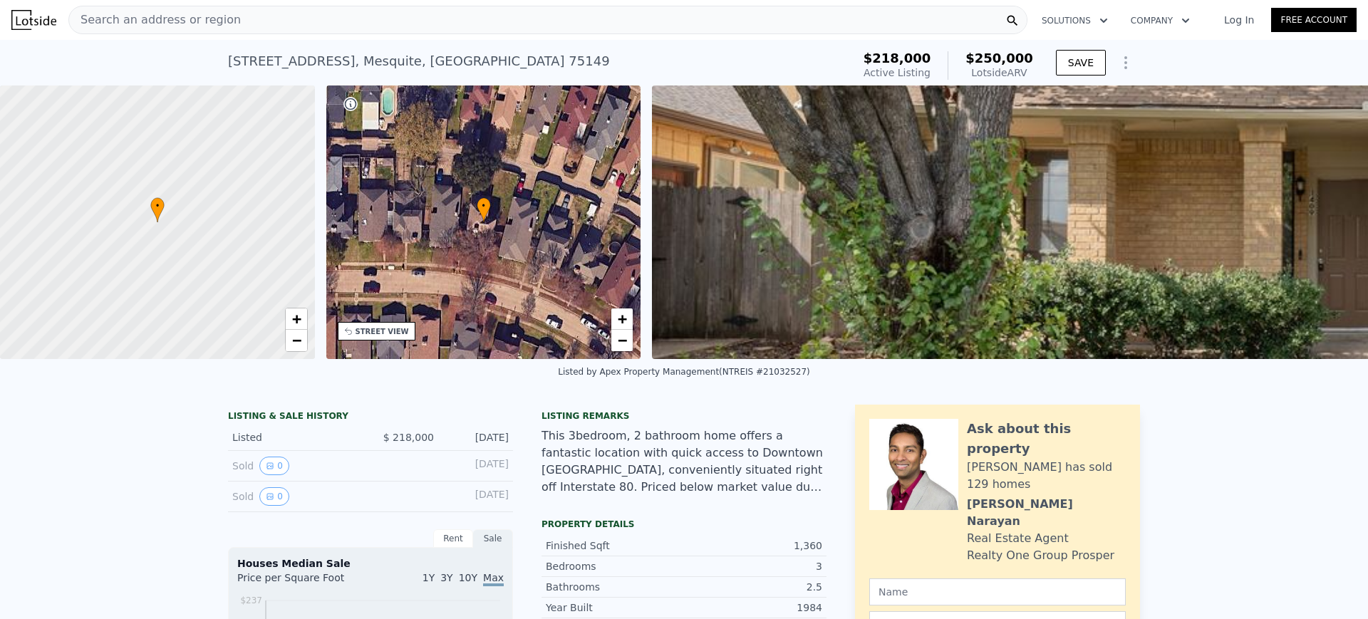
type input "4"
type input "2"
type input "1040"
type input "1568"
type input "8102.16"
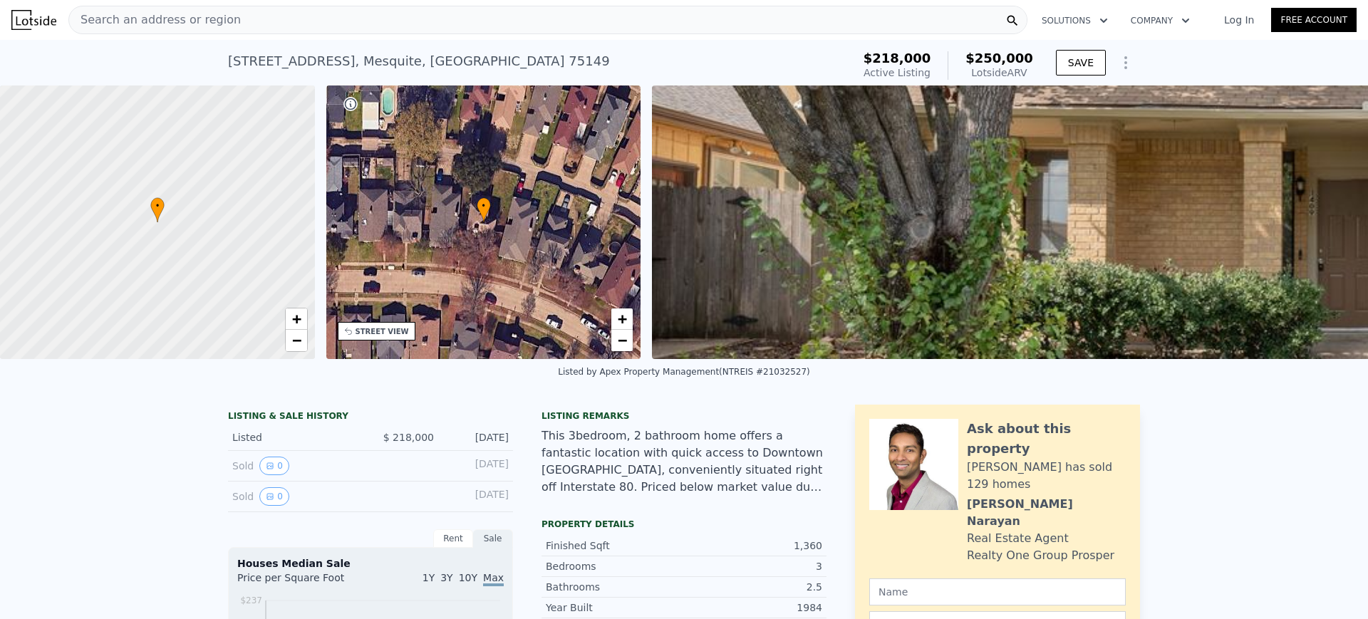
type input "19776.24"
type input "$ 274,000"
type input "$ 29,946"
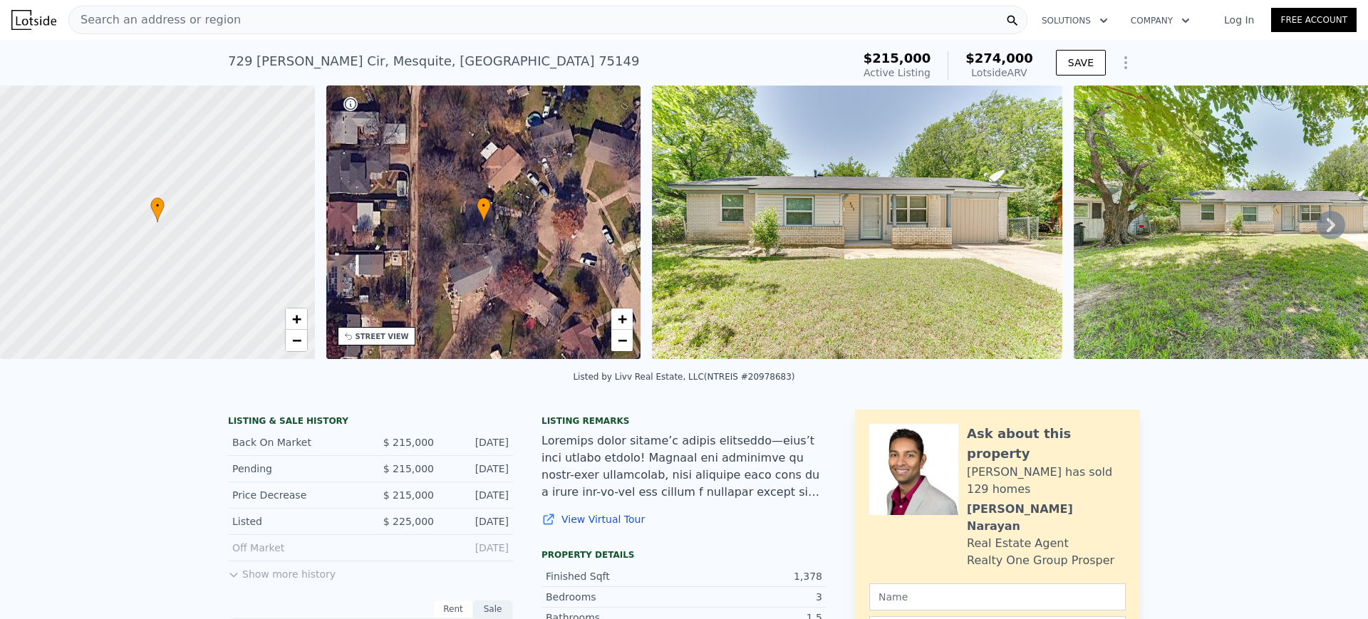
click at [291, 19] on div "Search an address or region" at bounding box center [547, 20] width 959 height 29
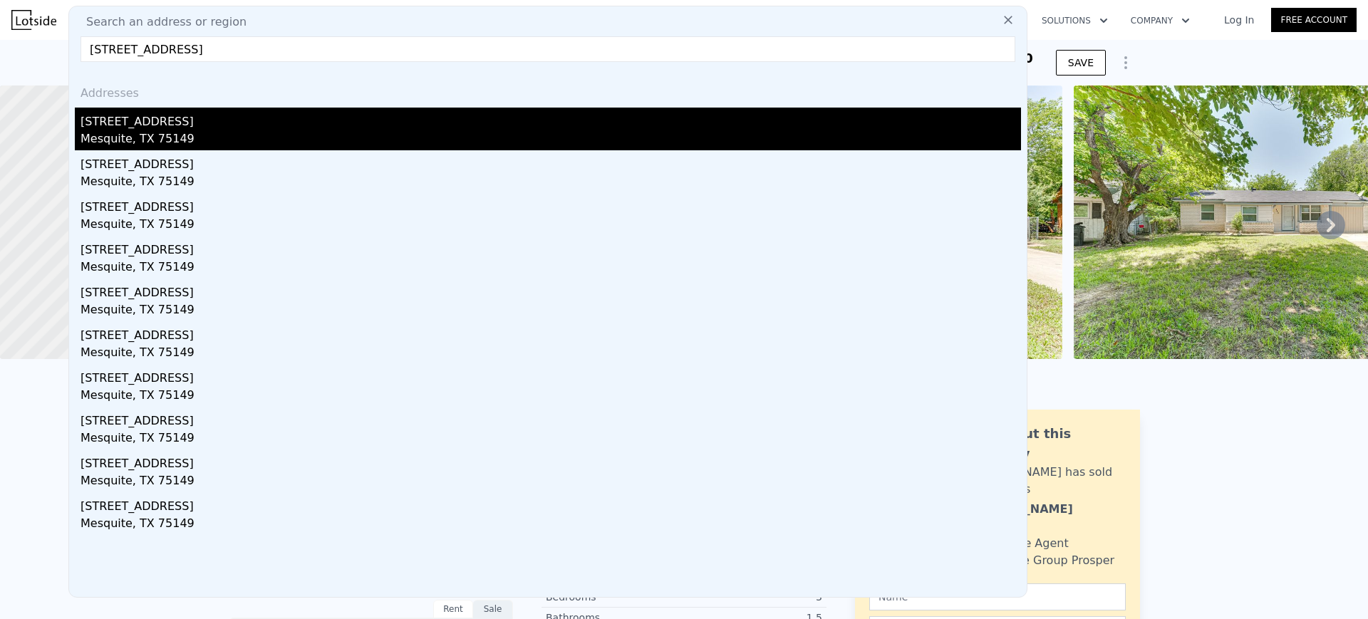
type input "[STREET_ADDRESS]"
click at [135, 121] on div "[STREET_ADDRESS]" at bounding box center [551, 119] width 941 height 23
type input "3"
type input "1"
type input "936"
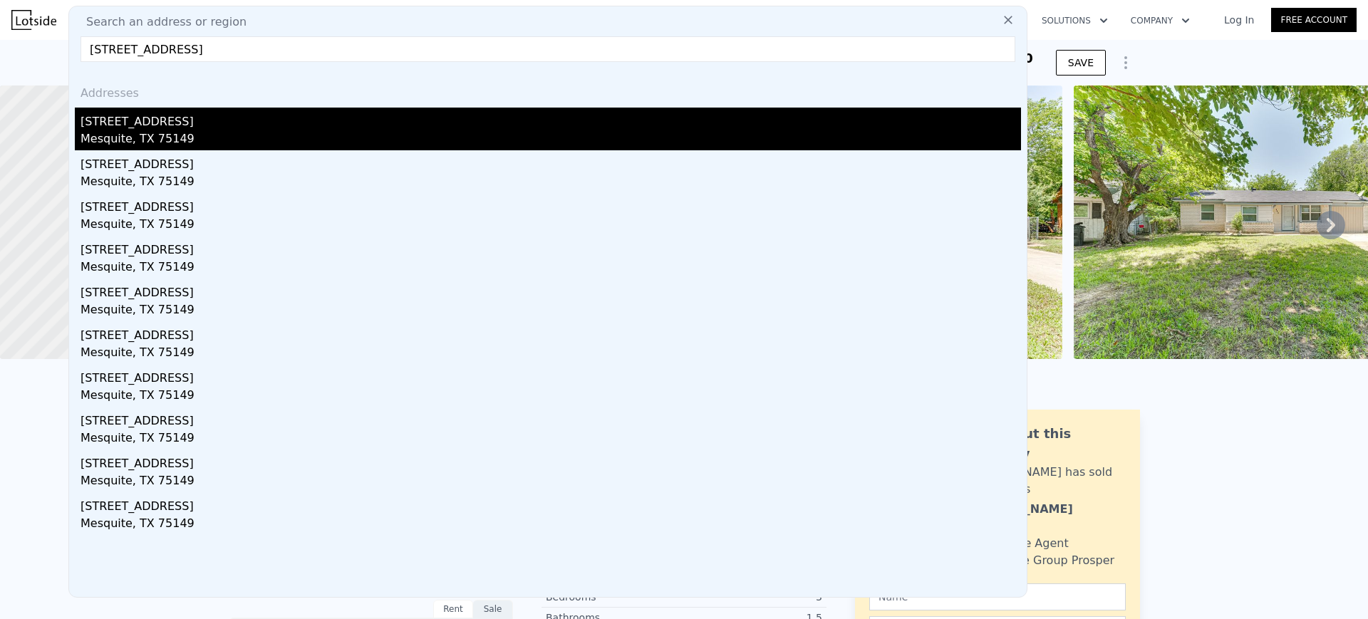
type input "1403"
type input "4965.84"
type input "9191.16"
type input "$ 248,000"
type input "$ 6,830"
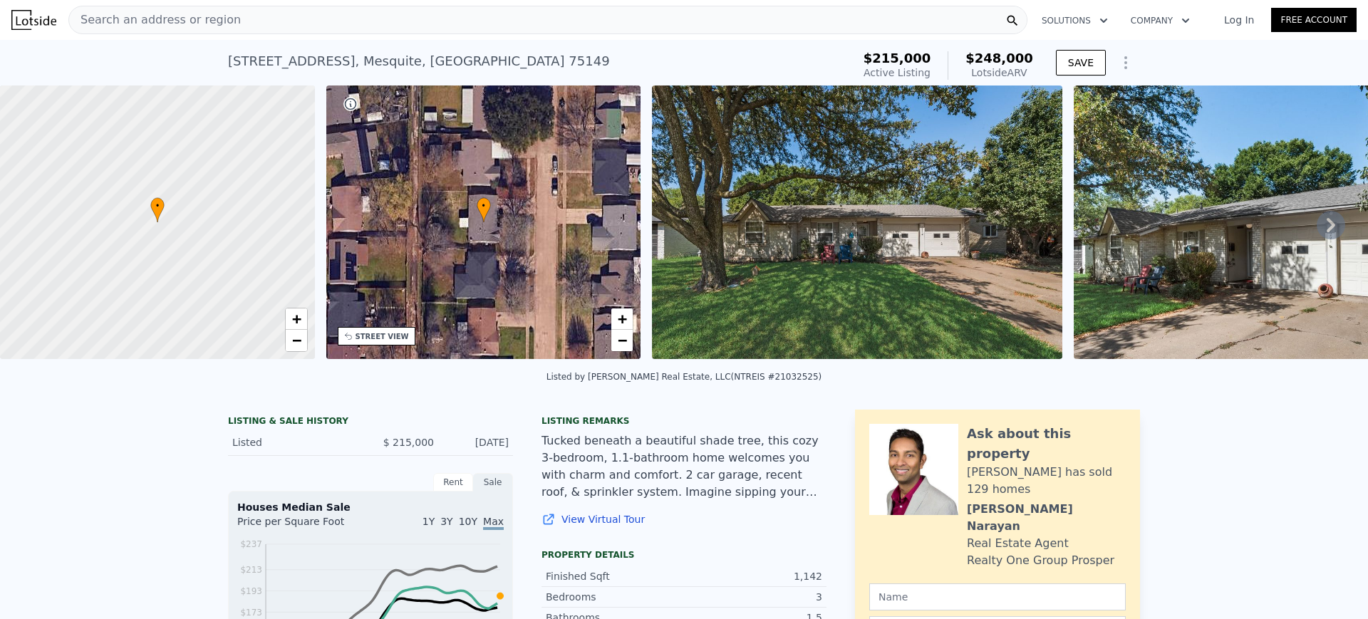
click at [524, 18] on div "Search an address or region" at bounding box center [547, 20] width 959 height 29
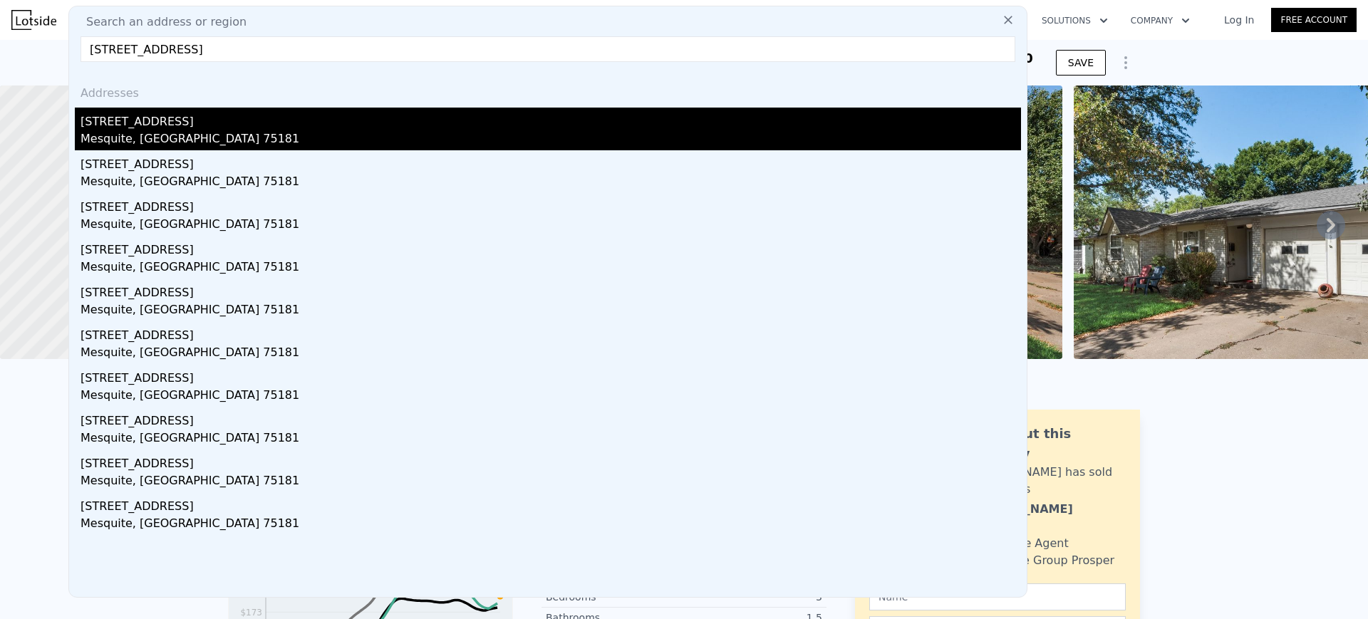
type input "[STREET_ADDRESS]"
click at [166, 145] on div "Mesquite, [GEOGRAPHIC_DATA] 75181" at bounding box center [551, 140] width 941 height 20
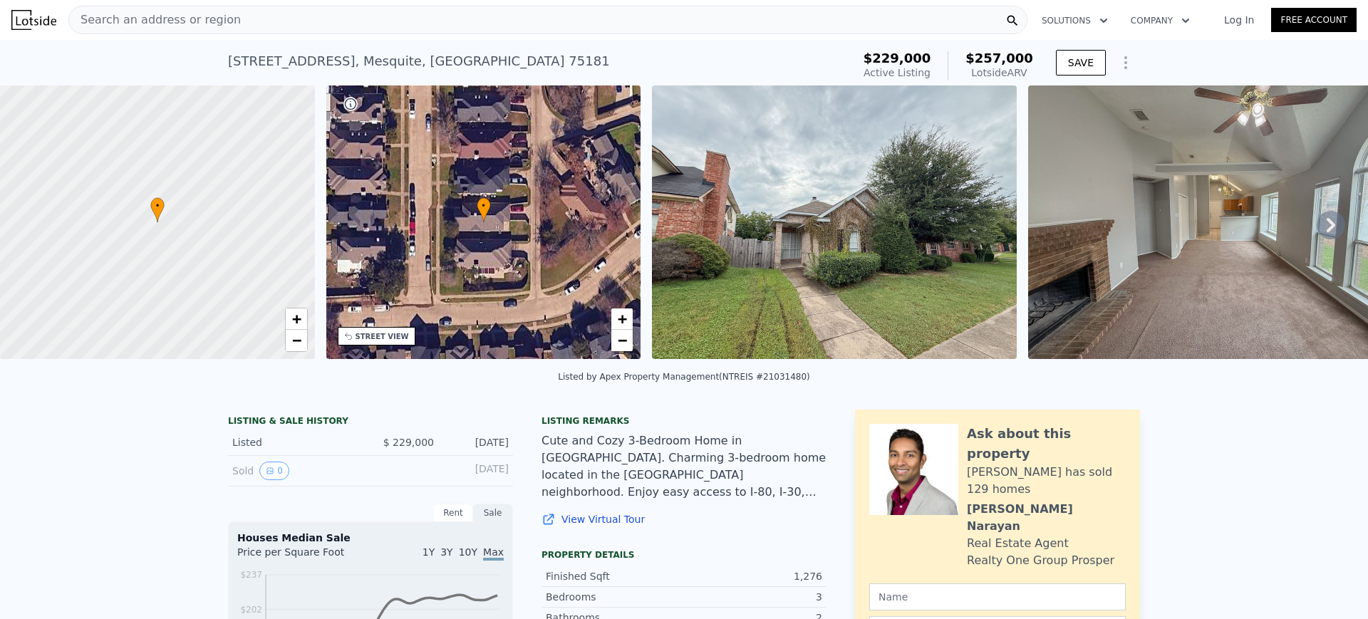
click at [495, 18] on div "Search an address or region" at bounding box center [547, 20] width 959 height 29
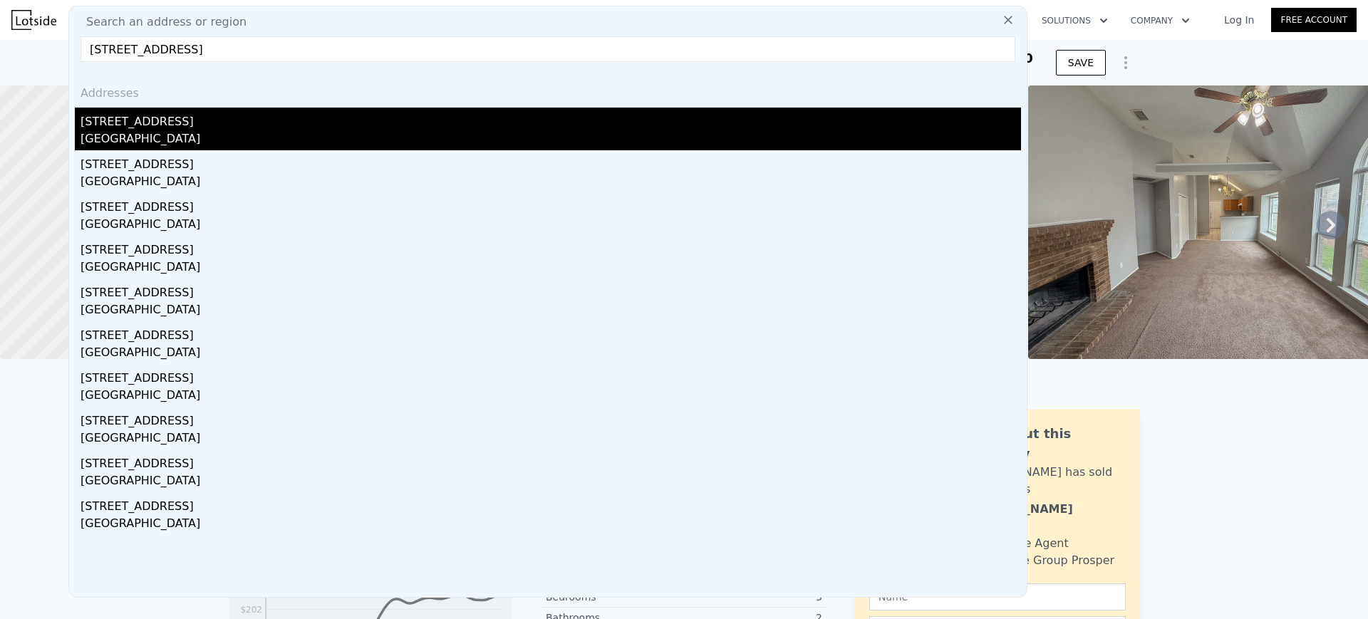
type input "[STREET_ADDRESS]"
click at [153, 133] on div "[GEOGRAPHIC_DATA]" at bounding box center [551, 140] width 941 height 20
